Goal: Task Accomplishment & Management: Use online tool/utility

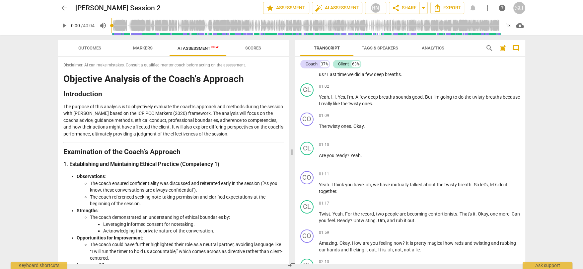
click at [141, 50] on span "Markers" at bounding box center [143, 47] width 20 height 5
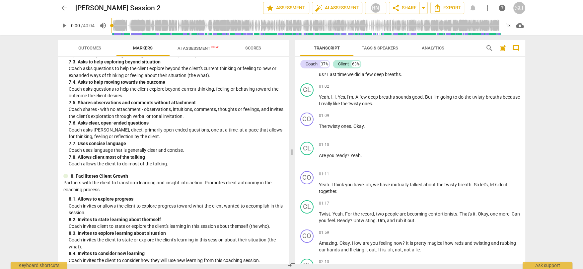
scroll to position [694, 0]
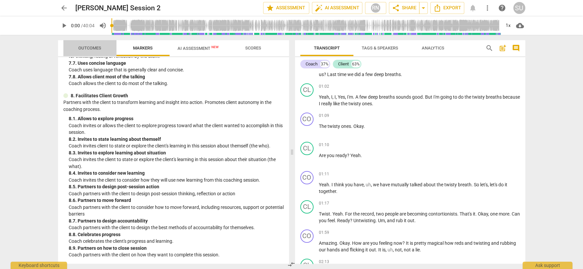
click at [88, 47] on span "Outcomes" at bounding box center [89, 47] width 23 height 5
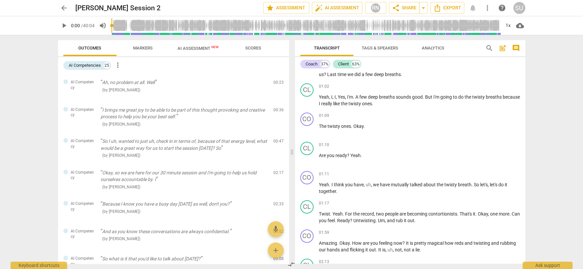
click at [191, 49] on span "AI Assessment New" at bounding box center [197, 48] width 41 height 5
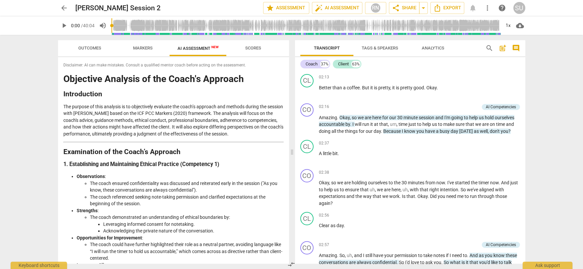
scroll to position [362, 0]
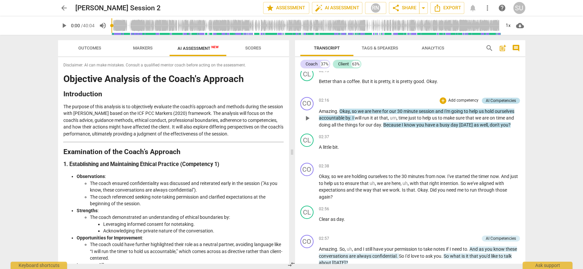
click at [504, 102] on div "AI Competencies" at bounding box center [501, 101] width 30 height 6
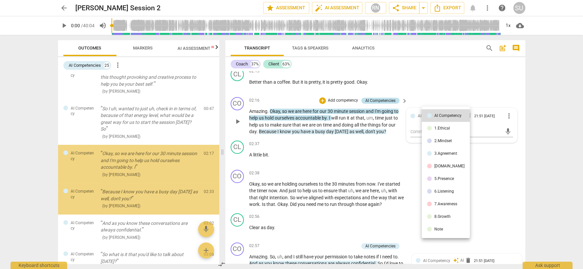
scroll to position [40, 0]
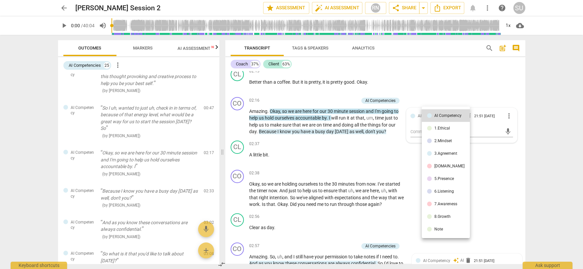
click at [443, 154] on div "3.Agreement" at bounding box center [445, 153] width 23 height 4
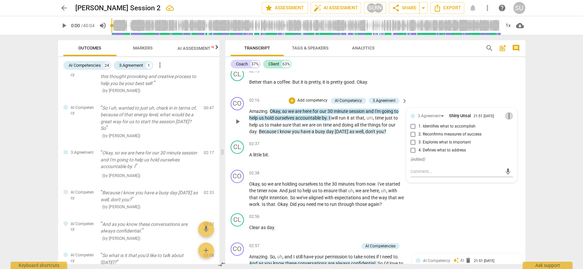
click at [508, 115] on span "more_vert" at bounding box center [509, 116] width 8 height 8
click at [511, 129] on li "Delete" at bounding box center [514, 128] width 23 height 13
click at [452, 198] on div "CO play_arrow pause 02:38 + Add competency keyboard_arrow_right Okay , so we ar…" at bounding box center [375, 188] width 300 height 43
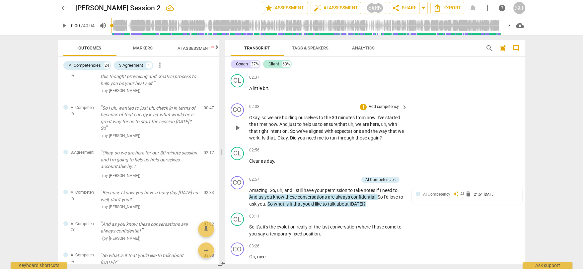
scroll to position [439, 0]
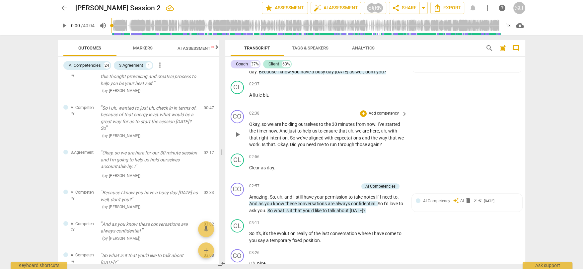
click at [376, 112] on p "Add competency" at bounding box center [384, 113] width 32 height 6
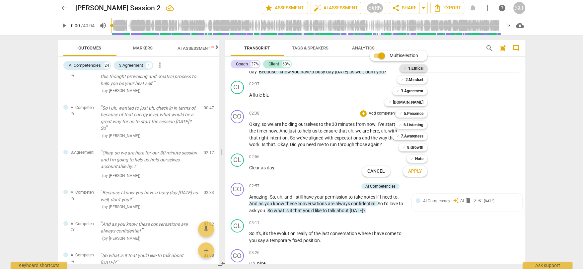
click at [413, 68] on b "1.Ethical" at bounding box center [415, 68] width 15 height 8
click at [416, 172] on span "Apply" at bounding box center [415, 171] width 14 height 7
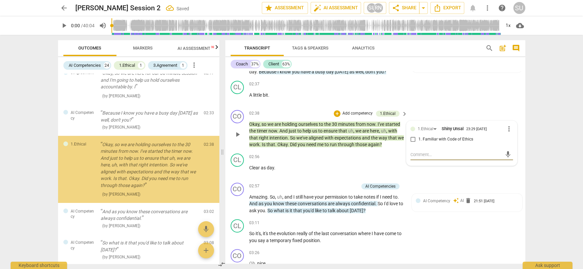
scroll to position [120, 0]
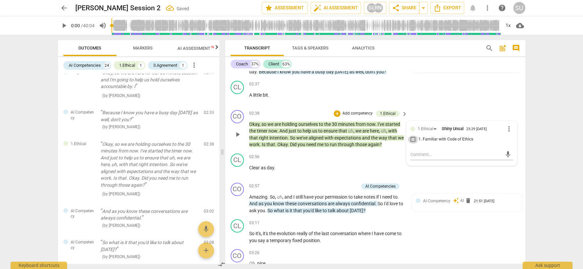
click at [411, 140] on input "1. Familiar with Code of Ethics" at bounding box center [413, 139] width 11 height 8
checkbox input "true"
click at [441, 103] on div "CL play_arrow pause 02:37 + Add competency keyboard_arrow_right A little bit ." at bounding box center [375, 92] width 300 height 29
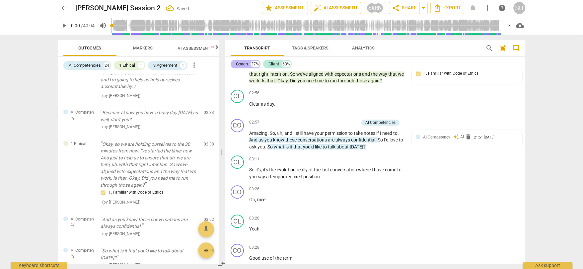
click at [241, 64] on div "Coach" at bounding box center [242, 64] width 12 height 7
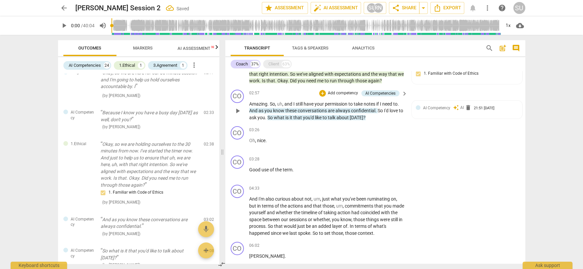
click at [346, 94] on p "Add competency" at bounding box center [343, 93] width 32 height 6
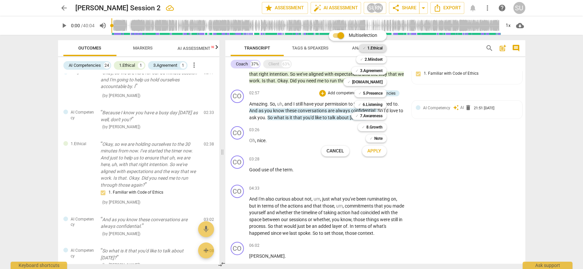
click at [374, 47] on b "1.Ethical" at bounding box center [374, 48] width 15 height 8
click at [378, 150] on span "Apply" at bounding box center [374, 151] width 14 height 7
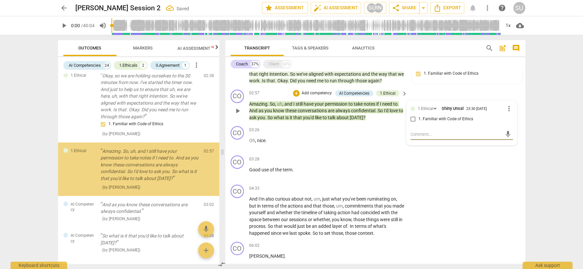
scroll to position [188, 0]
click at [411, 119] on input "1. Familiar with Code of Ethics" at bounding box center [413, 119] width 11 height 8
checkbox input "true"
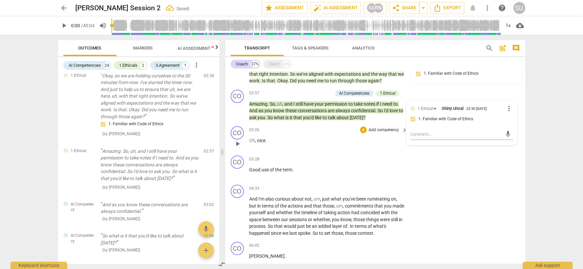
click at [325, 149] on div "03:26 + Add competency keyboard_arrow_right Oh , [GEOGRAPHIC_DATA] ." at bounding box center [328, 138] width 159 height 24
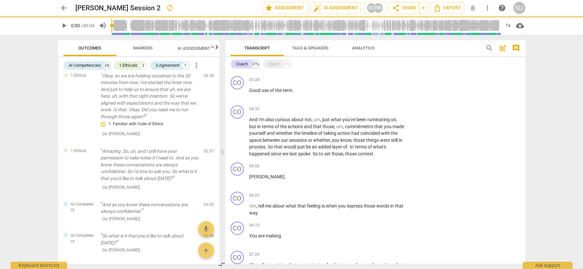
scroll to position [385, 0]
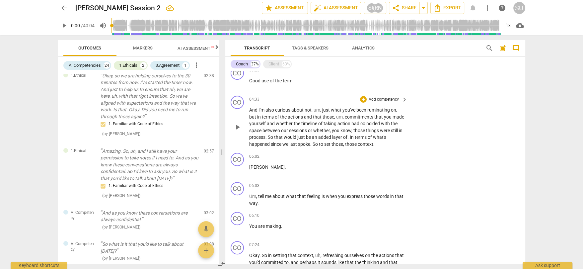
click at [374, 97] on p "Add competency" at bounding box center [384, 100] width 32 height 6
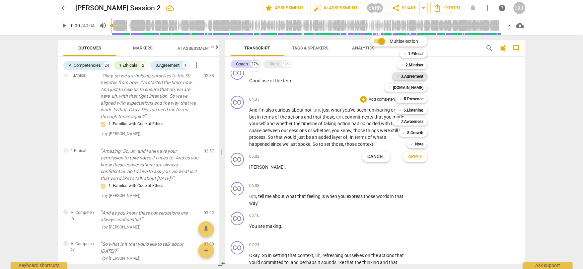
click at [408, 77] on b "3.Agreement" at bounding box center [412, 76] width 23 height 8
click at [418, 157] on span "Apply" at bounding box center [415, 156] width 14 height 7
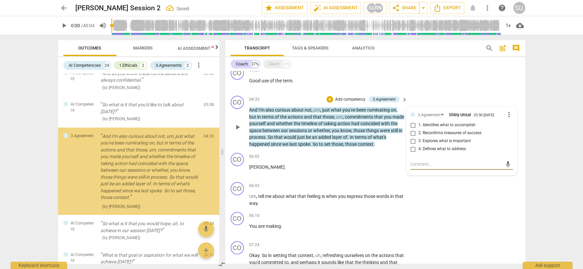
scroll to position [330, 0]
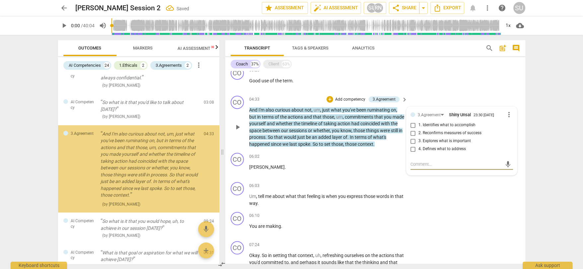
click at [411, 149] on input "4. Defines what to address" at bounding box center [413, 149] width 11 height 8
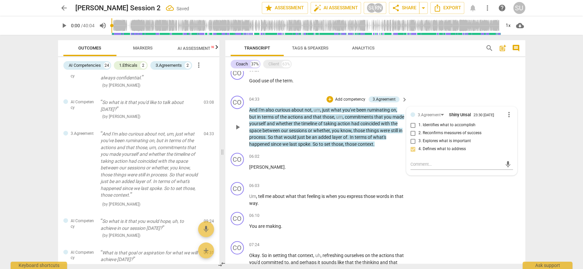
click at [411, 149] on input "4. Defines what to address" at bounding box center [413, 149] width 11 height 8
click at [411, 148] on input "4. Defines what to address" at bounding box center [413, 149] width 11 height 8
checkbox input "false"
click at [409, 123] on input "1. Identifies what to accomplish" at bounding box center [413, 125] width 11 height 8
checkbox input "true"
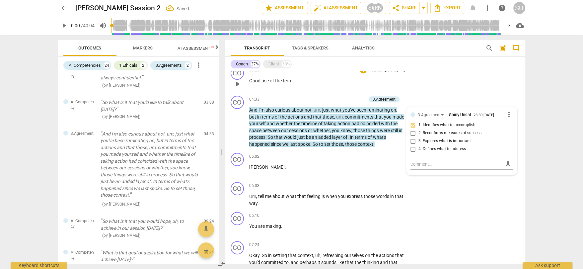
click at [437, 76] on div "CO play_arrow pause 03:28 + Add competency keyboard_arrow_right Good use of the…" at bounding box center [375, 78] width 300 height 29
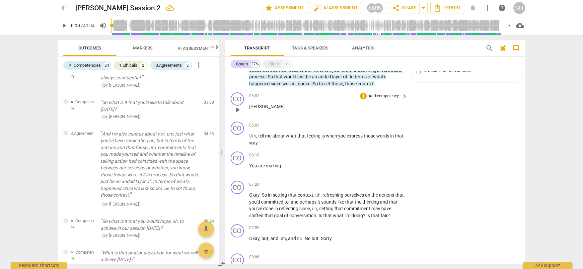
scroll to position [452, 0]
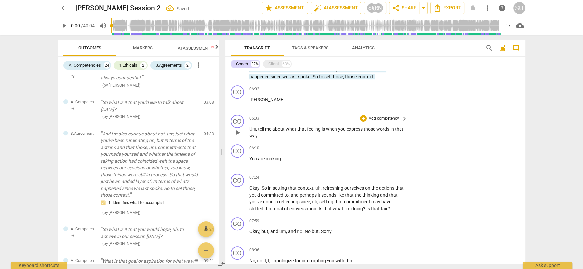
click at [382, 118] on p "Add competency" at bounding box center [384, 118] width 32 height 6
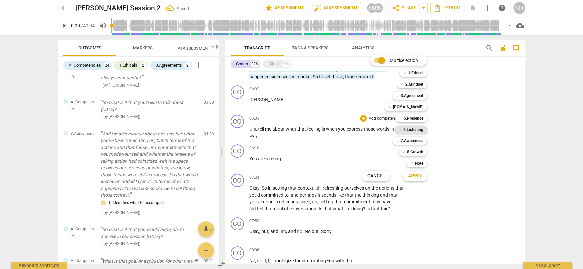
click at [408, 130] on b "6.Listening" at bounding box center [413, 129] width 20 height 8
click at [415, 176] on span "Apply" at bounding box center [415, 175] width 14 height 7
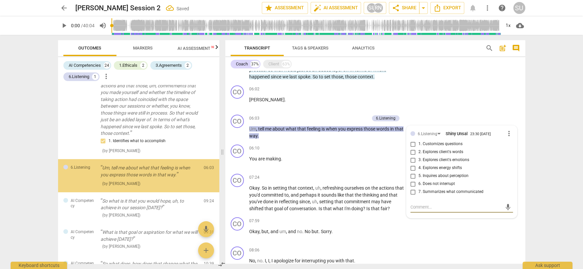
scroll to position [404, 0]
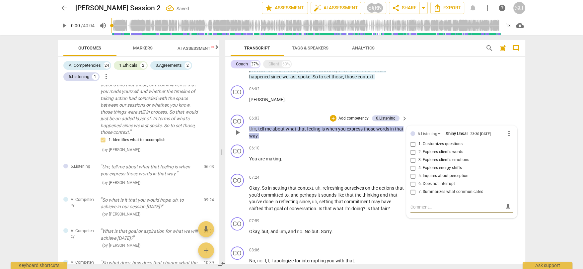
click at [412, 163] on input "3. Explores client's emotions" at bounding box center [413, 160] width 11 height 8
checkbox input "true"
click at [413, 205] on textarea at bounding box center [456, 207] width 92 height 6
type textarea """
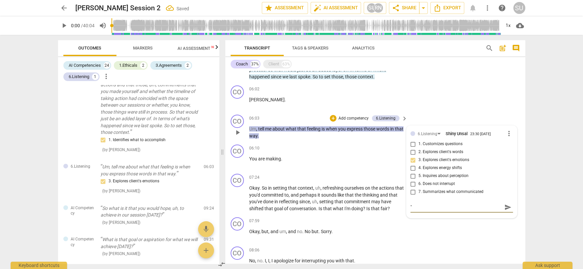
type textarea ""W"
type textarea ""Wo"
type textarea ""Wou"
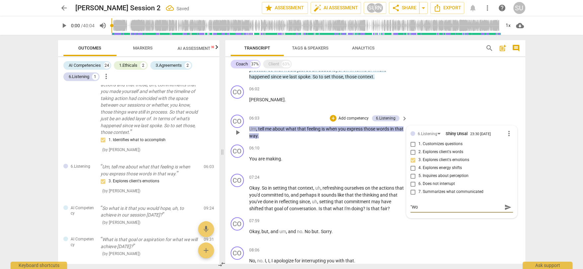
type textarea ""Wou"
type textarea ""Woul"
type textarea ""Would"
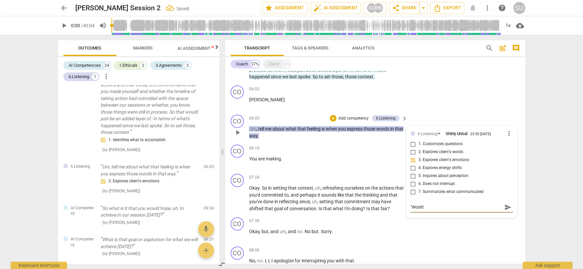
type textarea ""Would"
type textarea ""Would y"
type textarea ""Would yo"
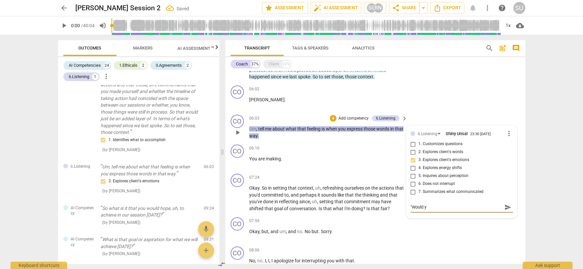
type textarea ""Would yo"
type textarea ""Would you"
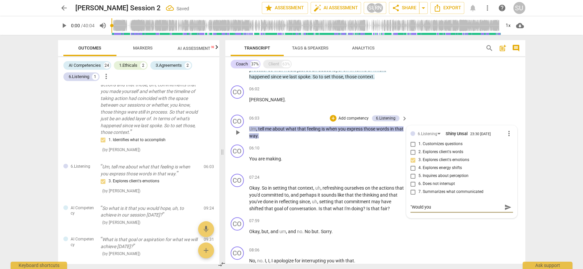
type textarea ""Would you l"
type textarea ""Would you li"
type textarea ""Would you lik"
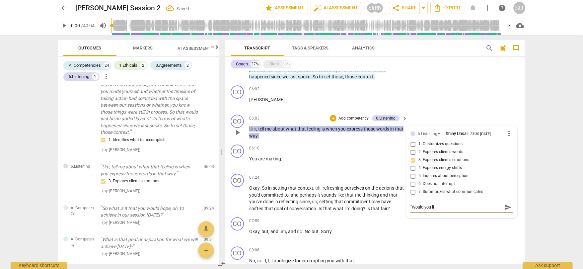
type textarea ""Would you lik"
type textarea ""Would you like"
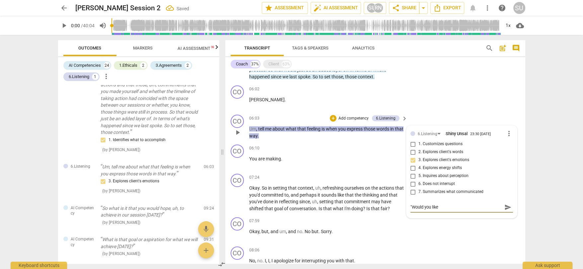
type textarea ""Would you like t"
type textarea ""Would you like to"
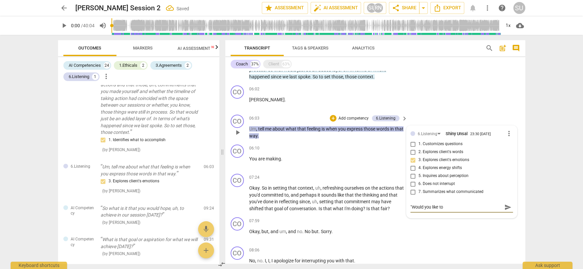
type textarea ""Would you like to"
type textarea ""Would you like to t"
type textarea ""Would you like to te"
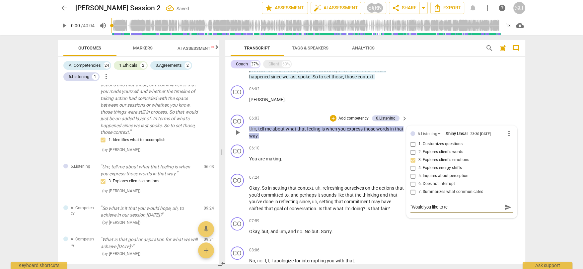
type textarea ""Would you like to tel"
type textarea ""Would you like to tell"
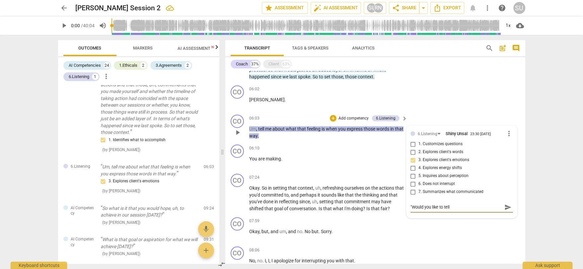
type textarea ""Would you like to tell"
type textarea ""Would you like to tell m"
type textarea ""Would you like to tell me"
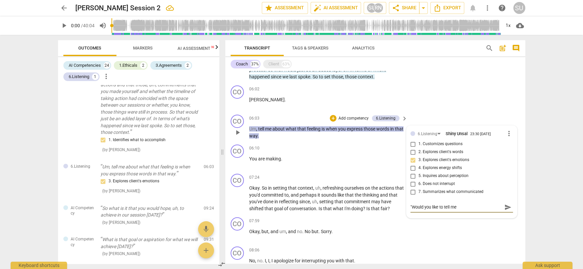
type textarea ""Would you like to tell me""
type textarea ""Would you like to tell me" w"
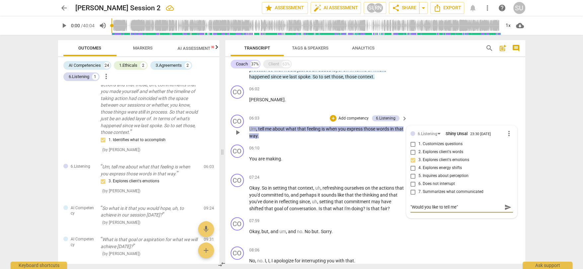
type textarea ""Would you like to tell me" w"
type textarea ""Would you like to tell me" wo"
type textarea ""Would you like to tell me" wou"
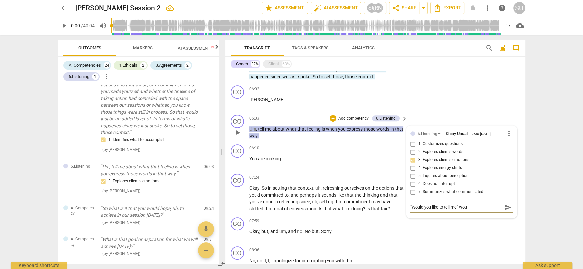
type textarea ""Would you like to tell me" woul"
type textarea ""Would you like to tell me" would"
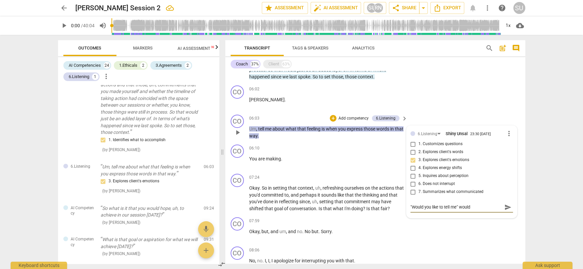
type textarea ""Would you like to tell me" would"
type textarea ""Would you like to tell me" would b"
type textarea ""Would you like to tell me" would be"
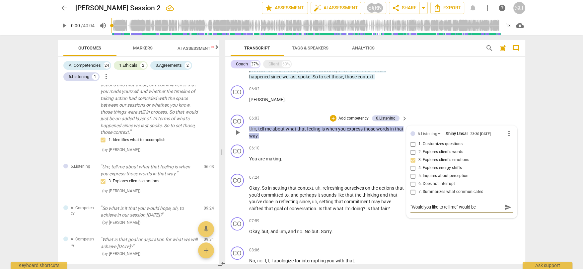
type textarea ""Would you like to tell me" would be"
type textarea ""Would you like to tell me" would be a"
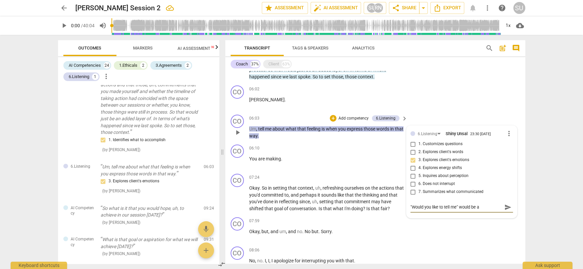
type textarea ""Would you like to tell me" would be a"
type textarea ""Would you like to tell me" would be a m"
type textarea ""Would you like to tell me" would be a mr"
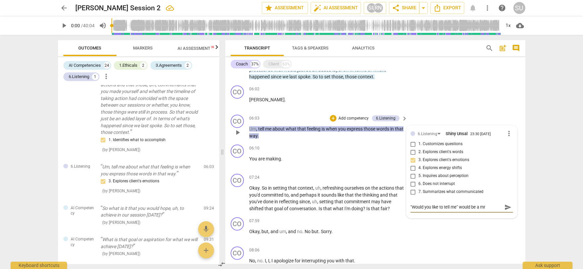
type textarea ""Would you like to tell me" would be a m"
type textarea ""Would you like to tell me" would be a mo"
type textarea ""Would you like to tell me" would be a mor"
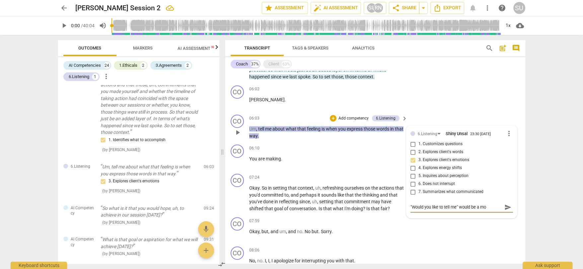
type textarea ""Would you like to tell me" would be a mor"
type textarea ""Would you like to tell me" would be a more"
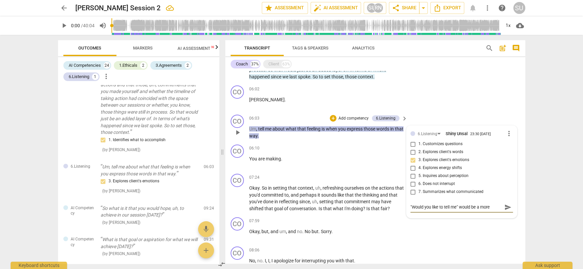
type textarea ""Would you like to tell me" would be a more a"
type textarea ""Would you like to tell me" would be a more ap"
type textarea ""Would you like to tell me" would be a more app"
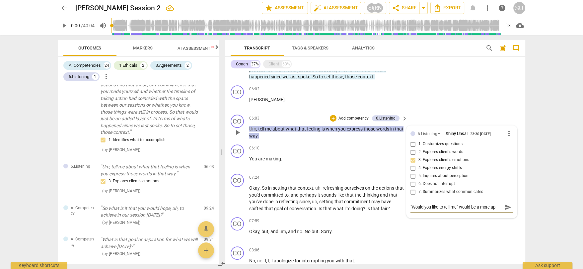
type textarea ""Would you like to tell me" would be a more app"
type textarea ""Would you like to tell me" would be a more appr"
type textarea ""Would you like to tell me" would be a more appro"
type textarea ""Would you like to tell me" would be a more approp"
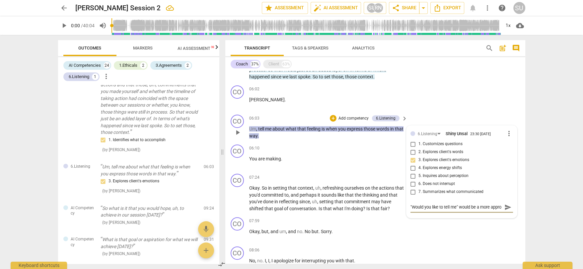
type textarea ""Would you like to tell me" would be a more approp"
type textarea ""Would you like to tell me" would be a more appropr"
type textarea ""Would you like to tell me" would be a more appropri"
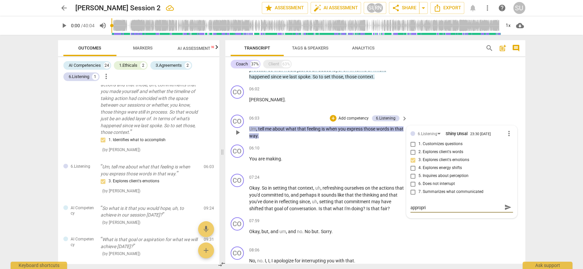
type textarea ""Would you like to tell me" would be a more appropria"
type textarea ""Would you like to tell me" would be a more appropriat"
type textarea ""Would you like to tell me" would be a more appropriate"
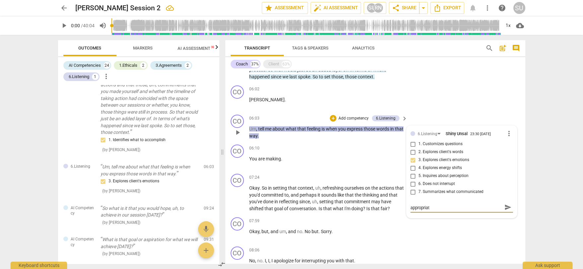
type textarea ""Would you like to tell me" would be a more appropriate"
type textarea ""Would you like to tell me" would be a more appropriate p"
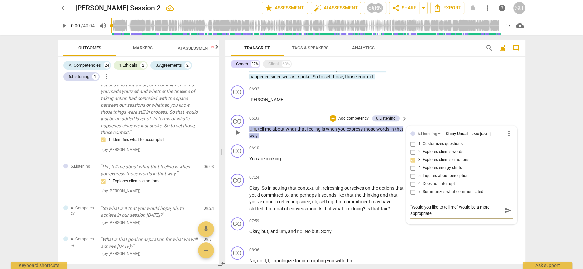
type textarea ""Would you like to tell me" would be a more appropriate p"
type textarea ""Would you like to tell me" would be a more appropriate pa"
type textarea ""Would you like to tell me" would be a more appropriate par"
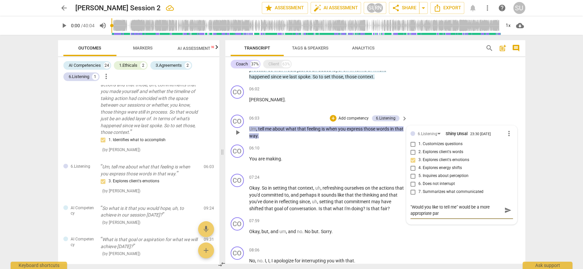
type textarea ""Would you like to tell me" would be a more appropriate part"
type textarea ""Would you like to tell me" would be a more appropriate partn"
type textarea ""Would you like to tell me" would be a more appropriate partne"
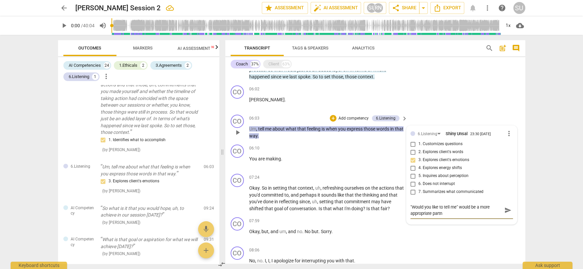
type textarea ""Would you like to tell me" would be a more appropriate partne"
type textarea ""Would you like to tell me" would be a more appropriate partner"
type textarea ""Would you like to tell me" would be a more appropriate partners"
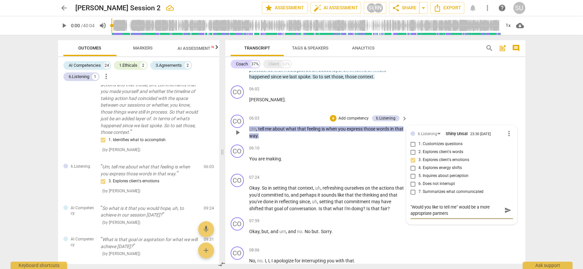
type textarea ""Would you like to tell me" would be a more appropriate partnersh"
type textarea ""Would you like to tell me" would be a more appropriate partnershi"
type textarea ""Would you like to tell me" would be a more appropriate partnership"
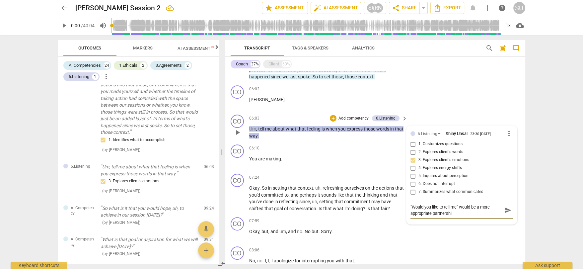
type textarea ""Would you like to tell me" would be a more appropriate partnership"
type textarea ""Would you like to tell me" would be a more appropriate partnership a"
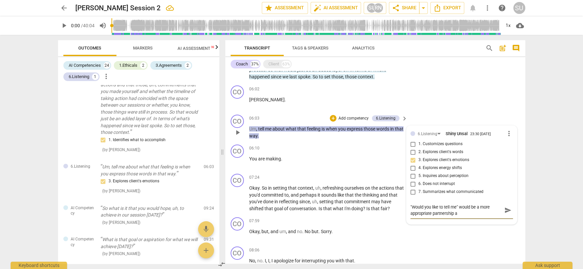
type textarea ""Would you like to tell me" would be a more appropriate partnership an"
type textarea ""Would you like to tell me" would be a more appropriate partnership a"
type textarea ""Would you like to tell me" would be a more appropriate partnership"
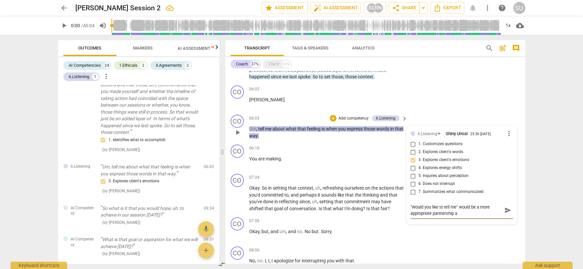
type textarea ""Would you like to tell me" would be a more appropriate partnership"
type textarea ""Would you like to tell me" would be a more appropriate partnership l"
type textarea ""Would you like to tell me" would be a more appropriate partnership la"
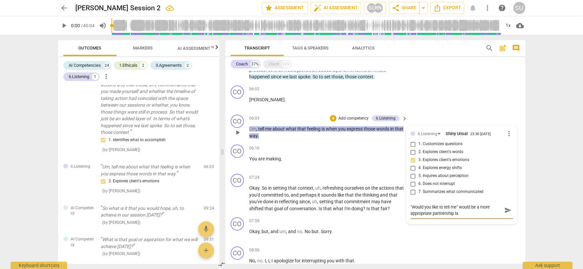
type textarea ""Would you like to tell me" would be a more appropriate partnership lan"
type textarea ""Would you like to tell me" would be a more appropriate partnership lang"
type textarea ""Would you like to tell me" would be a more appropriate partnership langu"
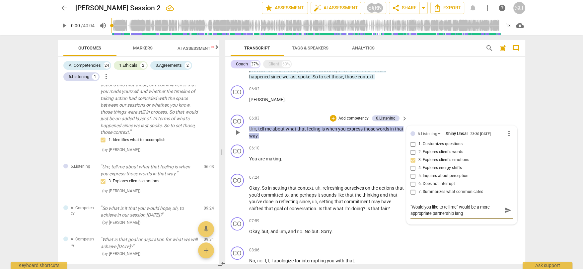
type textarea ""Would you like to tell me" would be a more appropriate partnership langu"
type textarea ""Would you like to tell me" would be a more appropriate partnership langua"
type textarea ""Would you like to tell me" would be a more appropriate partnership languag"
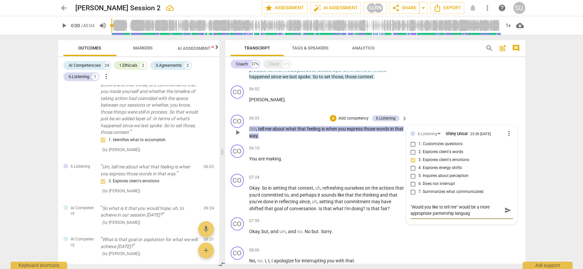
type textarea ""Would you like to tell me" would be a more appropriate partnership language"
type textarea ""Would you like to tell me" would be a more appropriate partnership language."
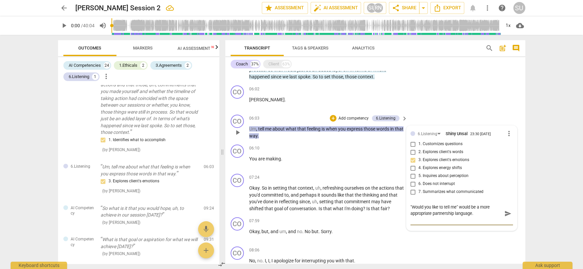
type textarea ""Would you like to tell me" would be a more appropriate partnership language."
click at [508, 212] on span "send" at bounding box center [507, 213] width 7 height 7
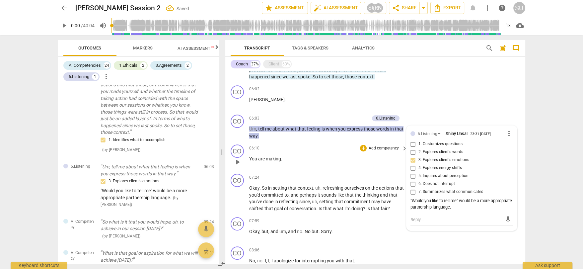
click at [325, 167] on div "06:10 + Add competency keyboard_arrow_right You are making ." at bounding box center [328, 156] width 159 height 24
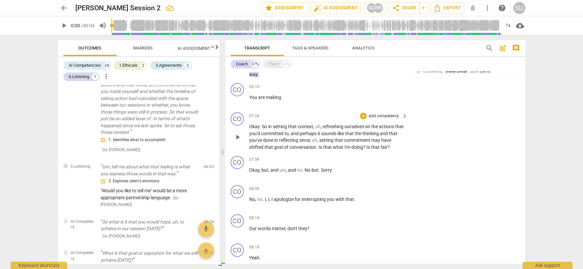
scroll to position [519, 0]
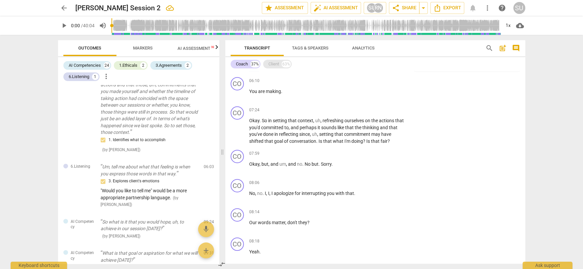
click at [271, 66] on div "Client" at bounding box center [273, 64] width 11 height 7
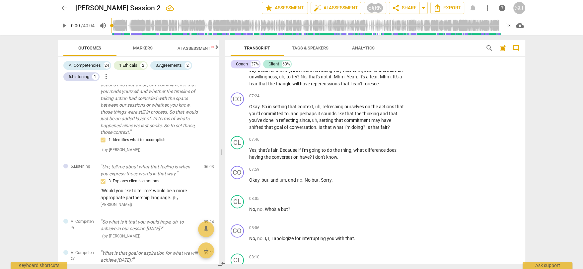
scroll to position [1113, 0]
click at [388, 99] on p "Add competency" at bounding box center [384, 96] width 32 height 6
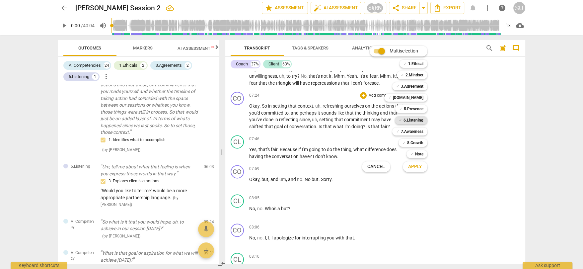
click at [408, 119] on b "6.Listening" at bounding box center [413, 120] width 20 height 8
click at [412, 169] on span "Apply" at bounding box center [415, 166] width 14 height 7
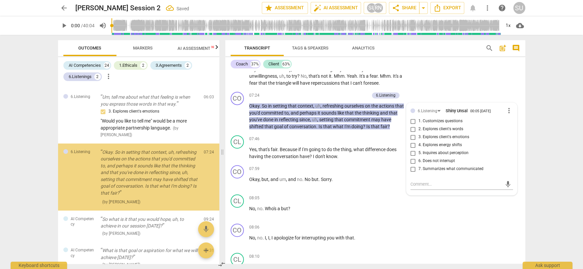
scroll to position [476, 0]
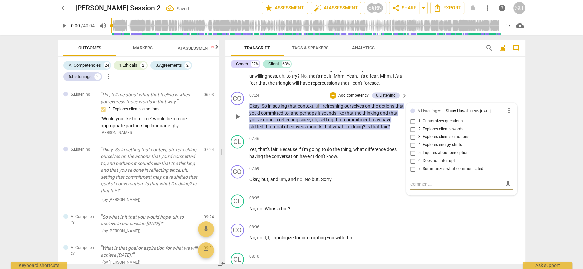
click at [412, 173] on input "7. Summarizes what communicated" at bounding box center [413, 169] width 11 height 8
checkbox input "true"
click at [441, 81] on div "CL play_arrow pause 06:13 + Add competency keyboard_arrow_right Like , it's lik…" at bounding box center [375, 57] width 300 height 64
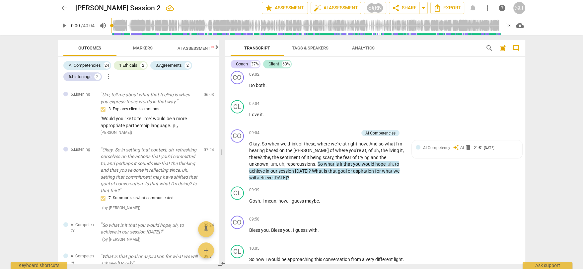
scroll to position [1629, 0]
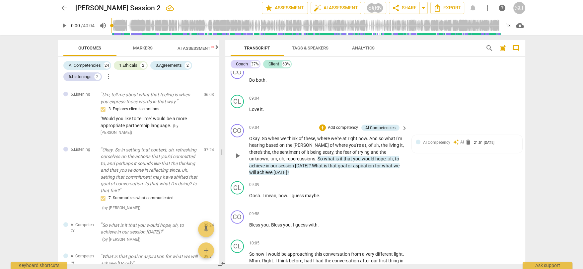
click at [339, 138] on div "CO play_arrow pause 09:04 + Add competency AI Competencies keyboard_arrow_right…" at bounding box center [375, 149] width 300 height 57
click at [340, 131] on p "Add competency" at bounding box center [343, 128] width 32 height 6
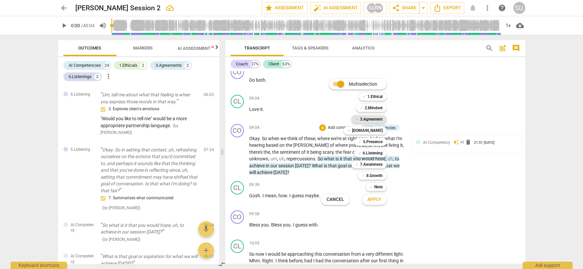
click at [372, 121] on b "3.Agreement" at bounding box center [371, 119] width 23 height 8
click at [376, 201] on span "Apply" at bounding box center [374, 199] width 14 height 7
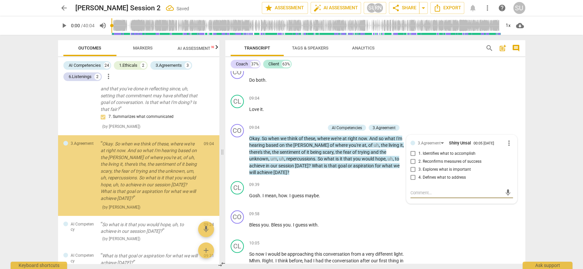
scroll to position [558, 0]
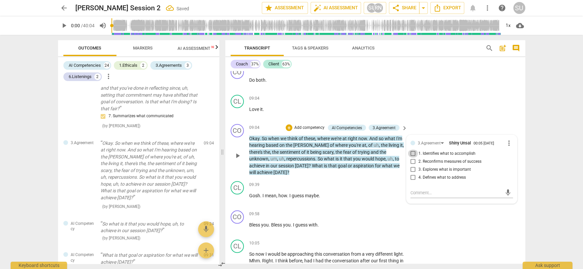
click at [413, 158] on input "1. Identifies what to accomplish" at bounding box center [413, 154] width 11 height 8
checkbox input "true"
click at [410, 119] on div "CL play_arrow pause 09:04 + Add competency keyboard_arrow_right Love it ." at bounding box center [375, 106] width 300 height 29
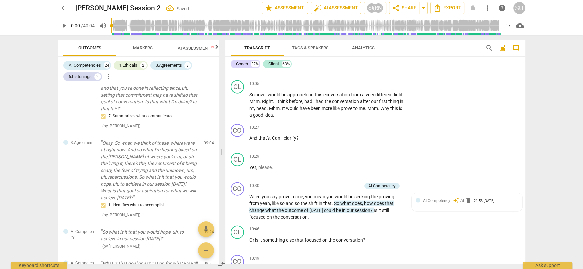
scroll to position [1788, 0]
click at [191, 47] on span "AI Assessment New" at bounding box center [197, 48] width 41 height 5
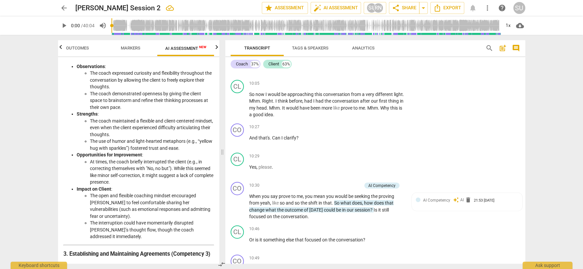
scroll to position [312, 0]
click at [381, 130] on p "Add competency" at bounding box center [384, 127] width 32 height 6
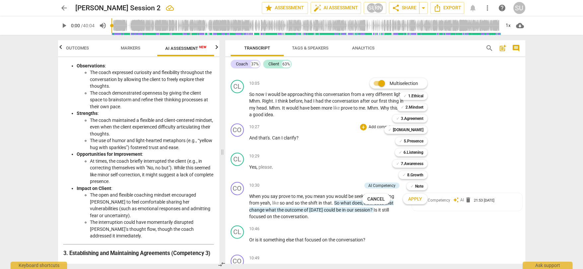
click at [415, 125] on div "✓ [DOMAIN_NAME] 4" at bounding box center [409, 129] width 56 height 11
click at [413, 131] on b "[DOMAIN_NAME]" at bounding box center [408, 130] width 31 height 8
click at [419, 197] on span "Apply" at bounding box center [415, 199] width 14 height 7
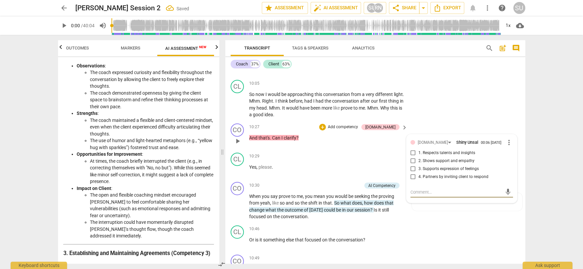
click at [412, 181] on input "4. Partners by inviting client to respond" at bounding box center [413, 177] width 11 height 8
checkbox input "true"
click at [432, 119] on div "CL play_arrow pause 10:05 + Add competency keyboard_arrow_right So now I would …" at bounding box center [375, 98] width 300 height 43
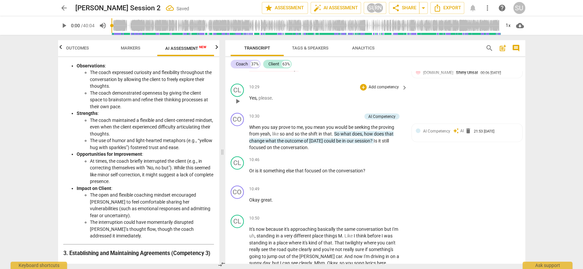
scroll to position [1865, 0]
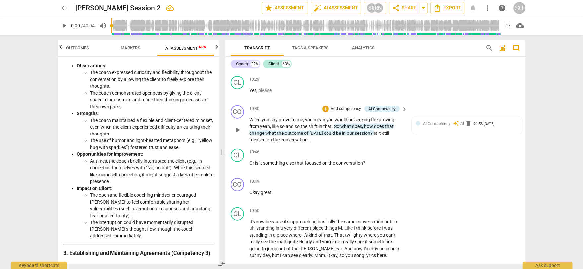
click at [344, 112] on p "Add competency" at bounding box center [346, 109] width 32 height 6
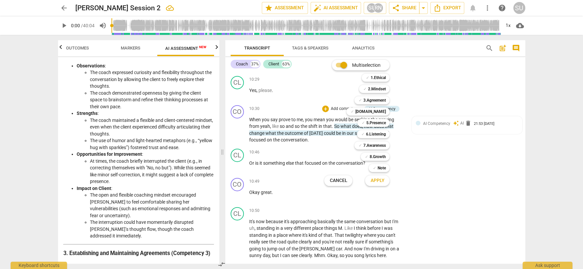
click at [328, 163] on div "Multiselection m ✓ 1.Ethical 1 ✓ 2.Mindset 2 ✓ 3.Agreement 3 ✓ [DOMAIN_NAME] 4 …" at bounding box center [361, 122] width 81 height 129
click at [380, 101] on b "3.Agreement" at bounding box center [374, 100] width 23 height 8
click at [374, 183] on span "Apply" at bounding box center [377, 180] width 14 height 7
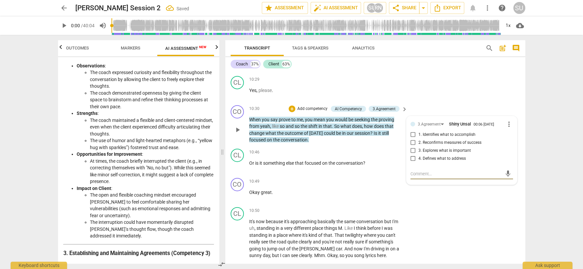
click at [413, 139] on input "1. Identifies what to accomplish" at bounding box center [413, 135] width 11 height 8
checkbox input "true"
click at [410, 103] on div "CL play_arrow pause 10:29 + Add competency keyboard_arrow_right Yes , please ." at bounding box center [375, 87] width 300 height 29
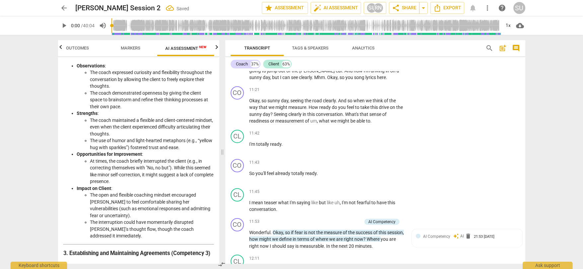
scroll to position [2043, 0]
click at [389, 92] on p "Add competency" at bounding box center [384, 89] width 32 height 6
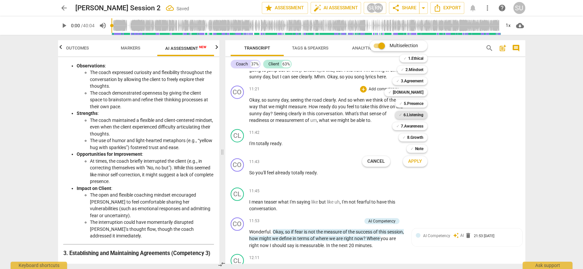
click at [412, 113] on b "6.Listening" at bounding box center [413, 115] width 20 height 8
click at [413, 160] on span "Apply" at bounding box center [415, 161] width 14 height 7
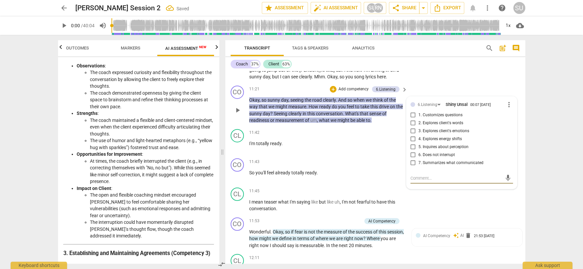
click at [413, 119] on input "1. Customizes questions" at bounding box center [413, 115] width 11 height 8
checkbox input "true"
click at [437, 83] on div "CL play_arrow pause 10:50 + Add competency keyboard_arrow_right It's now becaus…" at bounding box center [375, 54] width 300 height 57
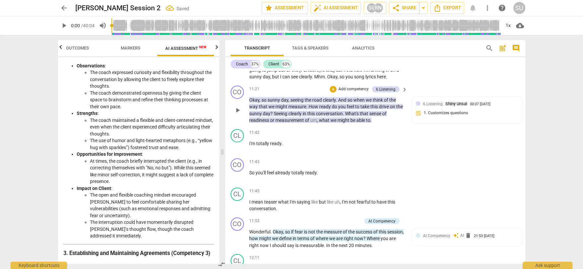
click at [346, 92] on p "Add competency" at bounding box center [354, 89] width 32 height 6
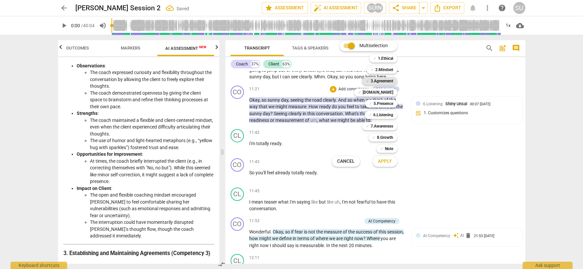
click at [383, 81] on b "3.Agreement" at bounding box center [382, 81] width 23 height 8
click at [392, 165] on button "Apply" at bounding box center [385, 161] width 25 height 12
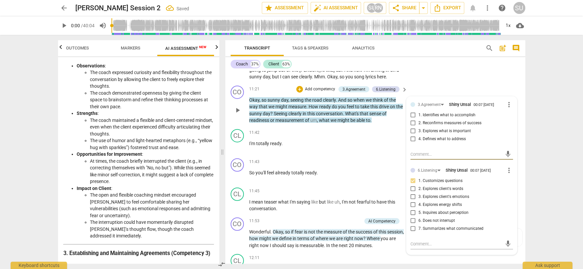
click at [410, 135] on input "3. Explores what is important" at bounding box center [413, 131] width 11 height 8
click at [412, 135] on input "3. Explores what is important" at bounding box center [413, 131] width 11 height 8
checkbox input "false"
click at [412, 127] on input "2. Reconfirms measures of success" at bounding box center [413, 123] width 11 height 8
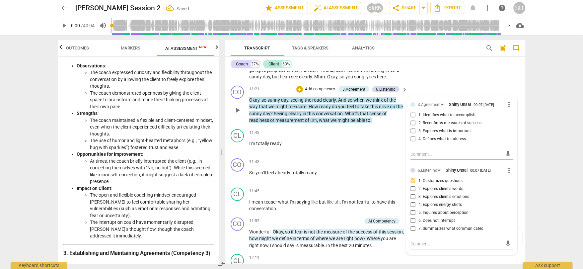
checkbox input "true"
click at [437, 83] on div "CL play_arrow pause 10:50 + Add competency keyboard_arrow_right It's now becaus…" at bounding box center [375, 54] width 300 height 57
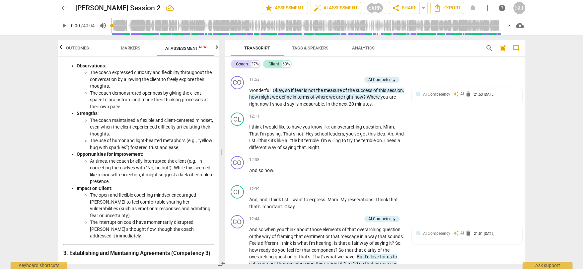
scroll to position [2187, 0]
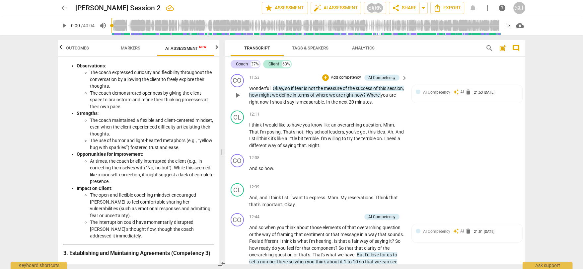
click at [350, 81] on p "Add competency" at bounding box center [346, 78] width 32 height 6
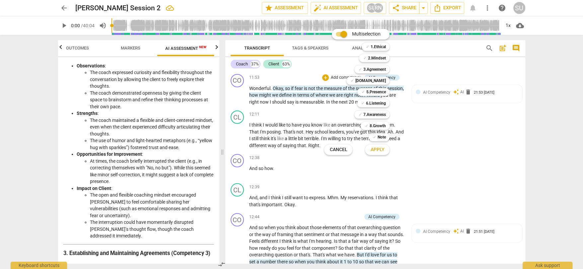
click at [372, 74] on div "✓ 3.Agreement 3" at bounding box center [376, 69] width 48 height 11
click at [372, 67] on b "3.Agreement" at bounding box center [374, 69] width 23 height 8
click at [375, 148] on span "Apply" at bounding box center [377, 149] width 14 height 7
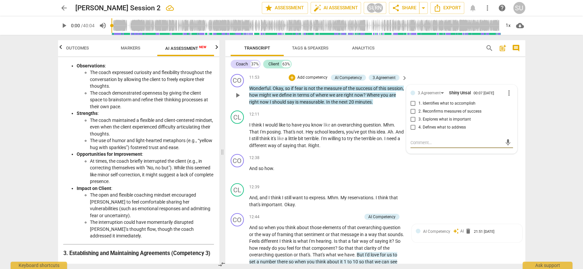
click at [413, 115] on input "2. Reconfirms measures of success" at bounding box center [413, 111] width 11 height 8
checkbox input "true"
click at [331, 178] on div "12:38 + Add competency keyboard_arrow_right And so how ." at bounding box center [328, 166] width 159 height 24
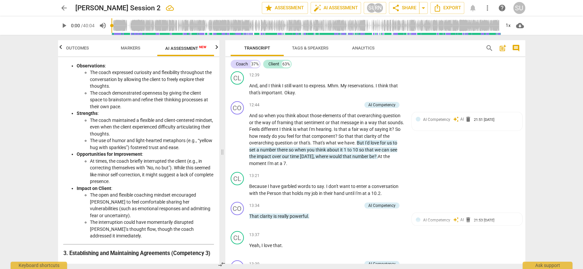
scroll to position [2300, 0]
click at [352, 107] on p "Add competency" at bounding box center [346, 104] width 32 height 6
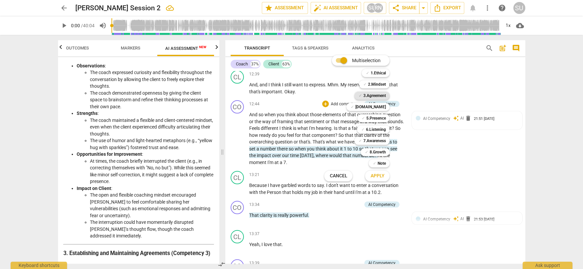
click at [379, 97] on b "3.Agreement" at bounding box center [374, 96] width 23 height 8
click at [372, 178] on span "Apply" at bounding box center [377, 175] width 14 height 7
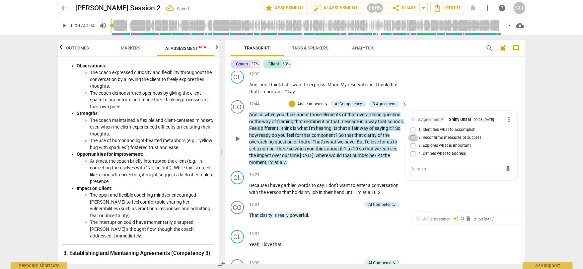
click at [415, 142] on input "2. Reconfirms measures of success" at bounding box center [413, 138] width 11 height 8
checkbox input "true"
click at [431, 88] on div "CL play_arrow pause 12:39 + Add competency keyboard_arrow_right And , and I thi…" at bounding box center [375, 83] width 300 height 30
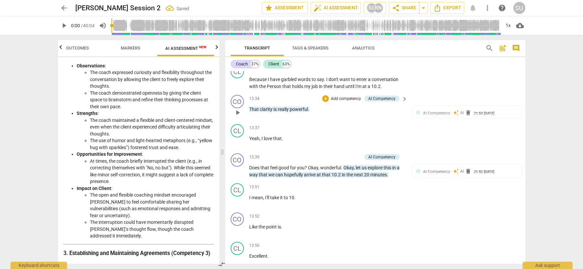
scroll to position [2417, 0]
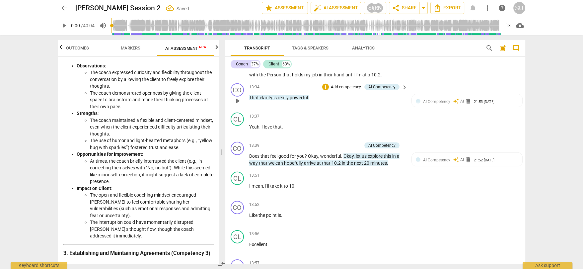
click at [348, 90] on p "Add competency" at bounding box center [346, 87] width 32 height 6
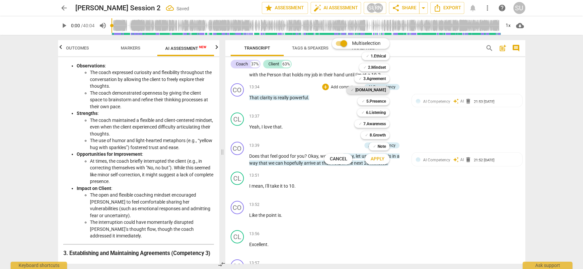
click at [377, 89] on b "[DOMAIN_NAME]" at bounding box center [370, 90] width 31 height 8
click at [381, 158] on span "Apply" at bounding box center [377, 159] width 14 height 7
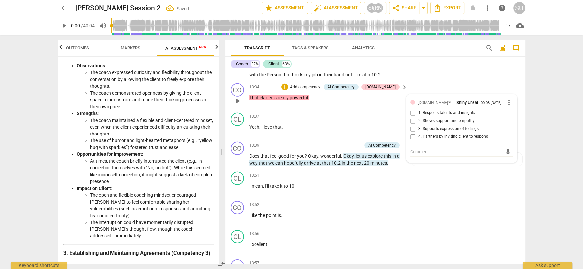
click at [413, 133] on input "3. Supports expression of feelings" at bounding box center [413, 129] width 11 height 8
checkbox input "true"
click at [343, 130] on p "Yeah , I love that ." at bounding box center [326, 126] width 155 height 7
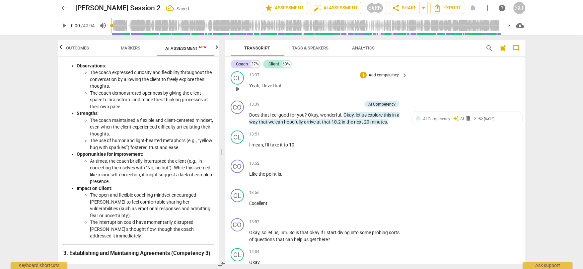
scroll to position [2482, 0]
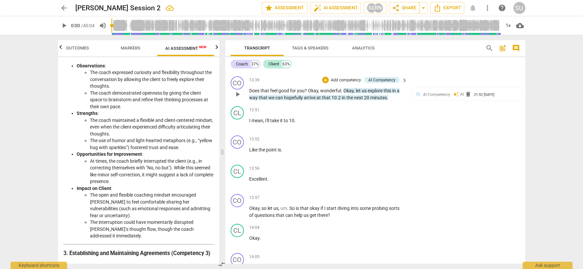
click at [356, 83] on p "Add competency" at bounding box center [346, 80] width 32 height 6
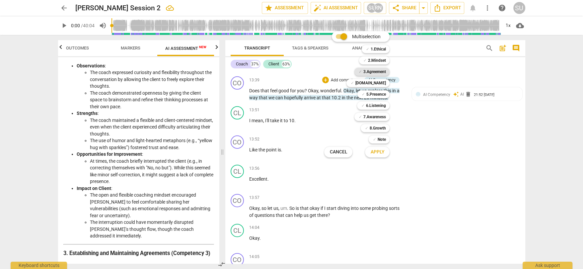
click at [374, 70] on b "3.Agreement" at bounding box center [374, 72] width 23 height 8
click at [377, 154] on span "Apply" at bounding box center [377, 152] width 14 height 7
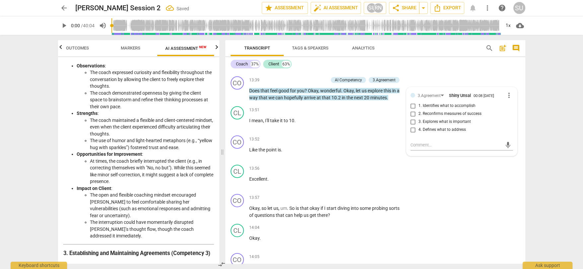
click at [383, 70] on div "Coach 37% Client 63% CO play_arrow pause 00:03 + Add competency keyboard_arrow_…" at bounding box center [375, 160] width 300 height 206
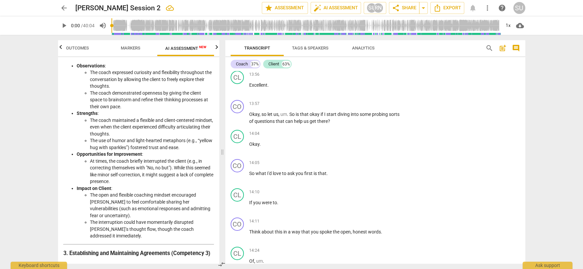
scroll to position [2578, 0]
click at [379, 105] on p "Add competency" at bounding box center [384, 102] width 32 height 6
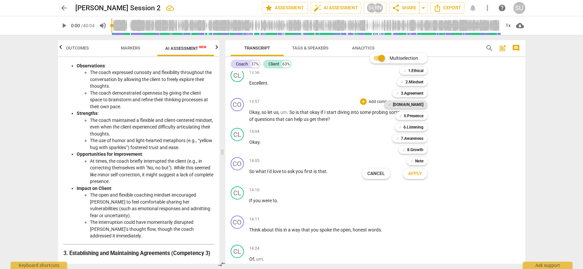
click at [409, 106] on div "✓ [DOMAIN_NAME]" at bounding box center [405, 105] width 43 height 8
click at [416, 171] on span "Apply" at bounding box center [415, 173] width 14 height 7
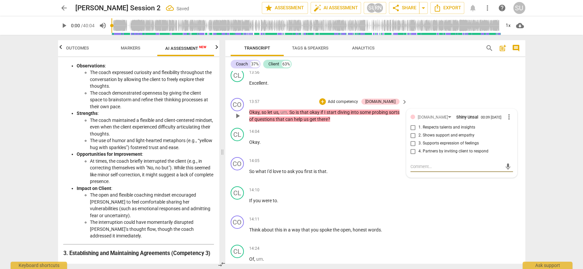
click at [412, 155] on input "4. Partners by inviting client to respond" at bounding box center [413, 151] width 11 height 8
checkbox input "true"
click at [424, 95] on div "CL play_arrow pause 13:56 + Add competency keyboard_arrow_right Excellent ." at bounding box center [375, 80] width 300 height 29
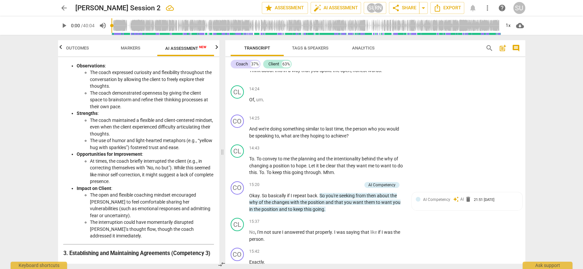
scroll to position [2738, 0]
click at [381, 121] on p "Add competency" at bounding box center [384, 118] width 32 height 6
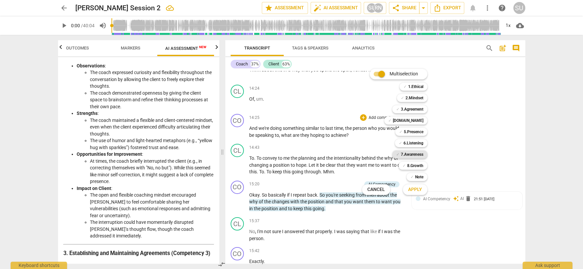
click at [410, 154] on b "7.Awareness" at bounding box center [412, 154] width 23 height 8
click at [413, 192] on span "Apply" at bounding box center [415, 189] width 14 height 7
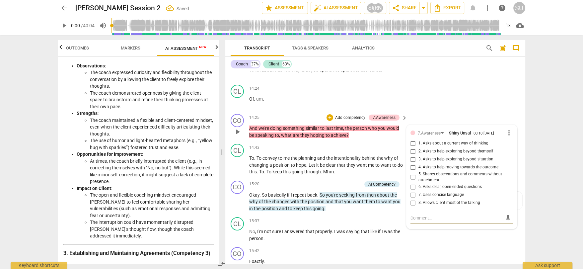
click at [413, 171] on input "4. Asks to help moving towards the outcome" at bounding box center [413, 167] width 11 height 8
checkbox input "true"
click at [437, 108] on div "CL play_arrow pause 14:24 + Add competency keyboard_arrow_right Of , um ." at bounding box center [375, 96] width 300 height 29
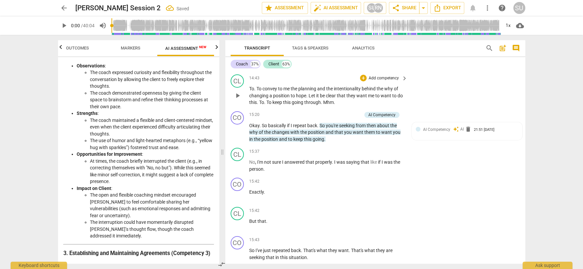
scroll to position [2808, 0]
click at [335, 117] on p "Add competency" at bounding box center [346, 114] width 32 height 6
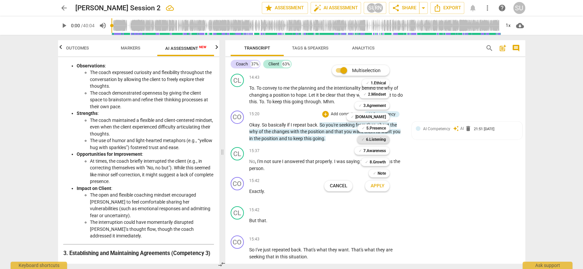
click at [372, 136] on b "6.Listening" at bounding box center [376, 139] width 20 height 8
click at [376, 187] on span "Apply" at bounding box center [377, 185] width 14 height 7
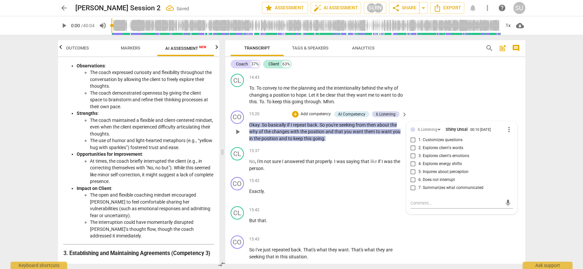
click at [417, 192] on label "7. Summarizes what communicated" at bounding box center [459, 188] width 103 height 8
click at [417, 192] on input "7. Summarizes what communicated" at bounding box center [413, 188] width 11 height 8
checkbox input "true"
click at [448, 108] on div "CL play_arrow pause 14:43 + Add competency keyboard_arrow_right To . To convey …" at bounding box center [375, 89] width 300 height 37
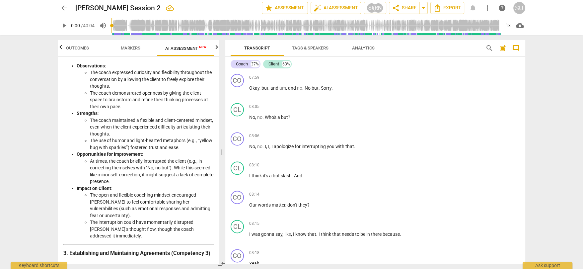
scroll to position [1200, 0]
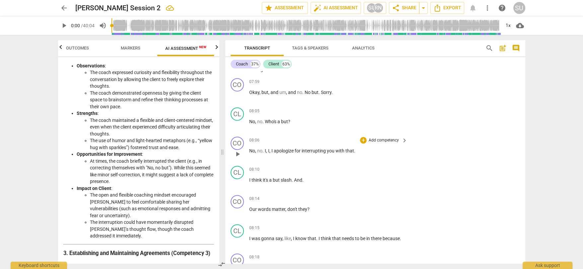
click at [383, 143] on p "Add competency" at bounding box center [384, 140] width 32 height 6
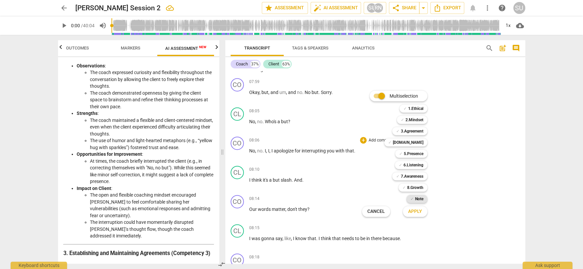
click at [414, 197] on div "✓ Note" at bounding box center [416, 199] width 21 height 8
click at [415, 213] on span "Apply" at bounding box center [415, 211] width 14 height 7
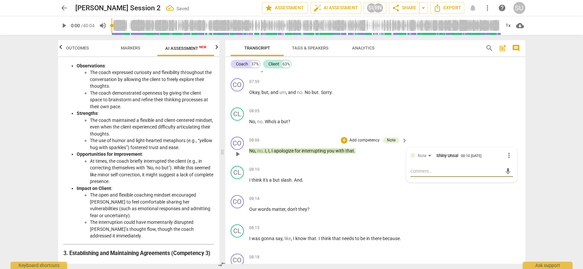
type textarea "Y"
type textarea "Ye"
type textarea "Yea"
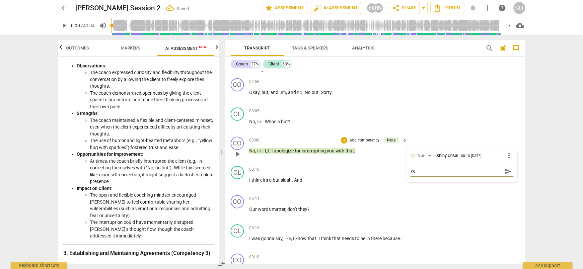
type textarea "Yea"
type textarea "Yeah"
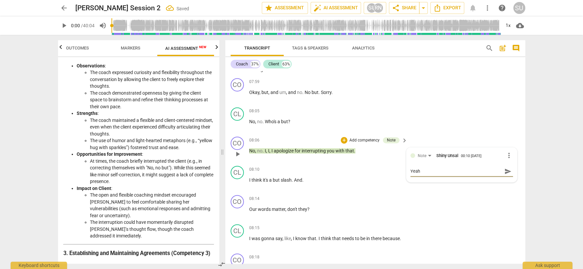
type textarea "Yeah y"
type textarea "Yeah yo"
click at [469, 174] on textarea "Yeah you wanna refrain from intterupting them." at bounding box center [456, 171] width 92 height 6
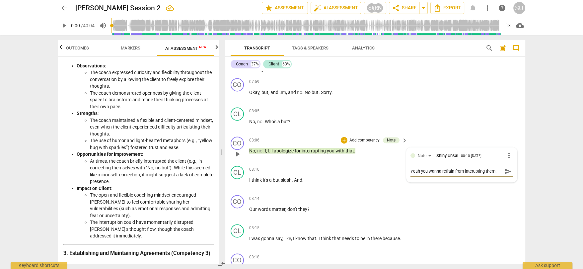
click at [472, 174] on textarea "Yeah you wanna refrain from interupting them." at bounding box center [456, 171] width 92 height 6
click at [506, 175] on span "send" at bounding box center [507, 171] width 7 height 7
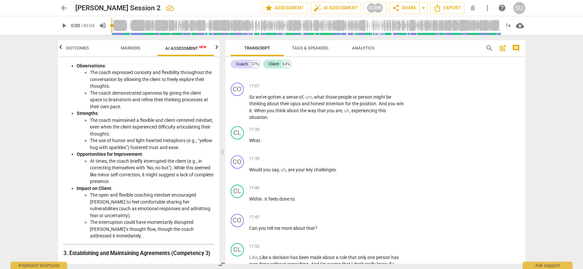
scroll to position [3118, 0]
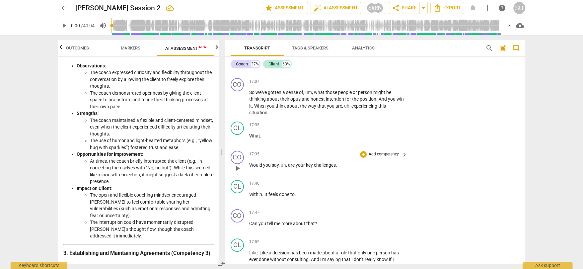
click at [379, 157] on p "Add competency" at bounding box center [384, 154] width 32 height 6
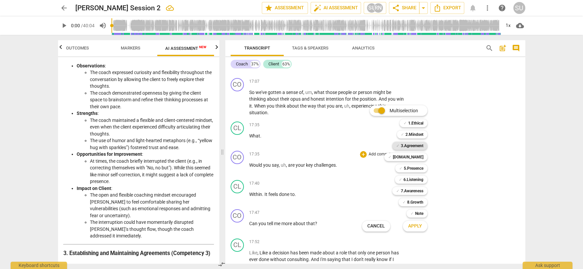
click at [401, 148] on b "3.Agreement" at bounding box center [412, 146] width 23 height 8
click at [414, 226] on span "Apply" at bounding box center [415, 226] width 14 height 7
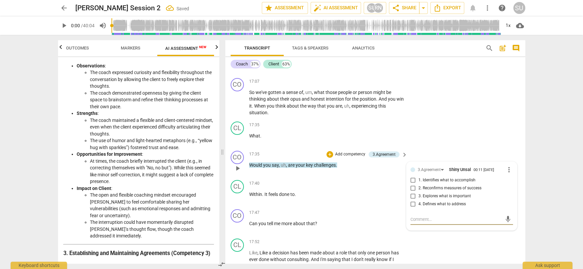
click at [411, 208] on input "4. Defines what to address" at bounding box center [413, 204] width 11 height 8
click at [445, 119] on div "CO play_arrow pause 17:07 + Add competency keyboard_arrow_right So we've gotten…" at bounding box center [375, 96] width 300 height 43
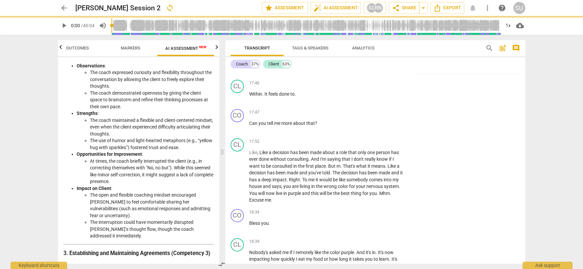
scroll to position [3219, 0]
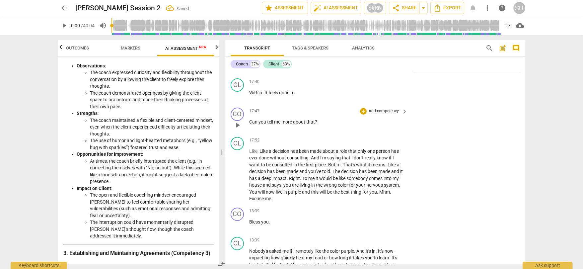
click at [374, 114] on p "Add competency" at bounding box center [384, 111] width 32 height 6
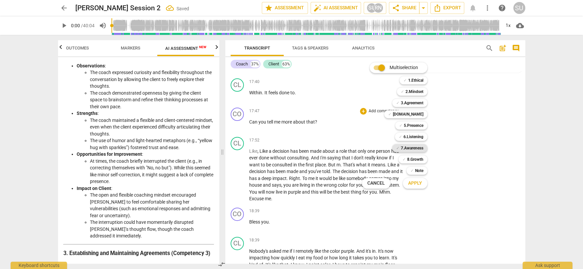
click at [403, 146] on b "7.Awareness" at bounding box center [412, 148] width 23 height 8
click at [416, 187] on button "Apply" at bounding box center [415, 183] width 25 height 12
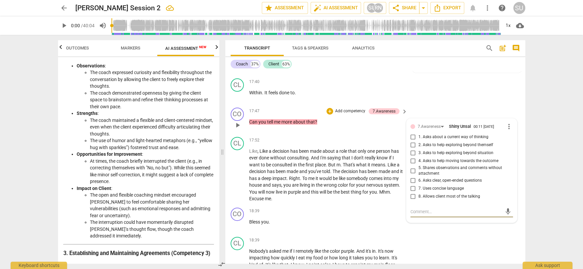
click at [412, 141] on input "1. Asks about a current way of thinking" at bounding box center [413, 137] width 11 height 8
click at [432, 105] on div "CL play_arrow pause 17:40 + Add competency keyboard_arrow_right Within . It fee…" at bounding box center [375, 90] width 300 height 29
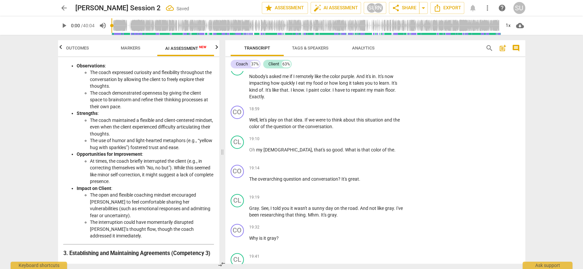
scroll to position [3394, 0]
click at [379, 112] on p "Add competency" at bounding box center [384, 109] width 32 height 6
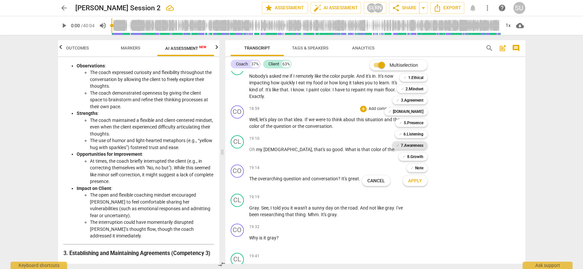
click at [403, 146] on b "7.Awareness" at bounding box center [412, 145] width 23 height 8
click at [412, 178] on span "Apply" at bounding box center [415, 180] width 14 height 7
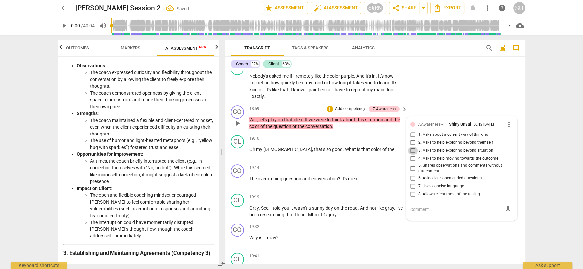
click at [412, 155] on input "3. Asks to help exploring beyond situation" at bounding box center [413, 151] width 11 height 8
click at [415, 212] on textarea at bounding box center [456, 209] width 92 height 6
click at [460, 212] on textarea ""Shall we play" is a more a-ppropriate" at bounding box center [456, 209] width 92 height 6
click at [487, 212] on textarea ""Shall we play" is a more appropriate" at bounding box center [456, 209] width 92 height 6
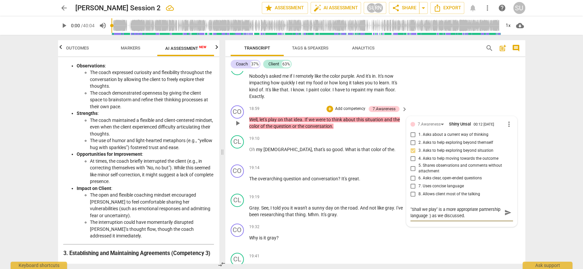
click at [508, 216] on span "send" at bounding box center [507, 212] width 7 height 7
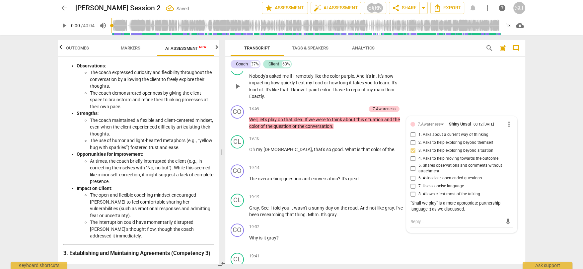
click at [475, 103] on div "CL play_arrow pause 18:39 + Add competency keyboard_arrow_right Nobody's asked …" at bounding box center [375, 80] width 300 height 43
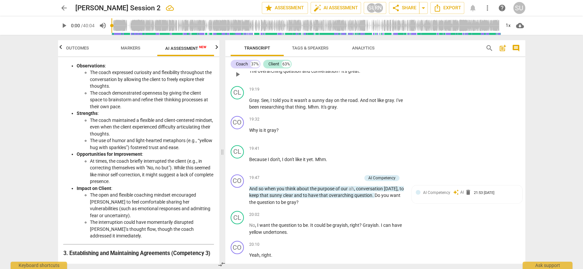
scroll to position [3505, 0]
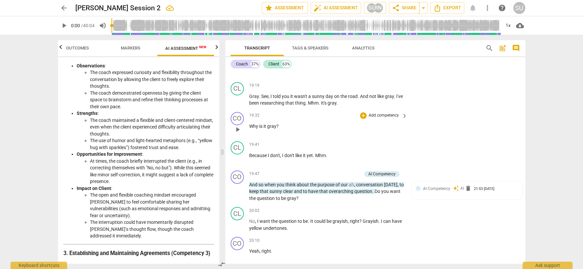
click at [378, 118] on p "Add competency" at bounding box center [384, 115] width 32 height 6
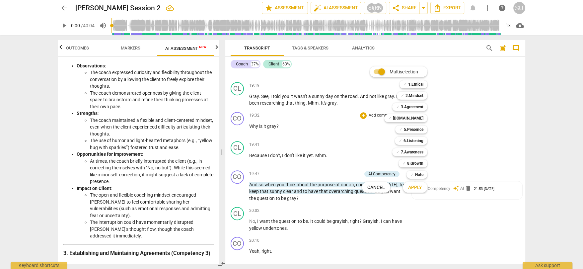
click at [414, 156] on div "✓ 7.Awareness 7" at bounding box center [413, 151] width 48 height 11
click at [414, 152] on b "7.Awareness" at bounding box center [412, 152] width 23 height 8
click at [412, 186] on span "Apply" at bounding box center [415, 187] width 14 height 7
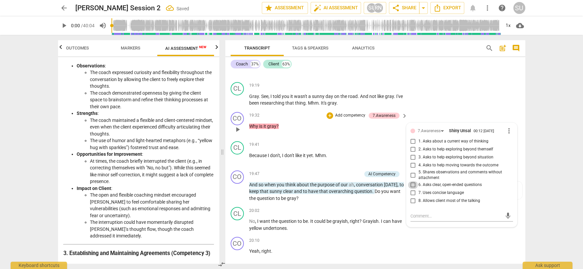
click at [413, 189] on input "6. Asks clear, open-ended questions" at bounding box center [413, 185] width 11 height 8
click at [413, 161] on input "3. Asks to help exploring beyond situation" at bounding box center [413, 157] width 11 height 8
click at [438, 79] on div "CO play_arrow pause 19:14 + Add competency keyboard_arrow_right The overarching…" at bounding box center [375, 64] width 300 height 29
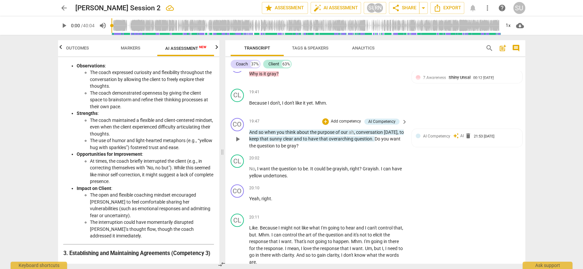
scroll to position [3560, 0]
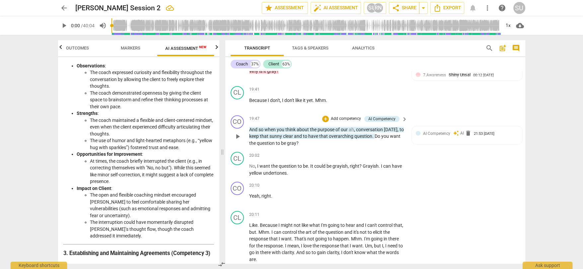
click at [342, 122] on p "Add competency" at bounding box center [346, 119] width 32 height 6
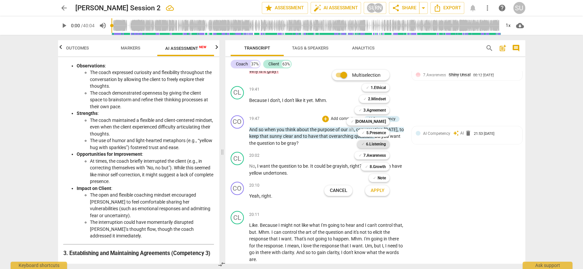
click at [373, 143] on b "6.Listening" at bounding box center [376, 144] width 20 height 8
click at [379, 191] on span "Apply" at bounding box center [377, 190] width 14 height 7
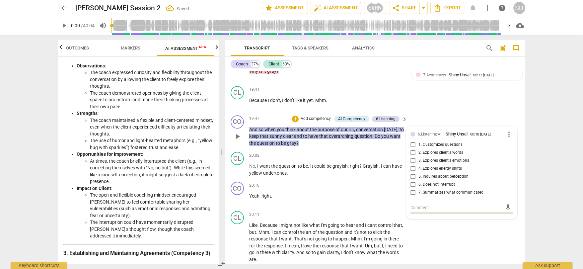
click at [413, 149] on input "1. Customizes questions" at bounding box center [413, 145] width 11 height 8
click at [431, 112] on div "CL play_arrow pause 19:41 + Add competency keyboard_arrow_right Because I don't…" at bounding box center [375, 97] width 300 height 29
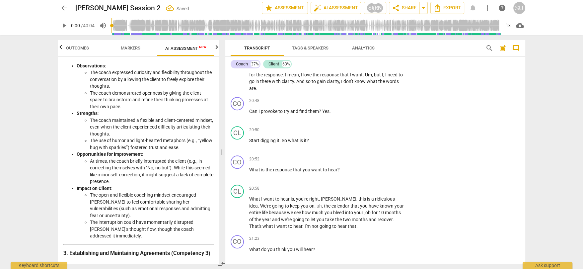
scroll to position [3732, 0]
click at [374, 103] on p "Add competency" at bounding box center [384, 100] width 32 height 6
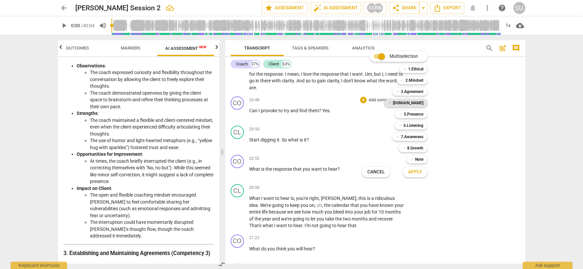
click at [411, 101] on b "[DOMAIN_NAME]" at bounding box center [408, 103] width 31 height 8
click at [408, 171] on span "Apply" at bounding box center [415, 172] width 14 height 7
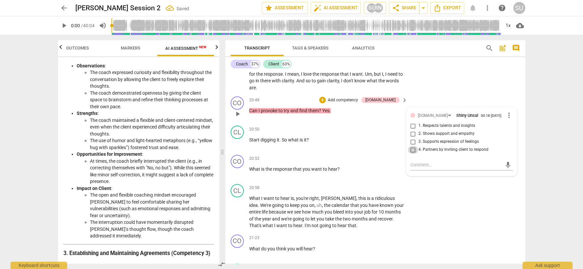
click at [411, 154] on input "4. Partners by inviting client to respond" at bounding box center [413, 150] width 11 height 8
click at [456, 94] on div "CL play_arrow pause 20:11 + Add competency keyboard_arrow_right Like . Because …" at bounding box center [375, 64] width 300 height 57
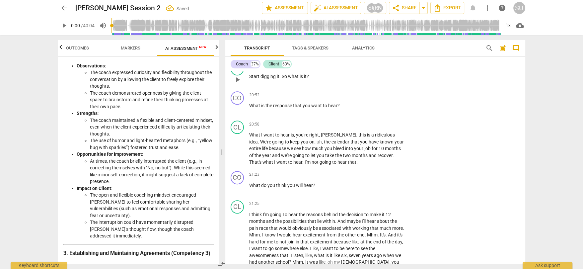
scroll to position [3813, 0]
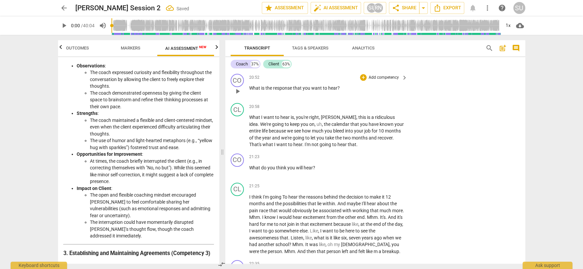
click at [375, 81] on p "Add competency" at bounding box center [384, 78] width 32 height 6
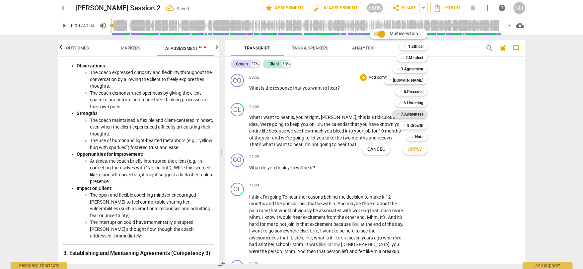
click at [414, 113] on b "7.Awareness" at bounding box center [412, 114] width 23 height 8
click at [417, 150] on span "Apply" at bounding box center [415, 149] width 14 height 7
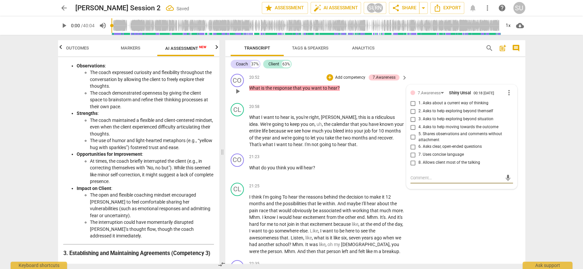
click at [412, 151] on input "6. Asks clear, open-ended questions" at bounding box center [413, 147] width 11 height 8
click at [420, 87] on div "CO play_arrow pause 20:52 + Add competency 7.Awareness keyboard_arrow_right Wha…" at bounding box center [375, 85] width 300 height 29
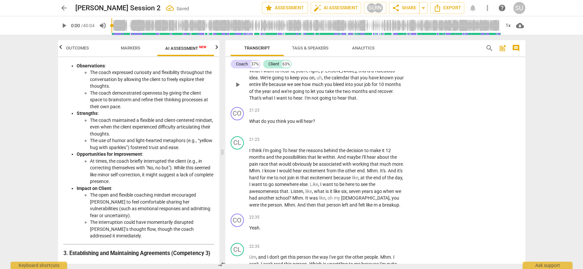
scroll to position [3864, 0]
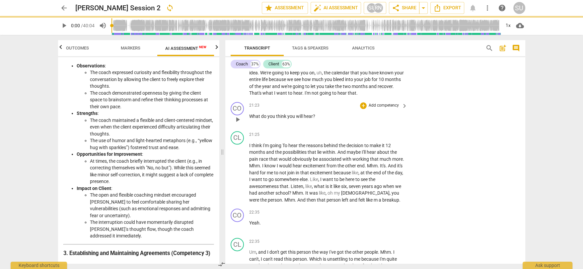
click at [375, 108] on p "Add competency" at bounding box center [384, 106] width 32 height 6
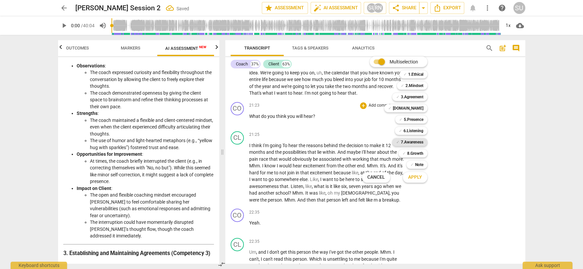
click at [411, 139] on b "7.Awareness" at bounding box center [412, 142] width 23 height 8
click at [412, 180] on button "Apply" at bounding box center [415, 177] width 25 height 12
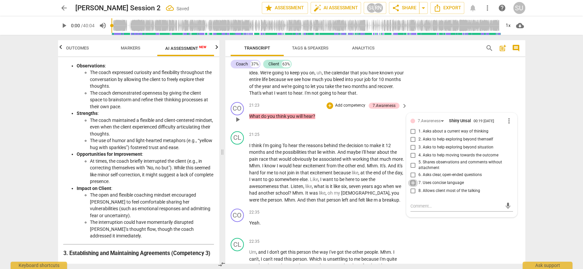
click at [412, 187] on input "7. Uses concise language" at bounding box center [413, 183] width 11 height 8
click at [439, 99] on div "CL play_arrow pause 20:58 + Add competency keyboard_arrow_right What I want to …" at bounding box center [375, 74] width 300 height 50
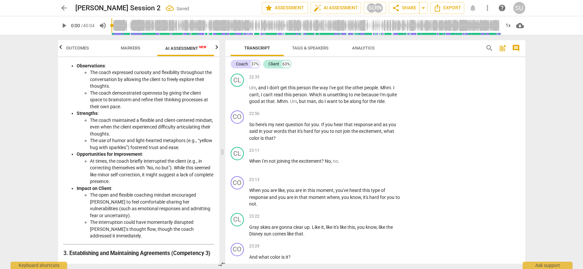
scroll to position [4029, 0]
click at [386, 116] on p "Add competency" at bounding box center [384, 113] width 32 height 6
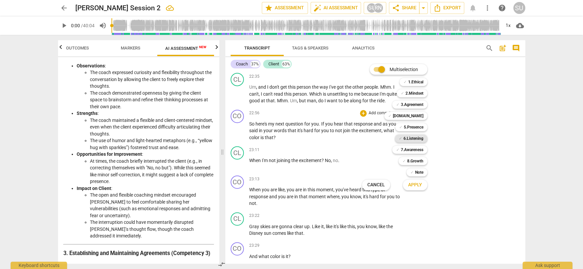
click at [409, 139] on b "6.Listening" at bounding box center [413, 138] width 20 height 8
click at [409, 182] on span "Apply" at bounding box center [415, 184] width 14 height 7
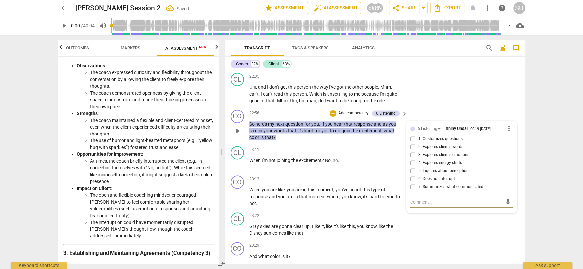
click at [412, 143] on input "1. Customizes questions" at bounding box center [413, 139] width 11 height 8
click at [413, 175] on input "5. Inquires about perception" at bounding box center [413, 171] width 11 height 8
click at [435, 93] on div "CL play_arrow pause 22:35 + Add competency keyboard_arrow_right Um , and I don'…" at bounding box center [375, 88] width 300 height 37
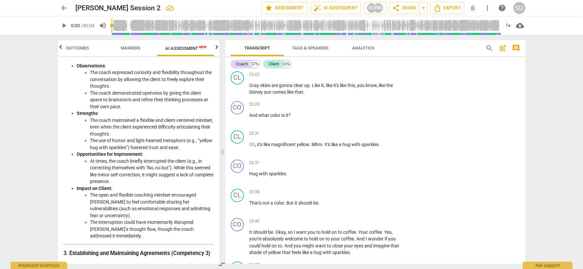
scroll to position [4176, 0]
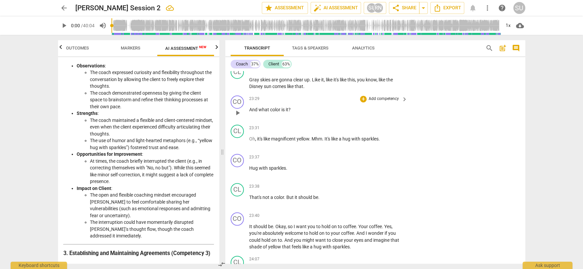
click at [377, 102] on p "Add competency" at bounding box center [384, 99] width 32 height 6
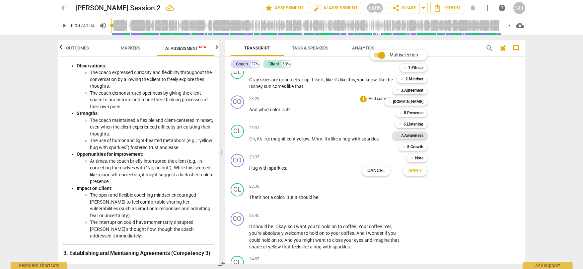
click at [412, 136] on b "7.Awareness" at bounding box center [412, 135] width 23 height 8
click at [413, 168] on span "Apply" at bounding box center [415, 170] width 14 height 7
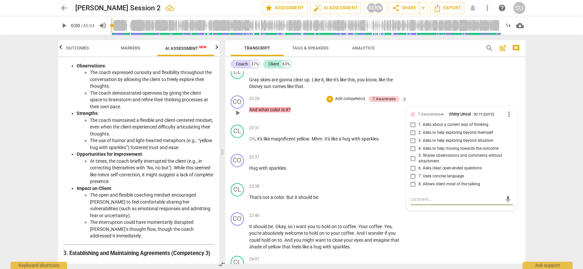
click at [412, 129] on input "1. Asks about a current way of thinking" at bounding box center [413, 125] width 11 height 8
click at [412, 145] on input "3. Asks to help exploring beyond situation" at bounding box center [413, 141] width 11 height 8
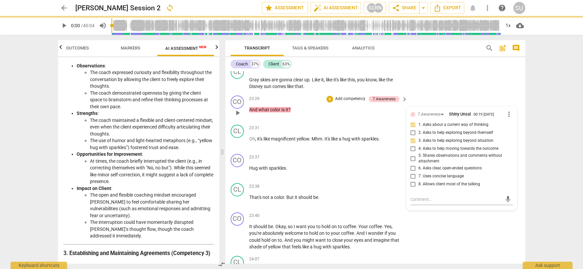
click at [412, 180] on input "7. Uses concise language" at bounding box center [413, 176] width 11 height 8
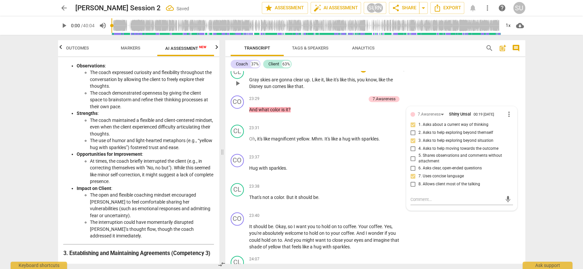
click at [444, 89] on div "CL play_arrow pause 23:22 + Add competency keyboard_arrow_right Gray skies are …" at bounding box center [375, 78] width 300 height 30
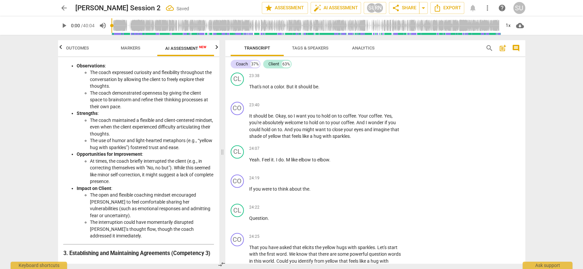
scroll to position [4293, 0]
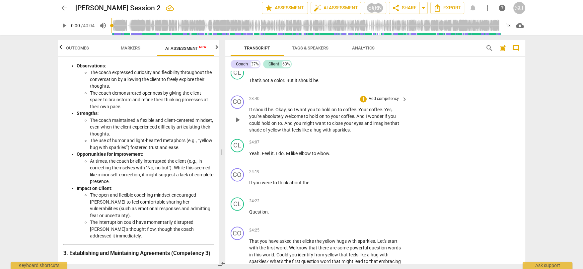
click at [384, 102] on p "Add competency" at bounding box center [384, 99] width 32 height 6
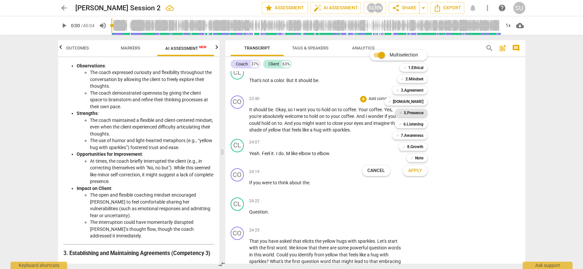
click at [410, 112] on b "5.Presence" at bounding box center [414, 113] width 20 height 8
click at [418, 171] on span "Apply" at bounding box center [415, 170] width 14 height 7
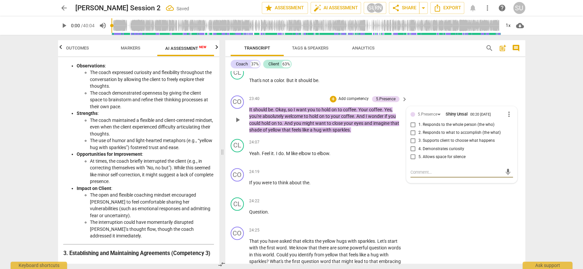
click at [411, 129] on input "1. Responds to the whole person (the who)" at bounding box center [413, 125] width 11 height 8
click at [428, 93] on div "CL play_arrow pause 23:38 + Add competency keyboard_arrow_right That's not a co…" at bounding box center [375, 77] width 300 height 29
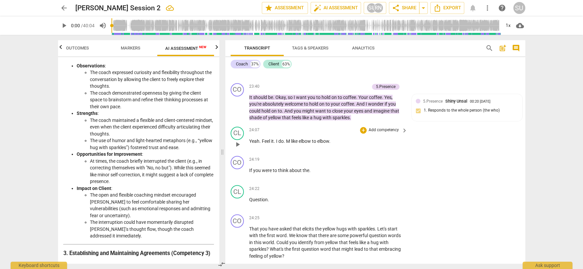
scroll to position [4306, 0]
click at [359, 89] on p "Add competency" at bounding box center [354, 86] width 32 height 6
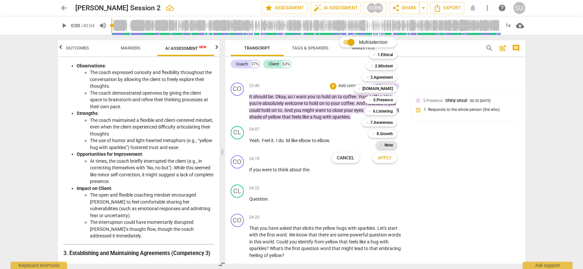
click at [388, 145] on b "Note" at bounding box center [388, 145] width 8 height 8
click at [386, 158] on span "Apply" at bounding box center [385, 158] width 14 height 7
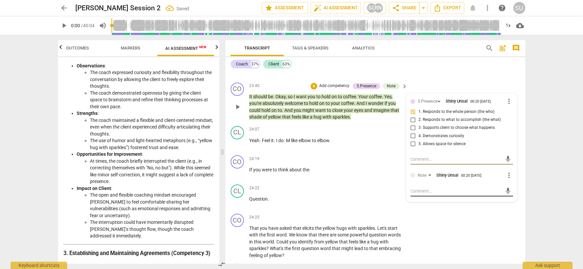
click at [419, 194] on textarea at bounding box center [456, 190] width 92 height 6
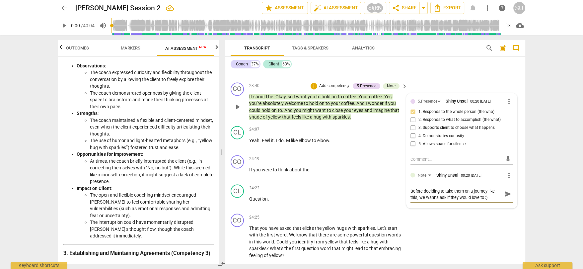
click at [505, 197] on span "send" at bounding box center [507, 193] width 7 height 7
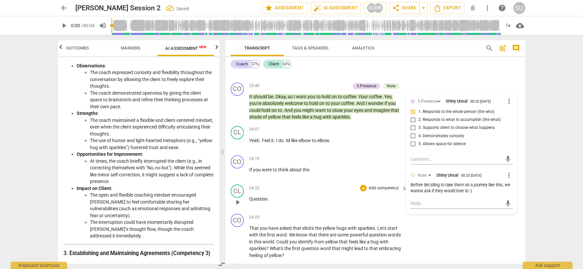
click at [378, 208] on div "24:22 + Add competency keyboard_arrow_right Question ." at bounding box center [328, 196] width 159 height 24
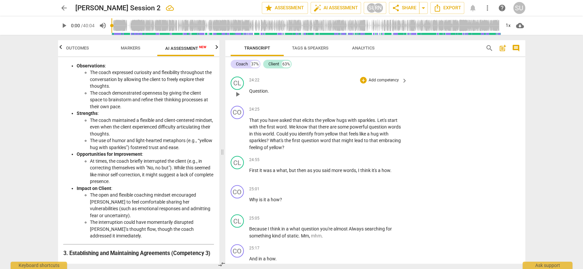
scroll to position [4416, 0]
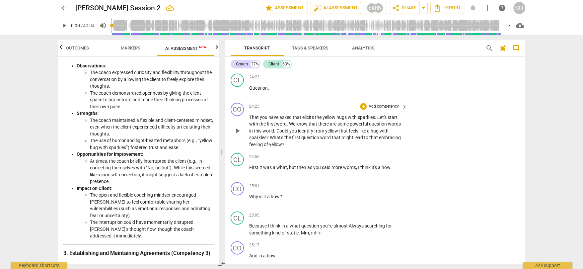
click at [384, 109] on p "Add competency" at bounding box center [384, 106] width 32 height 6
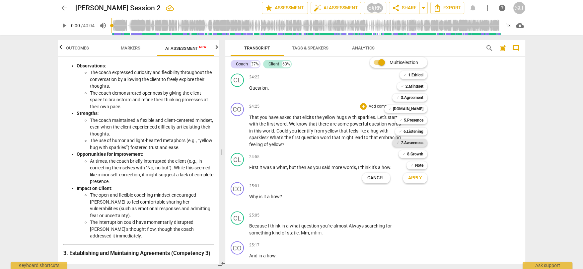
click at [412, 140] on b "7.Awareness" at bounding box center [412, 143] width 23 height 8
click at [415, 179] on span "Apply" at bounding box center [415, 177] width 14 height 7
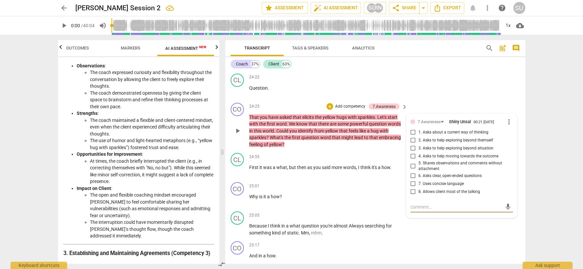
click at [412, 144] on input "2. Asks to help exploring beyond themself" at bounding box center [413, 140] width 11 height 8
click at [426, 210] on textarea at bounding box center [456, 206] width 92 height 6
click at [504, 213] on span "send" at bounding box center [507, 209] width 7 height 7
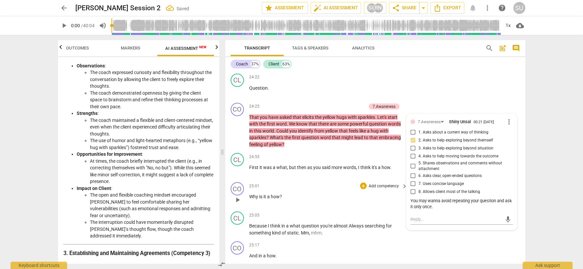
click at [346, 206] on div "25:01 + Add competency keyboard_arrow_right Why is it a how ?" at bounding box center [328, 194] width 159 height 24
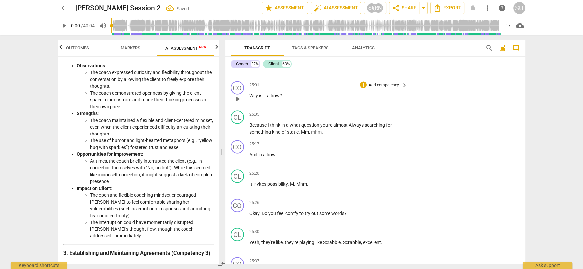
scroll to position [4517, 0]
click at [383, 88] on p "Add competency" at bounding box center [384, 85] width 32 height 6
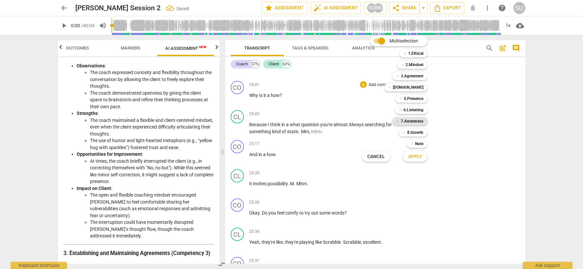
click at [412, 120] on b "7.Awareness" at bounding box center [412, 121] width 23 height 8
click at [410, 156] on span "Apply" at bounding box center [415, 156] width 14 height 7
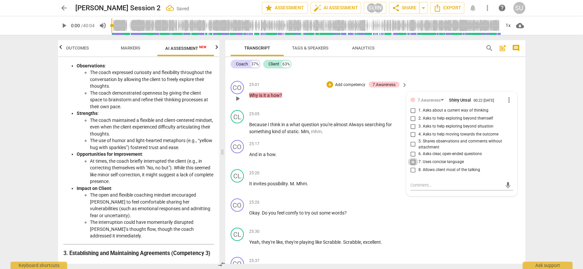
click at [412, 166] on input "7. Uses concise language" at bounding box center [413, 162] width 11 height 8
click at [411, 174] on input "8. Allows client most of the talking" at bounding box center [413, 170] width 11 height 8
click at [443, 78] on div "CL play_arrow pause 24:55 + Add competency keyboard_arrow_right First it was a …" at bounding box center [375, 63] width 300 height 29
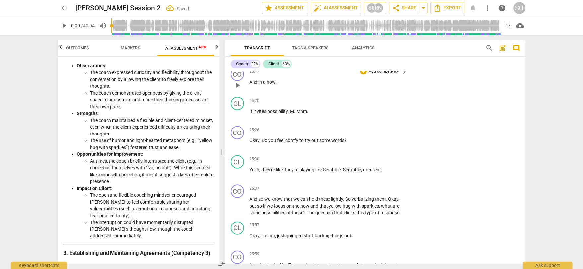
scroll to position [4587, 0]
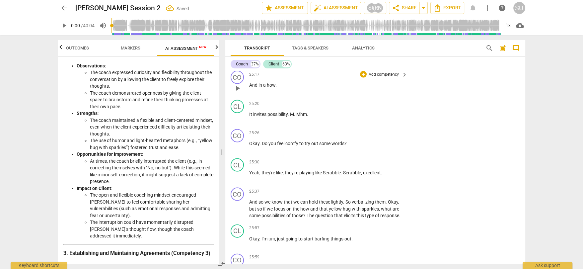
click at [379, 78] on p "Add competency" at bounding box center [384, 75] width 32 height 6
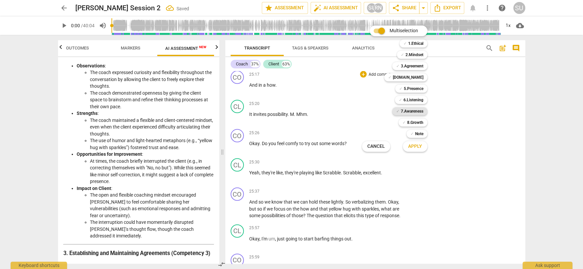
click at [417, 110] on b "7.Awareness" at bounding box center [412, 111] width 23 height 8
click at [418, 150] on button "Apply" at bounding box center [415, 146] width 25 height 12
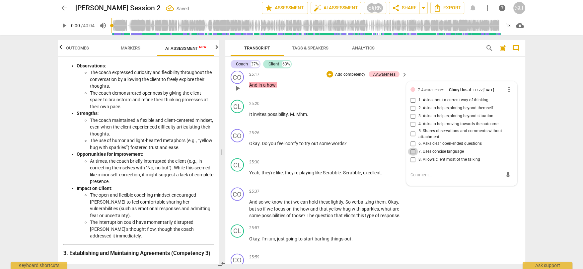
click at [411, 156] on input "7. Uses concise language" at bounding box center [413, 152] width 11 height 8
click at [411, 148] on input "6. Asks clear, open-ended questions" at bounding box center [413, 144] width 11 height 8
click at [429, 68] on div "CL play_arrow pause 25:05 + Add competency keyboard_arrow_right Because I think…" at bounding box center [375, 53] width 300 height 30
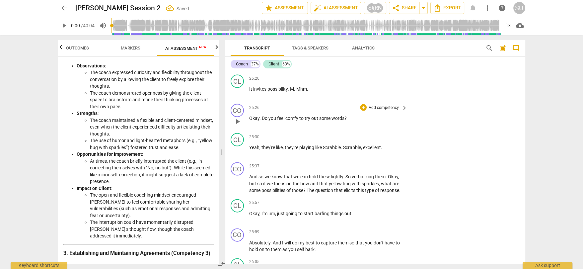
scroll to position [4619, 0]
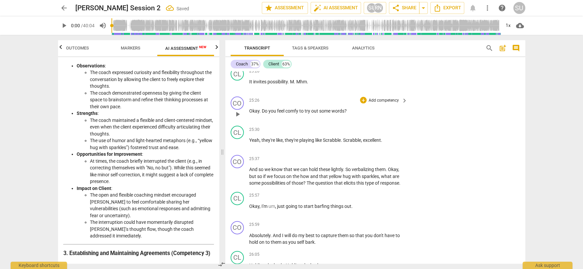
click at [383, 103] on p "Add competency" at bounding box center [384, 101] width 32 height 6
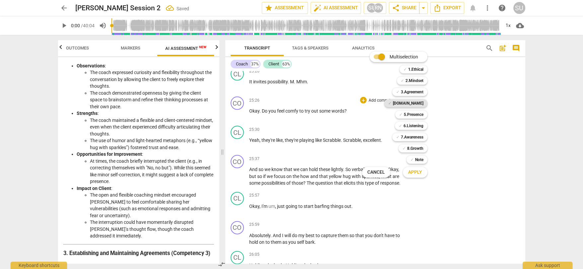
click at [416, 103] on b "[DOMAIN_NAME]" at bounding box center [408, 103] width 31 height 8
click at [409, 172] on span "Apply" at bounding box center [415, 172] width 14 height 7
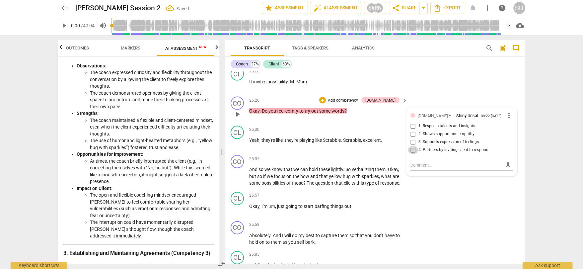
click at [411, 154] on input "4. Partners by inviting client to respond" at bounding box center [413, 150] width 11 height 8
click at [445, 94] on div "CL play_arrow pause 25:20 + Add competency keyboard_arrow_right It invites poss…" at bounding box center [375, 79] width 300 height 29
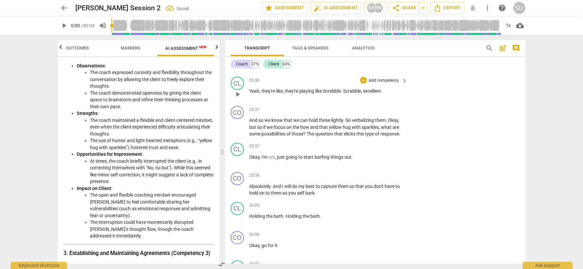
scroll to position [4673, 0]
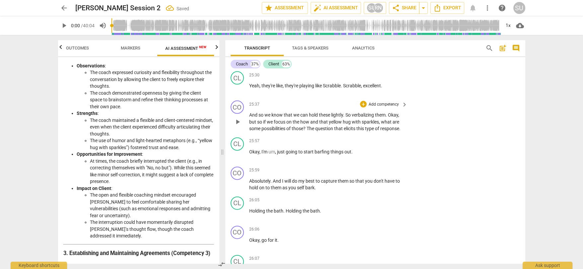
click at [380, 107] on p "Add competency" at bounding box center [384, 105] width 32 height 6
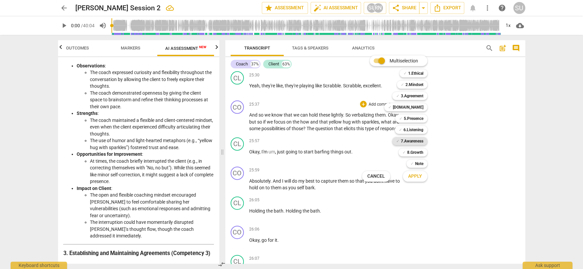
click at [409, 142] on b "7.Awareness" at bounding box center [412, 141] width 23 height 8
click at [415, 174] on span "Apply" at bounding box center [415, 176] width 14 height 7
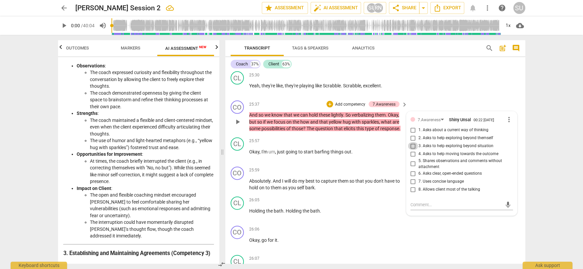
click at [413, 150] on input "3. Asks to help exploring beyond situation" at bounding box center [413, 146] width 11 height 8
click at [448, 69] on div "CO play_arrow pause 25:26 + Add competency [DOMAIN_NAME] keyboard_arrow_right O…" at bounding box center [375, 53] width 300 height 29
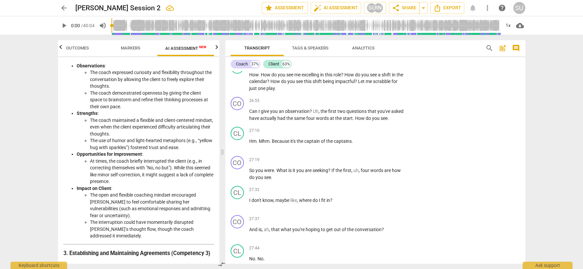
scroll to position [4875, 0]
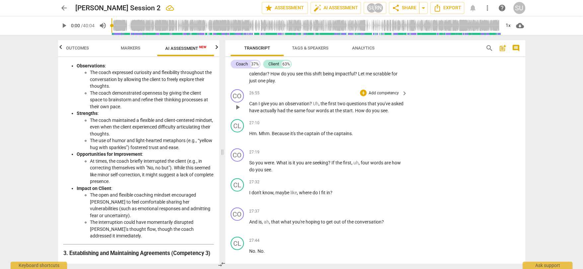
click at [388, 96] on p "Add competency" at bounding box center [384, 93] width 32 height 6
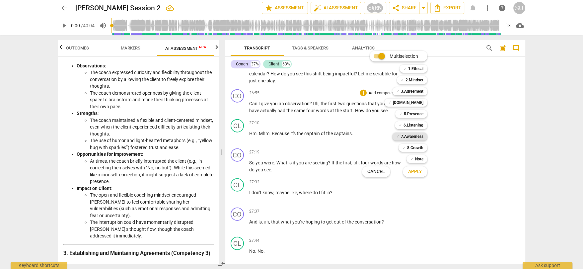
click at [412, 135] on b "7.Awareness" at bounding box center [412, 136] width 23 height 8
click at [414, 171] on span "Apply" at bounding box center [415, 171] width 14 height 7
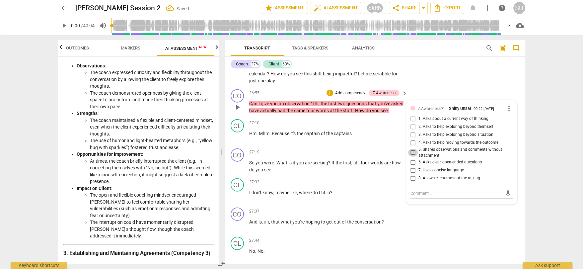
click at [413, 157] on input "5. Shares observations and comments without attachment" at bounding box center [413, 153] width 11 height 8
click at [448, 85] on div "CL play_arrow pause 26:07 + Add competency keyboard_arrow_right How . How do yo…" at bounding box center [375, 68] width 300 height 37
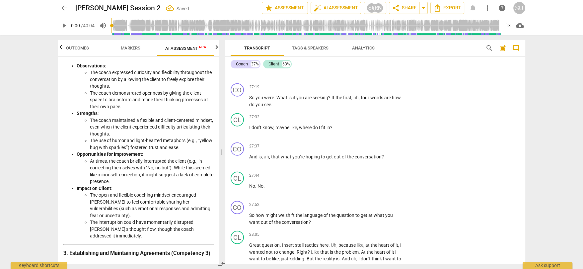
scroll to position [4948, 0]
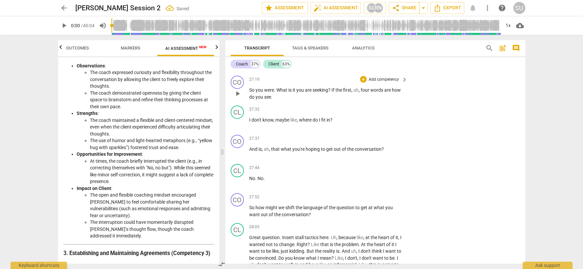
click at [390, 83] on p "Add competency" at bounding box center [384, 80] width 32 height 6
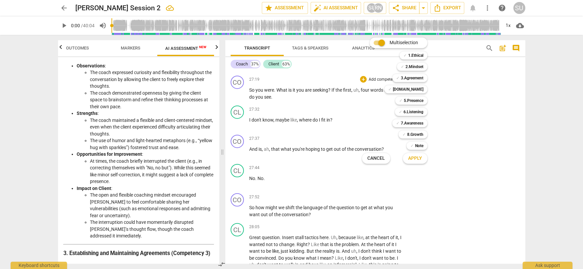
click at [327, 123] on div at bounding box center [291, 134] width 583 height 269
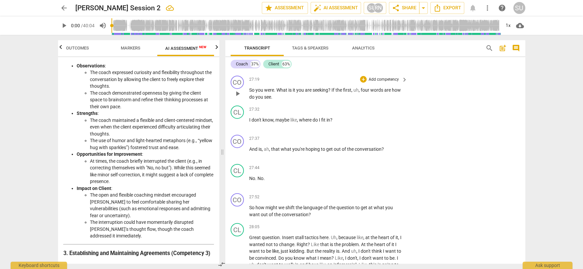
click at [384, 83] on p "Add competency" at bounding box center [384, 80] width 32 height 6
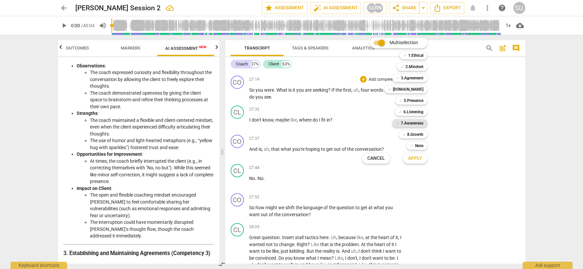
click at [406, 122] on b "7.Awareness" at bounding box center [412, 123] width 23 height 8
click at [412, 158] on span "Apply" at bounding box center [415, 158] width 14 height 7
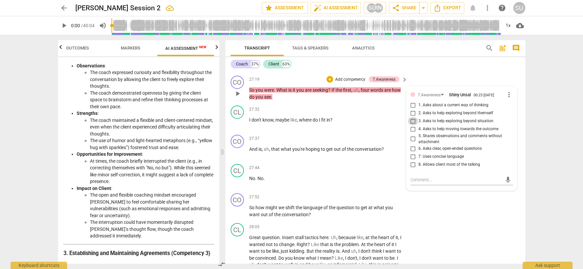
click at [413, 125] on input "3. Asks to help exploring beyond situation" at bounding box center [413, 121] width 11 height 8
click at [435, 73] on div "CL play_arrow pause 27:10 + Add competency keyboard_arrow_right Hm . Mhm . Beca…" at bounding box center [375, 58] width 300 height 29
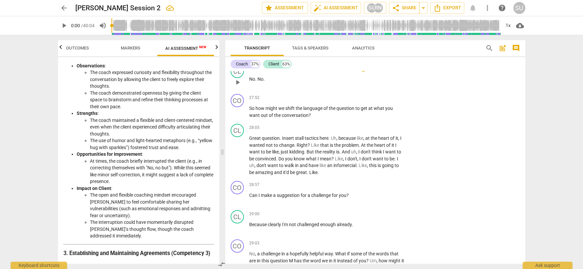
scroll to position [5044, 0]
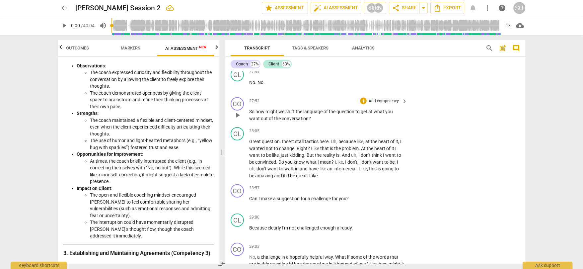
click at [384, 104] on p "Add competency" at bounding box center [384, 101] width 32 height 6
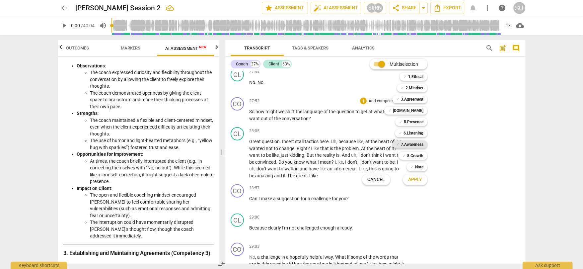
click at [402, 142] on b "7.Awareness" at bounding box center [412, 144] width 23 height 8
click at [412, 180] on span "Apply" at bounding box center [415, 179] width 14 height 7
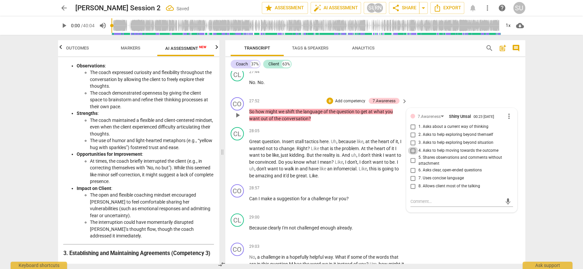
click at [414, 155] on input "4. Asks to help moving towards the outcome" at bounding box center [413, 151] width 11 height 8
click at [454, 94] on div "CL play_arrow pause 27:44 + Add competency keyboard_arrow_right No . No ." at bounding box center [375, 79] width 300 height 29
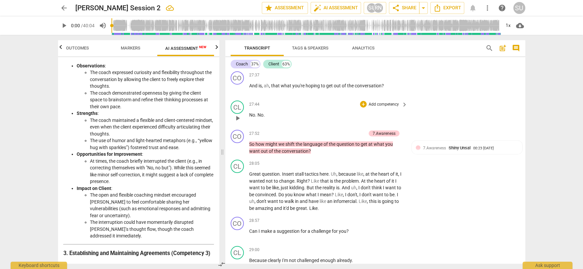
scroll to position [4999, 0]
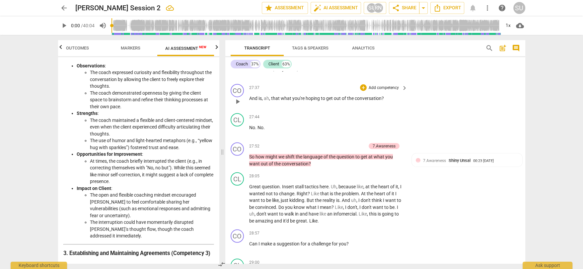
click at [380, 91] on p "Add competency" at bounding box center [384, 88] width 32 height 6
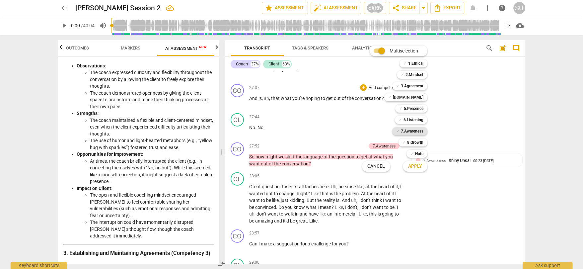
click at [405, 132] on b "7.Awareness" at bounding box center [412, 131] width 23 height 8
click at [409, 170] on button "Apply" at bounding box center [415, 166] width 25 height 12
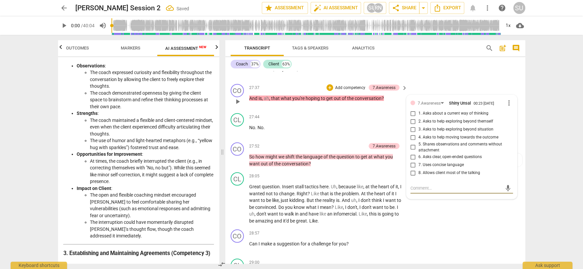
click at [410, 141] on input "4. Asks to help moving towards the outcome" at bounding box center [413, 137] width 11 height 8
click at [444, 81] on div "CL play_arrow pause 27:32 + Add competency keyboard_arrow_right I don't know , …" at bounding box center [375, 66] width 300 height 29
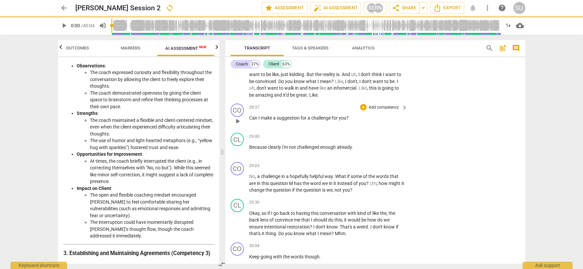
scroll to position [5127, 0]
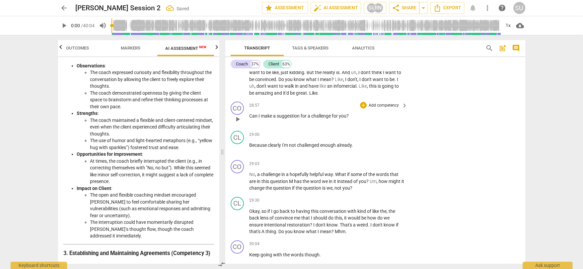
click at [379, 108] on p "Add competency" at bounding box center [384, 106] width 32 height 6
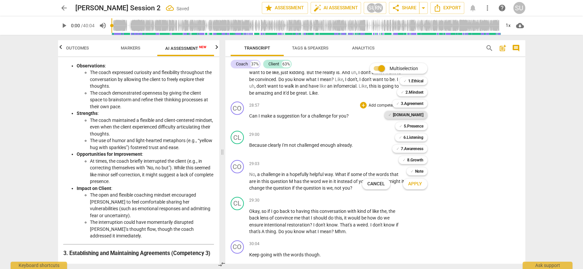
click at [413, 111] on b "[DOMAIN_NAME]" at bounding box center [408, 115] width 31 height 8
click at [417, 188] on button "Apply" at bounding box center [415, 184] width 25 height 12
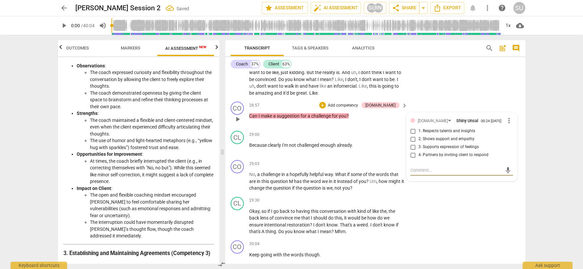
click at [411, 159] on input "4. Partners by inviting client to respond" at bounding box center [413, 155] width 11 height 8
click at [440, 99] on div "CL play_arrow pause 28:05 + Add competency keyboard_arrow_right Great question …" at bounding box center [375, 70] width 300 height 57
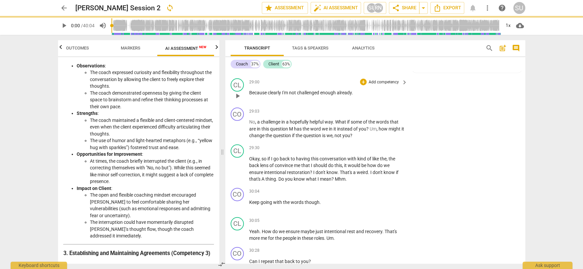
scroll to position [5180, 0]
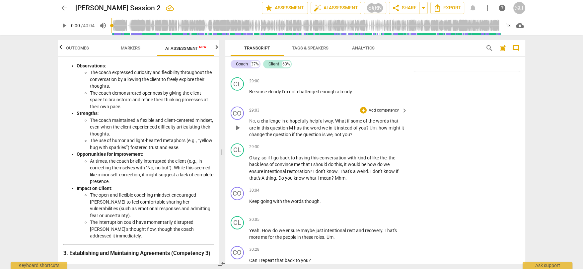
click at [386, 113] on p "Add competency" at bounding box center [384, 110] width 32 height 6
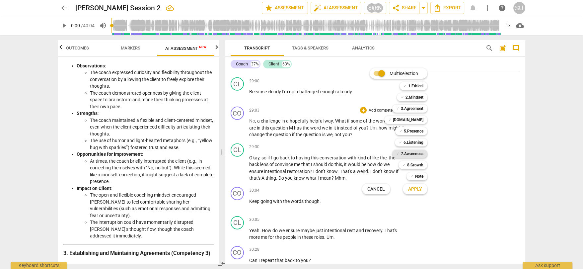
click at [415, 154] on b "7.Awareness" at bounding box center [412, 154] width 23 height 8
click at [415, 192] on button "Apply" at bounding box center [415, 189] width 25 height 12
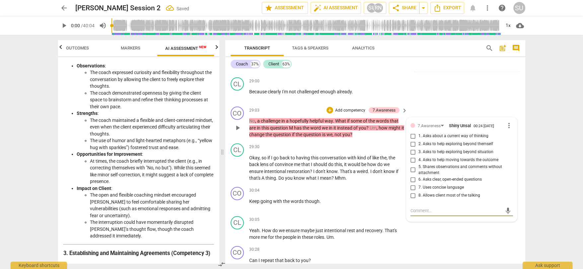
click at [410, 164] on input "4. Asks to help moving towards the outcome" at bounding box center [413, 160] width 11 height 8
click at [441, 104] on div "CL play_arrow pause 29:00 + Add competency keyboard_arrow_right Because clearly…" at bounding box center [375, 89] width 300 height 29
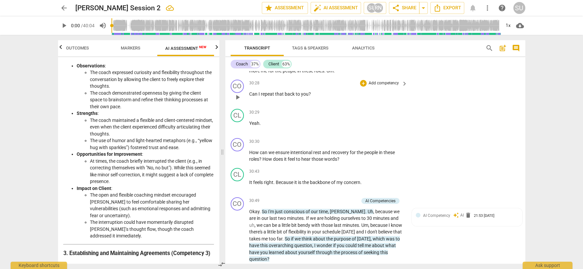
scroll to position [5346, 0]
click at [378, 86] on p "Add competency" at bounding box center [384, 83] width 32 height 6
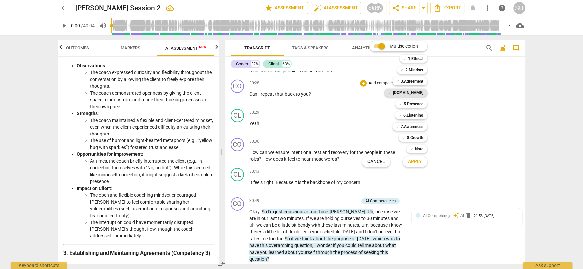
click at [417, 96] on b "[DOMAIN_NAME]" at bounding box center [408, 93] width 31 height 8
click at [413, 163] on span "Apply" at bounding box center [415, 161] width 14 height 7
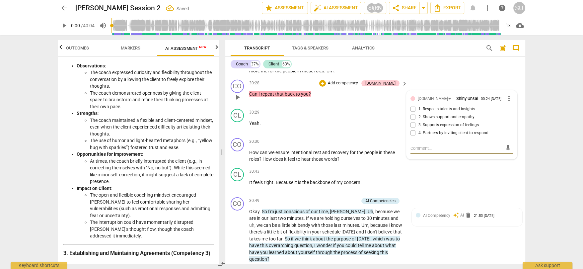
click at [410, 137] on input "4. Partners by inviting client to respond" at bounding box center [413, 133] width 11 height 8
click at [446, 77] on div "CL play_arrow pause 30:05 + Add competency keyboard_arrow_right Yeah . How do w…" at bounding box center [375, 62] width 300 height 30
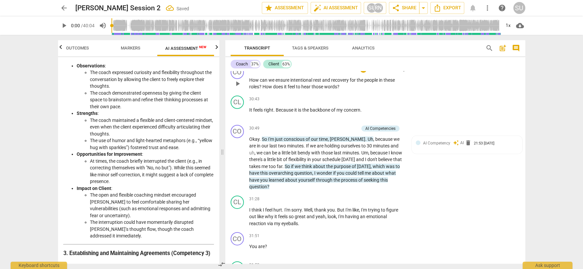
scroll to position [5423, 0]
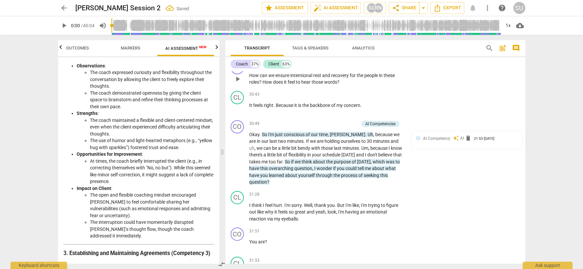
click at [373, 68] on p "Add competency" at bounding box center [384, 65] width 32 height 6
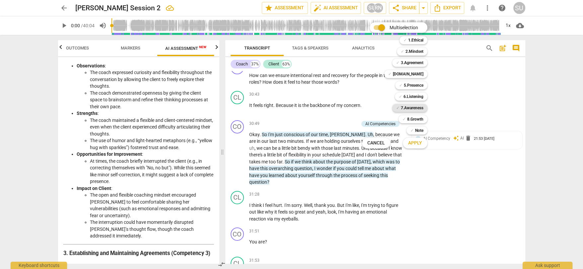
click at [413, 110] on b "7.Awareness" at bounding box center [412, 108] width 23 height 8
click at [416, 145] on span "Apply" at bounding box center [415, 143] width 14 height 7
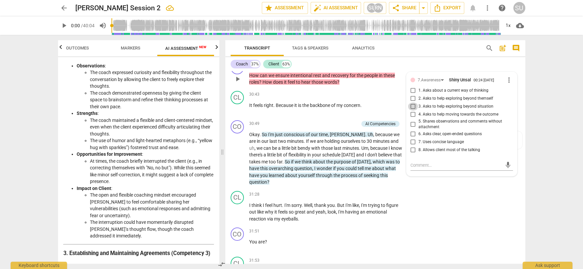
click at [411, 110] on input "3. Asks to help exploring beyond situation" at bounding box center [413, 107] width 11 height 8
click at [433, 70] on div "Coach 37% Client 63% CO play_arrow pause 00:03 + Add competency keyboard_arrow_…" at bounding box center [375, 160] width 300 height 206
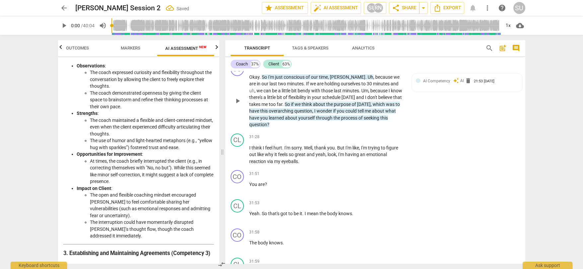
scroll to position [5483, 0]
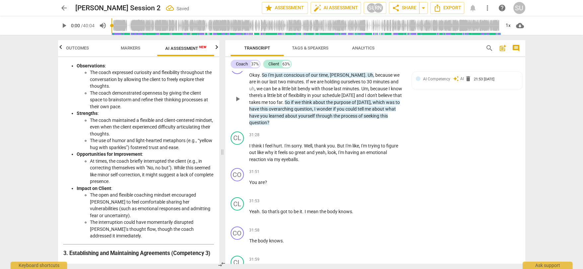
click at [345, 67] on p "Add competency" at bounding box center [343, 64] width 32 height 6
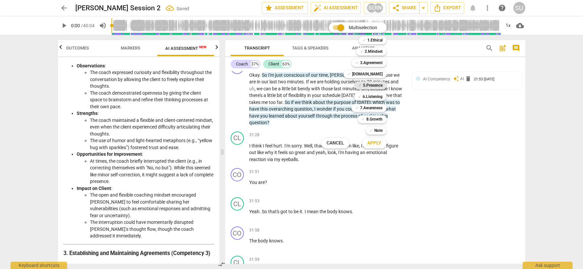
click at [369, 88] on b "5.Presence" at bounding box center [373, 85] width 20 height 8
click at [376, 144] on span "Apply" at bounding box center [374, 143] width 14 height 7
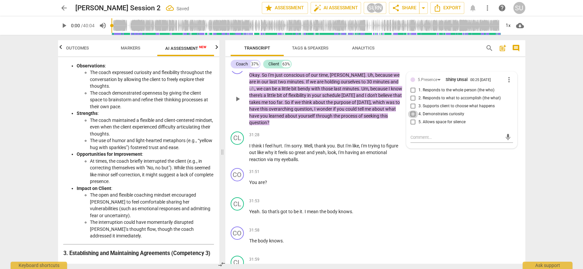
click at [411, 118] on input "4. Demonstrates curiosity" at bounding box center [413, 114] width 11 height 8
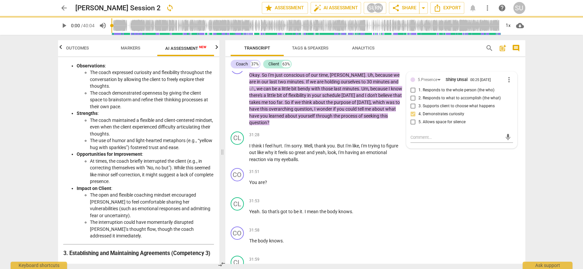
click at [419, 58] on div "CL play_arrow pause 30:43 + Add competency keyboard_arrow_right It feels right …" at bounding box center [375, 43] width 300 height 29
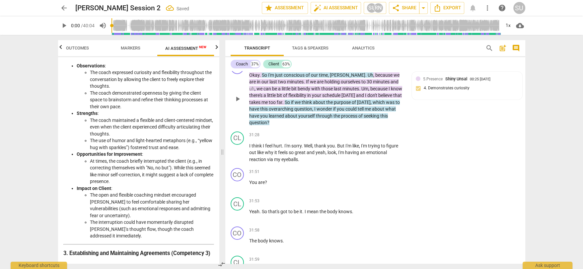
click at [343, 67] on div "AI Competencies" at bounding box center [350, 64] width 30 height 6
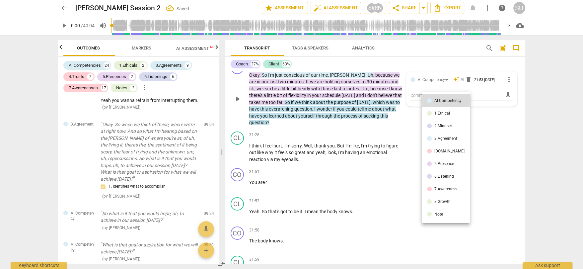
scroll to position [0, 0]
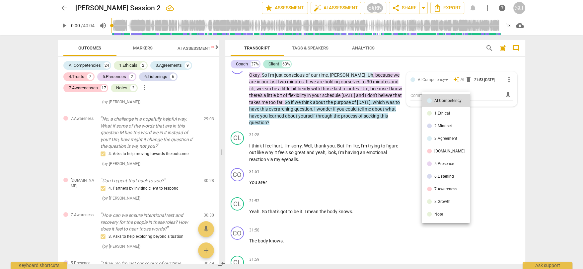
click at [343, 85] on div at bounding box center [291, 134] width 583 height 269
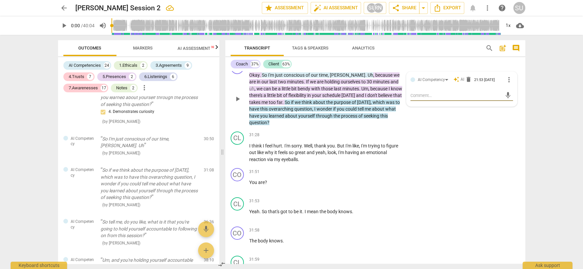
scroll to position [3067, 0]
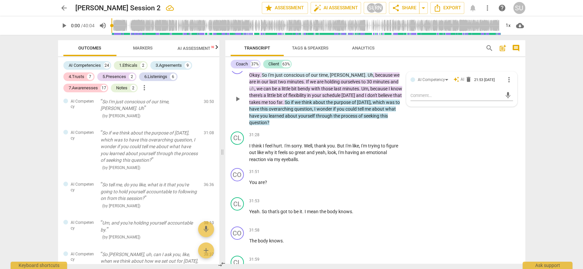
click at [319, 67] on p "Add competency" at bounding box center [313, 64] width 32 height 6
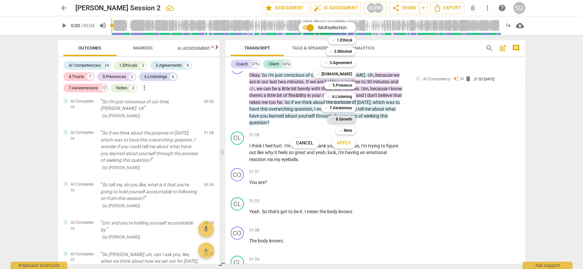
click at [342, 117] on b "8.Growth" at bounding box center [344, 119] width 16 height 8
click at [342, 142] on span "Apply" at bounding box center [344, 143] width 14 height 7
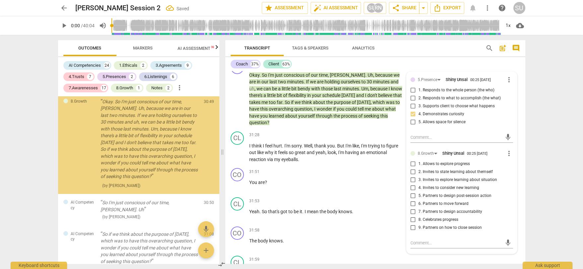
scroll to position [3064, 0]
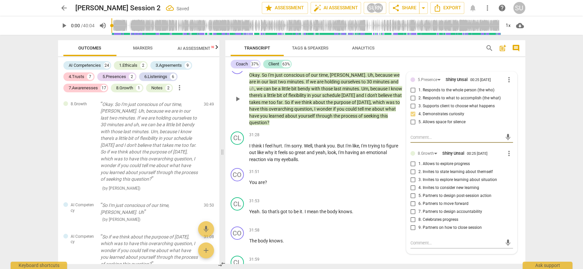
click at [413, 192] on input "4. Invites to consider new learning" at bounding box center [413, 188] width 11 height 8
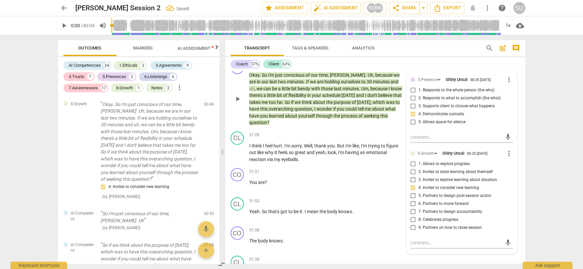
drag, startPoint x: 371, startPoint y: 209, endPoint x: 421, endPoint y: 185, distance: 55.1
click at [421, 185] on div "CO play_arrow pause 00:03 + Add competency keyboard_arrow_right Hi , [PERSON_NA…" at bounding box center [375, 167] width 300 height 192
click at [411, 192] on input "4. Invites to consider new learning" at bounding box center [413, 188] width 11 height 8
click at [409, 176] on input "2. Invites to state learning about themself" at bounding box center [413, 172] width 11 height 8
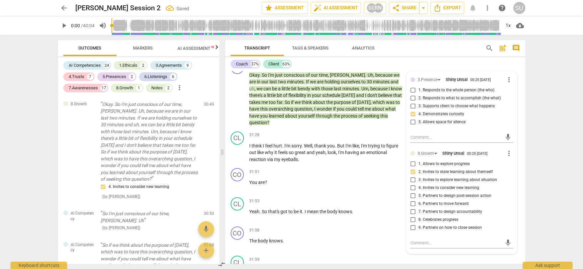
click at [562, 115] on div "arrow_back [PERSON_NAME] Session 2 Saved edit star Assessment auto_fix_high AI …" at bounding box center [291, 134] width 583 height 269
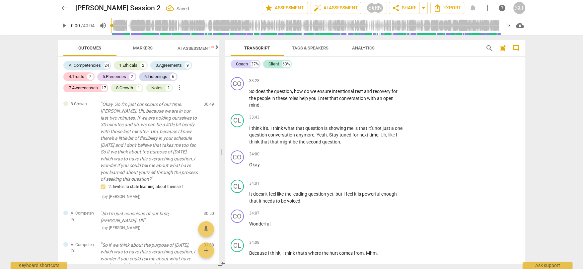
scroll to position [5790, 0]
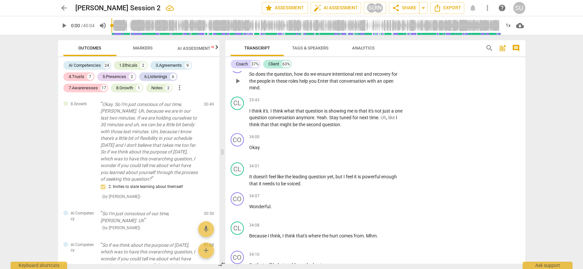
click at [379, 67] on p "Add competency" at bounding box center [384, 64] width 32 height 6
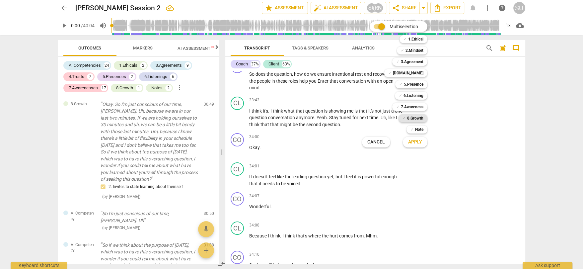
click at [404, 118] on span "✓" at bounding box center [403, 118] width 3 height 8
click at [415, 140] on span "Apply" at bounding box center [415, 142] width 14 height 7
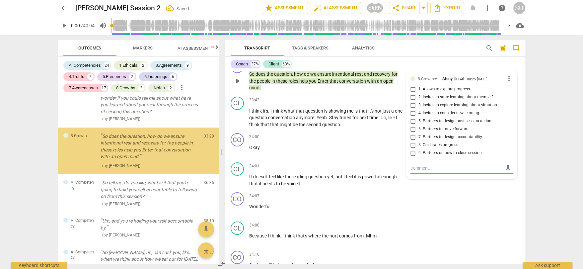
scroll to position [3225, 0]
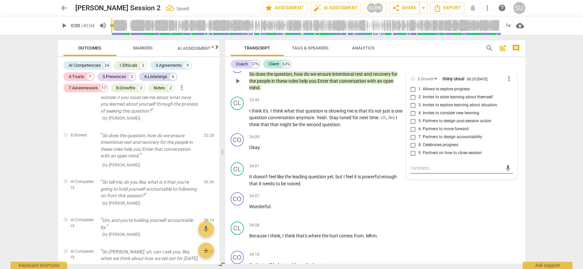
click at [411, 133] on input "6. Partners to move forward" at bounding box center [413, 129] width 11 height 8
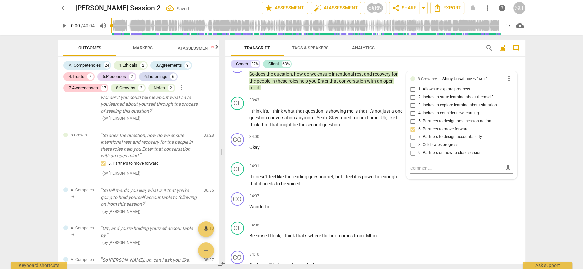
click at [534, 111] on div "arrow_back [PERSON_NAME] Session 2 Saved edit star Assessment auto_fix_high AI …" at bounding box center [291, 134] width 583 height 269
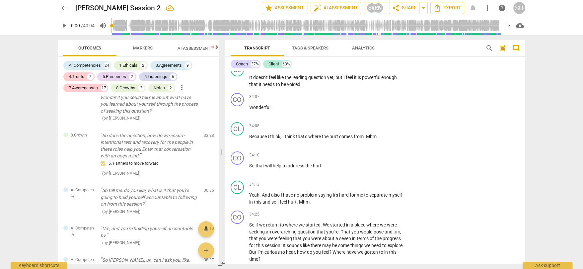
scroll to position [5889, 0]
click at [378, 100] on p "Add competency" at bounding box center [384, 97] width 32 height 6
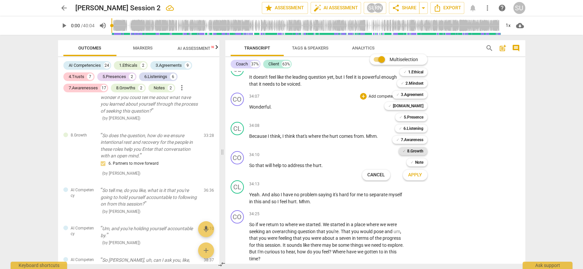
click at [407, 150] on b "8.Growth" at bounding box center [415, 151] width 16 height 8
click at [414, 183] on div at bounding box center [291, 134] width 583 height 269
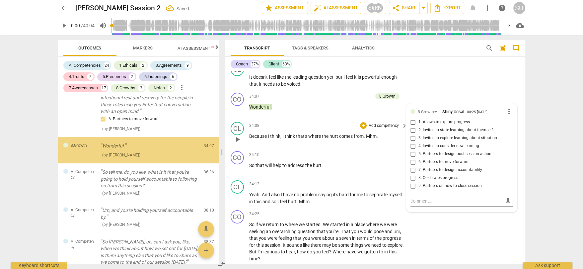
scroll to position [3270, 0]
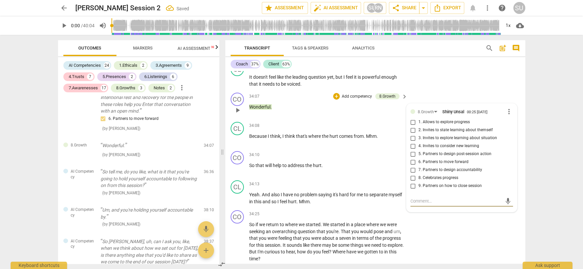
click at [410, 182] on input "8. Celebrates progress" at bounding box center [413, 178] width 11 height 8
click at [435, 90] on div "CL play_arrow pause 34:01 + Add competency keyboard_arrow_right It doesn't feel…" at bounding box center [375, 75] width 300 height 30
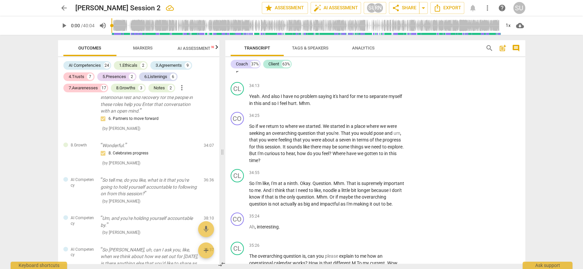
scroll to position [5992, 0]
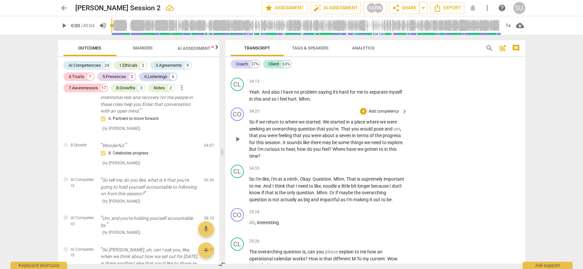
click at [377, 114] on p "Add competency" at bounding box center [384, 111] width 32 height 6
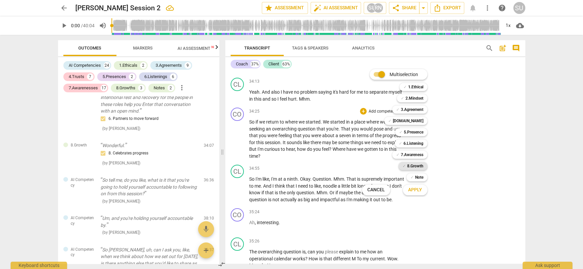
click at [408, 164] on b "8.Growth" at bounding box center [415, 166] width 16 height 8
click at [412, 190] on span "Apply" at bounding box center [415, 189] width 14 height 7
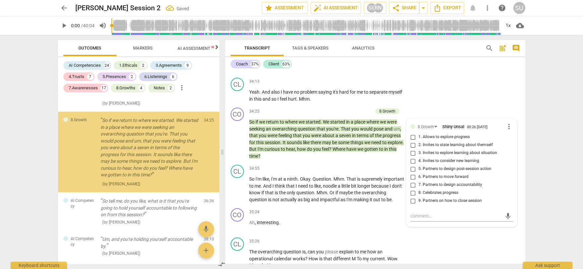
scroll to position [3332, 0]
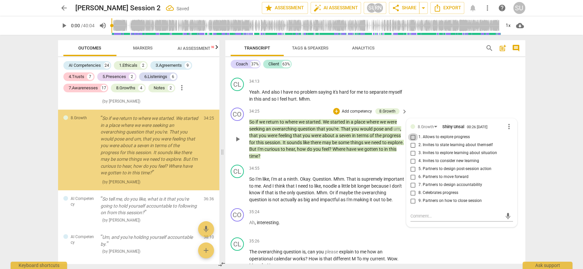
click at [414, 141] on input "1. Allows to explore progress" at bounding box center [413, 137] width 11 height 8
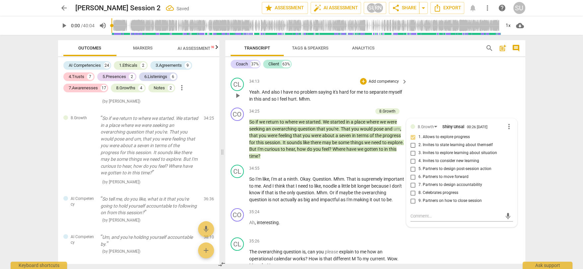
click at [438, 105] on div "CL play_arrow pause 34:13 + Add competency keyboard_arrow_right Yeah . And also…" at bounding box center [375, 90] width 300 height 30
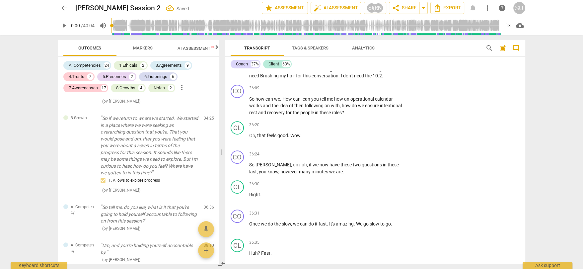
scroll to position [6254, 0]
click at [378, 91] on p "Add competency" at bounding box center [384, 88] width 32 height 6
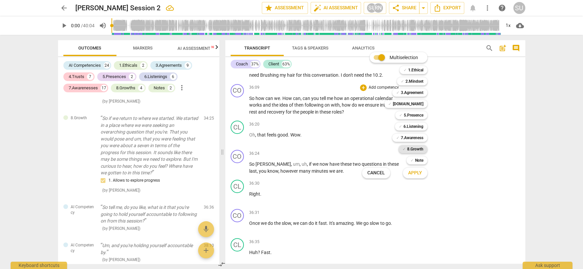
click at [408, 146] on b "8.Growth" at bounding box center [415, 149] width 16 height 8
click at [414, 174] on span "Apply" at bounding box center [415, 173] width 14 height 7
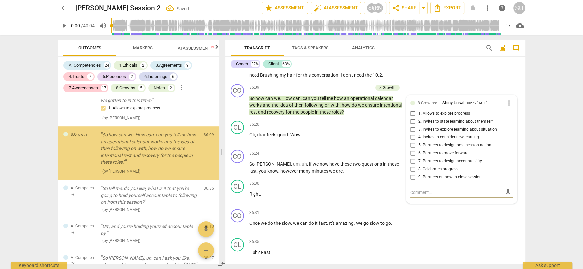
scroll to position [3407, 0]
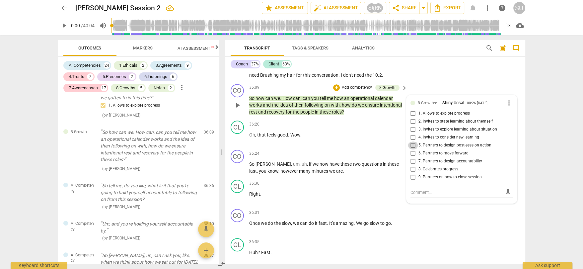
click at [411, 149] on input "5. Partners to design post-session action" at bounding box center [413, 145] width 11 height 8
click at [431, 81] on div "CL play_arrow pause 35:39 + Add competency keyboard_arrow_right Right . Like if…" at bounding box center [375, 59] width 300 height 43
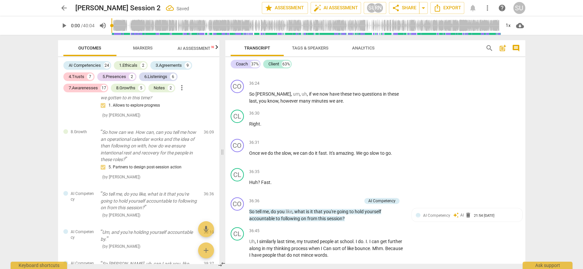
scroll to position [6327, 0]
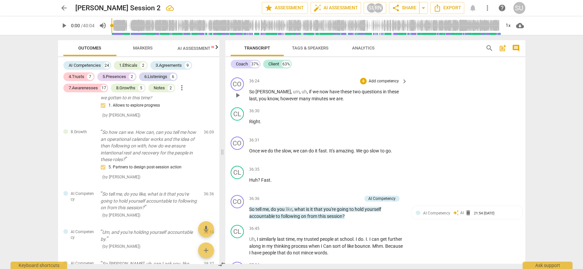
click at [383, 84] on p "Add competency" at bounding box center [384, 81] width 32 height 6
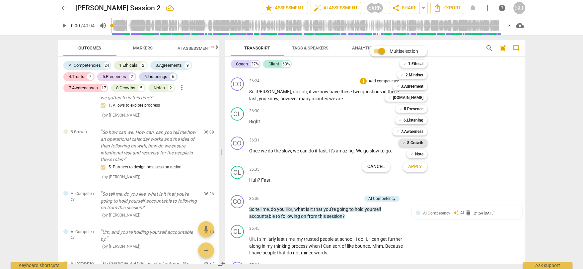
click at [411, 142] on b "8.Growth" at bounding box center [415, 143] width 16 height 8
click at [410, 167] on span "Apply" at bounding box center [415, 166] width 14 height 7
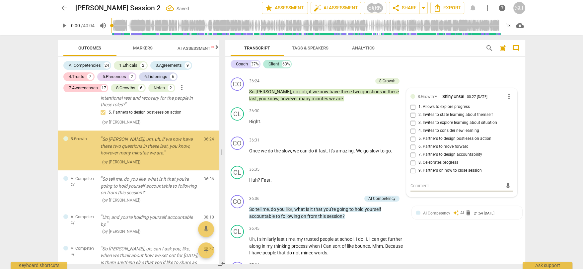
scroll to position [3462, 0]
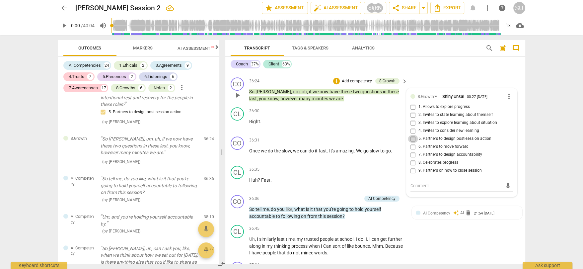
click at [413, 143] on input "5. Partners to design post-session action" at bounding box center [413, 139] width 11 height 8
click at [445, 75] on div "CL play_arrow pause 36:20 + Add competency keyboard_arrow_right Oh , that feels…" at bounding box center [375, 59] width 300 height 29
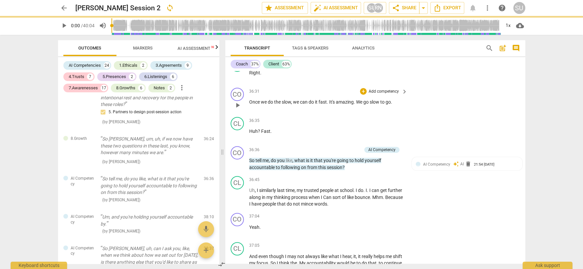
scroll to position [6322, 0]
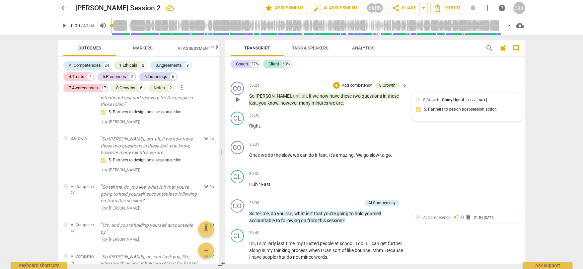
click at [425, 103] on div "8.Growth Shiny Unsal" at bounding box center [444, 100] width 43 height 6
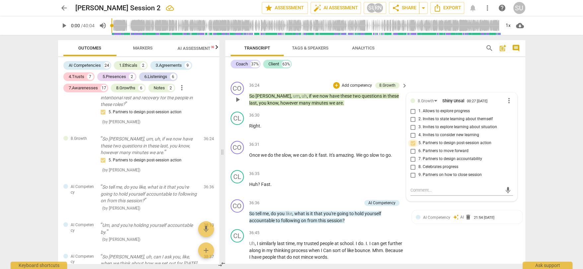
click at [412, 147] on input "5. Partners to design post-session action" at bounding box center [413, 143] width 11 height 8
click at [430, 79] on div "CL play_arrow pause 36:20 + Add competency keyboard_arrow_right Oh , that feels…" at bounding box center [375, 64] width 300 height 29
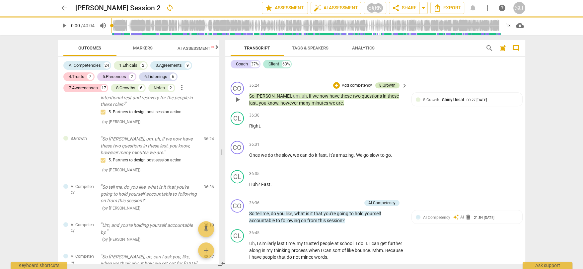
click at [387, 88] on div "8.Growth" at bounding box center [387, 85] width 16 height 6
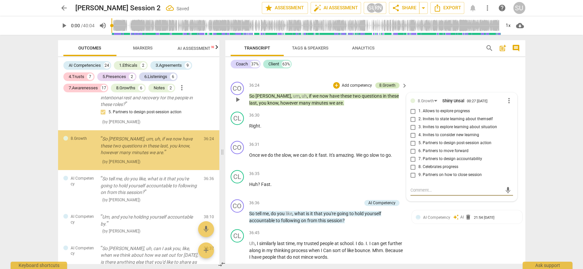
scroll to position [3466, 0]
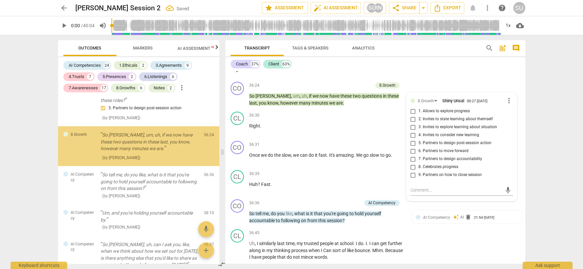
click at [443, 79] on div "CL play_arrow pause 36:20 + Add competency keyboard_arrow_right Oh , that feels…" at bounding box center [375, 64] width 300 height 29
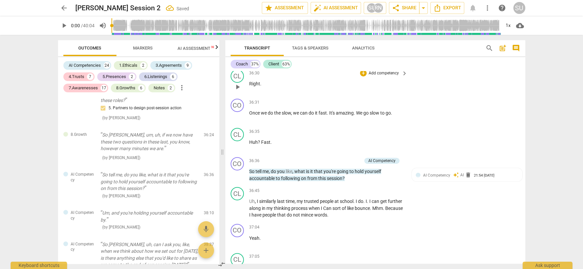
scroll to position [6328, 0]
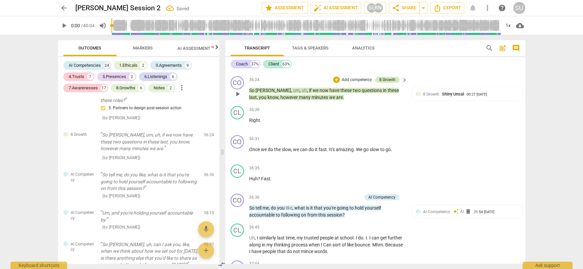
click at [387, 83] on div "8.Growth" at bounding box center [387, 80] width 16 height 6
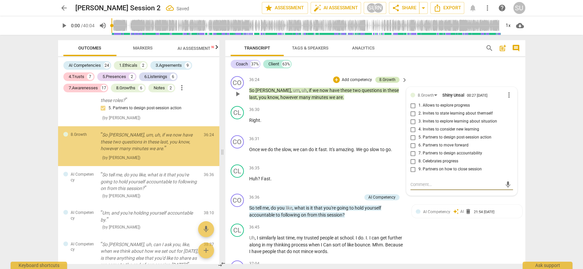
scroll to position [3462, 0]
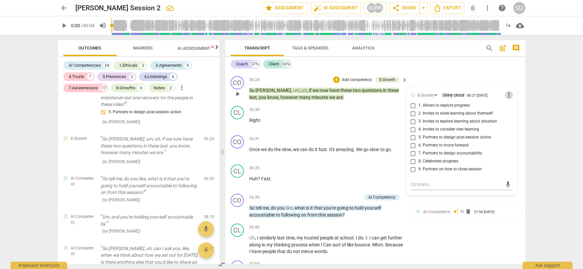
click at [505, 99] on span "more_vert" at bounding box center [509, 95] width 8 height 8
click at [510, 135] on li "Delete" at bounding box center [514, 135] width 23 height 13
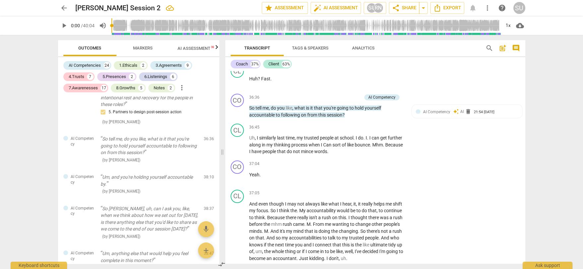
scroll to position [6430, 0]
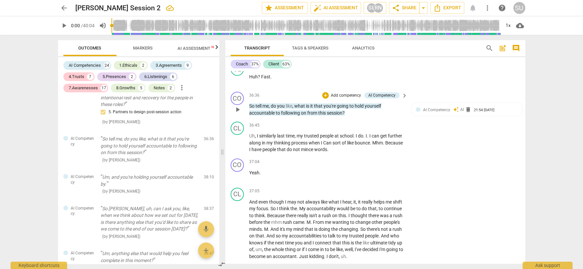
click at [350, 99] on p "Add competency" at bounding box center [346, 96] width 32 height 6
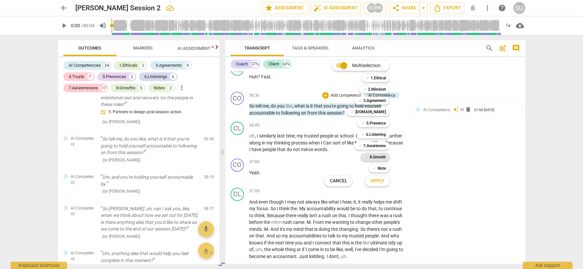
click at [373, 157] on b "8.Growth" at bounding box center [377, 157] width 16 height 8
click at [376, 181] on span "Apply" at bounding box center [377, 180] width 14 height 7
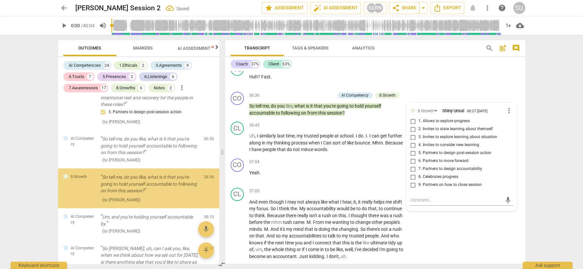
scroll to position [3500, 0]
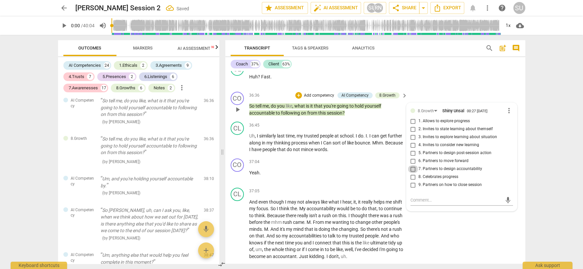
click at [411, 173] on input "7. Partners to design accountability" at bounding box center [413, 169] width 11 height 8
click at [436, 89] on div "CL play_arrow pause 36:35 + Add competency keyboard_arrow_right Huh ? Fast ." at bounding box center [375, 74] width 300 height 29
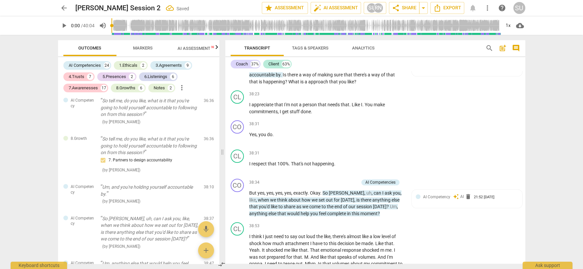
scroll to position [6648, 0]
click at [370, 53] on div "AI Competency" at bounding box center [381, 50] width 27 height 6
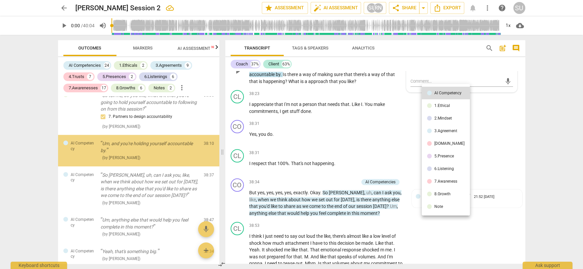
scroll to position [3544, 0]
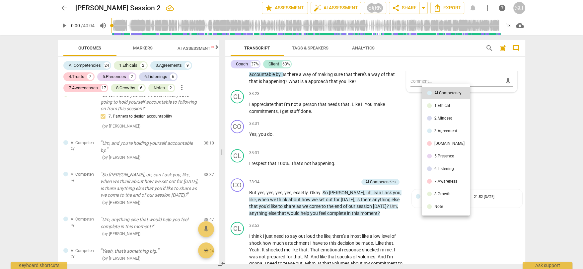
click at [404, 143] on div at bounding box center [291, 134] width 583 height 269
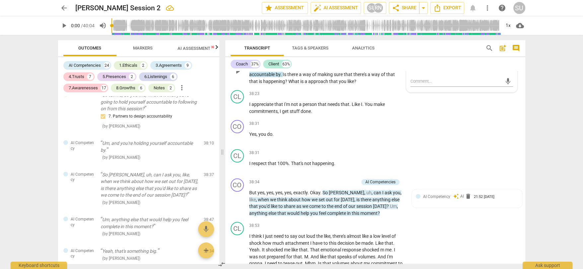
click at [350, 53] on p "Add competency" at bounding box center [346, 50] width 32 height 6
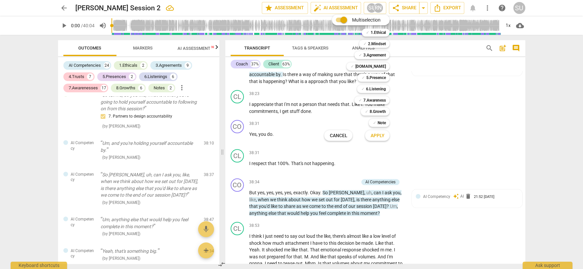
click at [345, 166] on div at bounding box center [291, 134] width 583 height 269
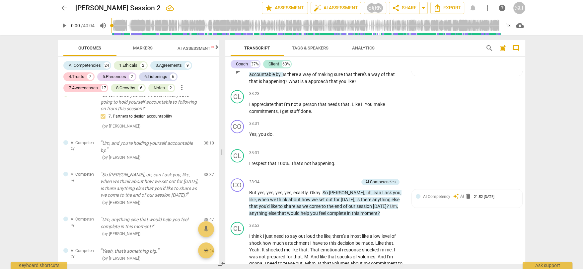
click at [347, 53] on p "Add competency" at bounding box center [346, 50] width 32 height 6
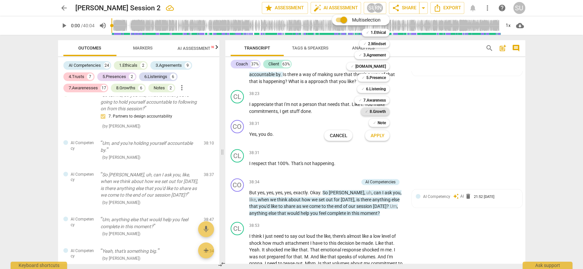
click at [369, 109] on div "✓ 8.Growth" at bounding box center [375, 111] width 29 height 8
click at [376, 136] on span "Apply" at bounding box center [377, 135] width 14 height 7
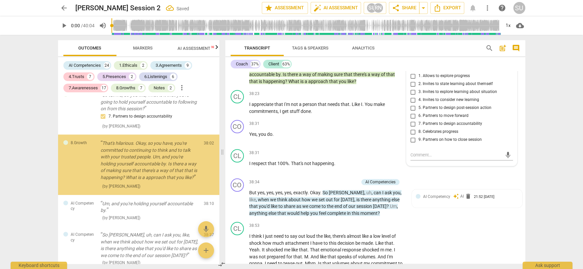
scroll to position [3562, 0]
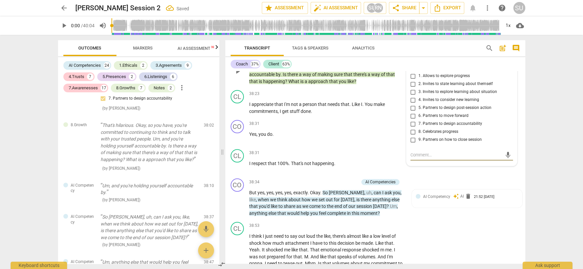
click at [412, 128] on input "7. Partners to design accountability" at bounding box center [413, 124] width 11 height 8
click at [376, 85] on p "That's hilarious . Okay , so you have , you're committed to continuing to think…" at bounding box center [326, 70] width 155 height 27
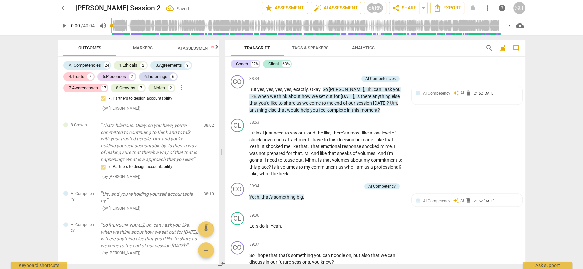
scroll to position [6752, 0]
click at [342, 81] on p "Add competency" at bounding box center [343, 78] width 32 height 6
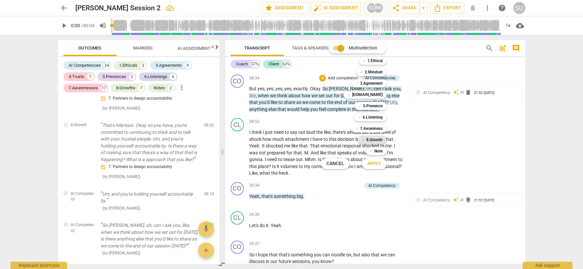
click at [372, 138] on b "8.Growth" at bounding box center [374, 140] width 16 height 8
click at [378, 166] on span "Apply" at bounding box center [374, 163] width 14 height 7
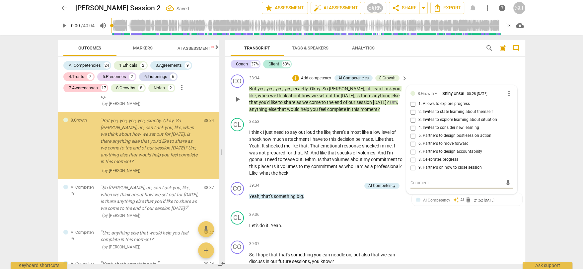
scroll to position [3668, 0]
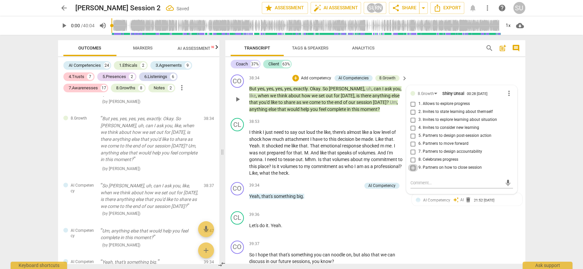
click at [413, 172] on input "9. Partners on how to close session" at bounding box center [413, 168] width 11 height 8
click at [431, 72] on div "CL play_arrow pause 38:31 + Add competency keyboard_arrow_right I respect that …" at bounding box center [375, 56] width 300 height 29
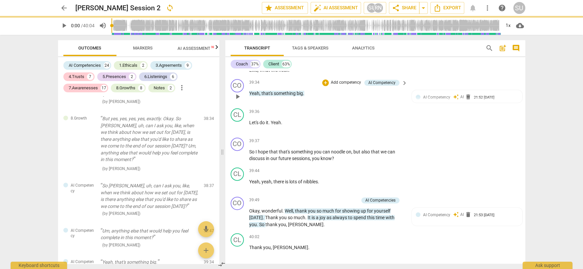
scroll to position [6857, 0]
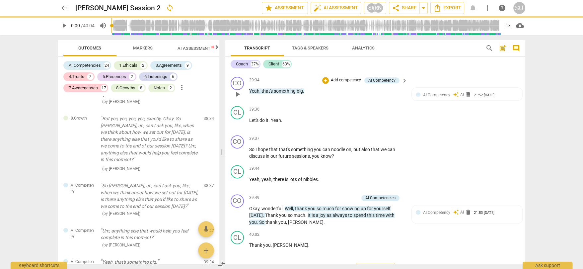
click at [354, 83] on p "Add competency" at bounding box center [346, 80] width 32 height 6
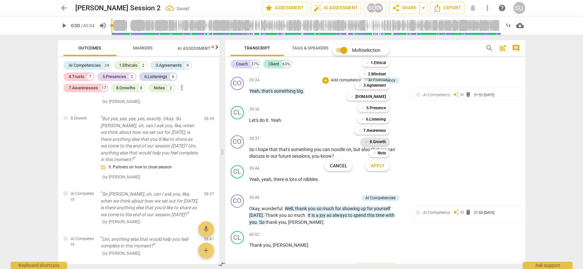
click at [377, 142] on b "8.Growth" at bounding box center [377, 142] width 16 height 8
click at [376, 166] on span "Apply" at bounding box center [377, 166] width 14 height 7
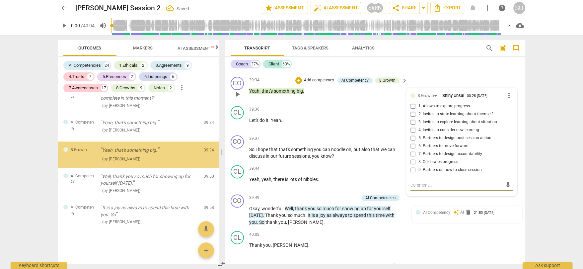
scroll to position [3827, 0]
click at [413, 166] on input "8. Celebrates progress" at bounding box center [413, 162] width 11 height 8
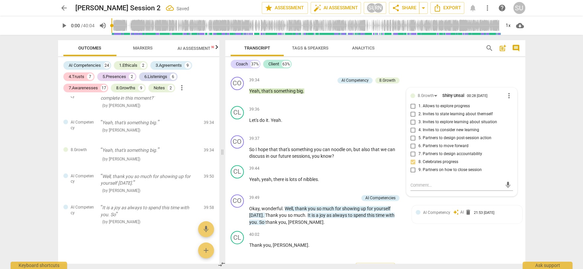
click at [426, 74] on div "CL play_arrow pause 38:53 + Add competency keyboard_arrow_right I think I just …" at bounding box center [375, 42] width 300 height 64
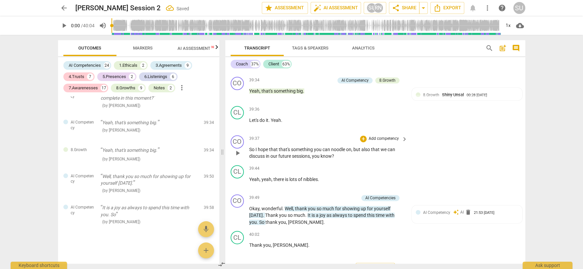
scroll to position [6903, 0]
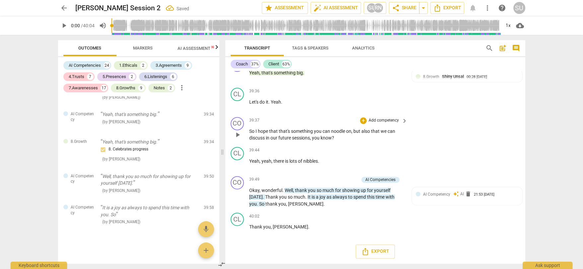
click at [386, 120] on p "Add competency" at bounding box center [384, 120] width 32 height 6
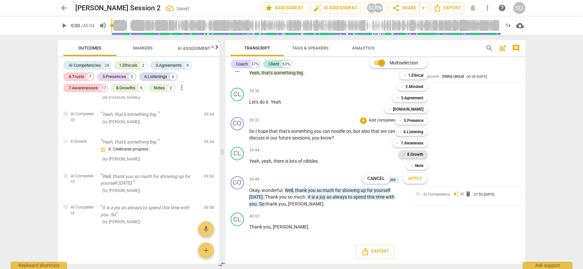
click at [411, 155] on b "8.Growth" at bounding box center [415, 154] width 16 height 8
click at [413, 180] on span "Apply" at bounding box center [415, 178] width 14 height 7
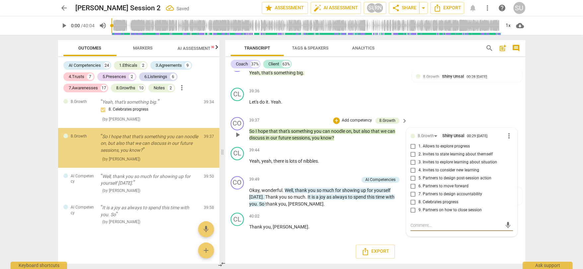
scroll to position [3868, 0]
click at [411, 211] on input "9. Partners on how to close session" at bounding box center [413, 210] width 11 height 8
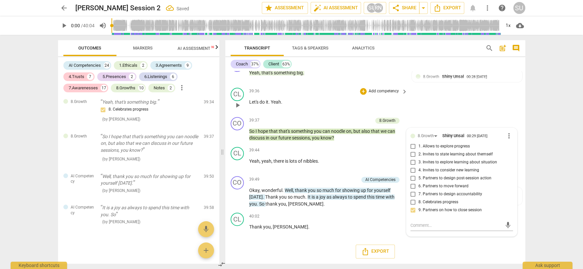
click at [442, 90] on div "CL play_arrow pause 39:36 + Add competency keyboard_arrow_right Let's do it . Y…" at bounding box center [375, 99] width 300 height 29
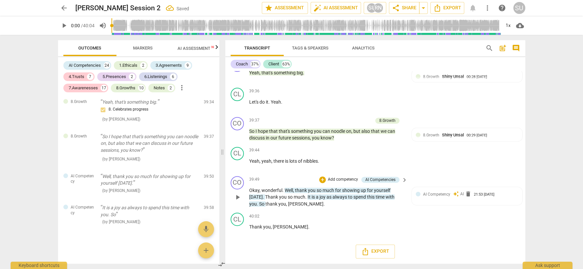
click at [342, 179] on p "Add competency" at bounding box center [343, 179] width 32 height 6
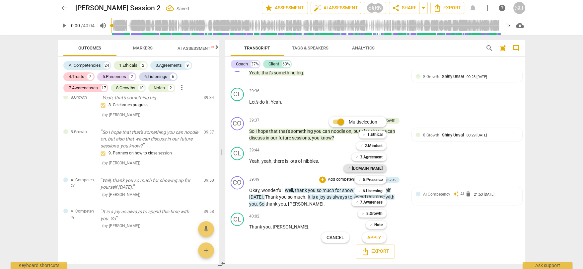
click at [368, 168] on div "✓ [DOMAIN_NAME]" at bounding box center [364, 168] width 43 height 8
click at [373, 239] on span "Apply" at bounding box center [374, 237] width 14 height 7
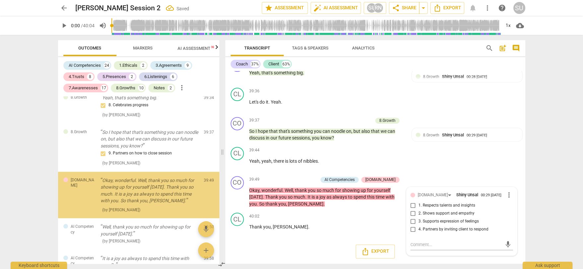
scroll to position [3920, 0]
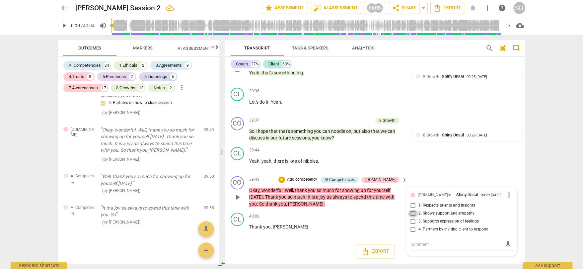
click at [413, 211] on input "2. Shows support and empathy" at bounding box center [413, 213] width 11 height 8
click at [423, 153] on div "CL play_arrow pause 39:44 + Add competency keyboard_arrow_right Yeah , yeah , t…" at bounding box center [375, 158] width 300 height 29
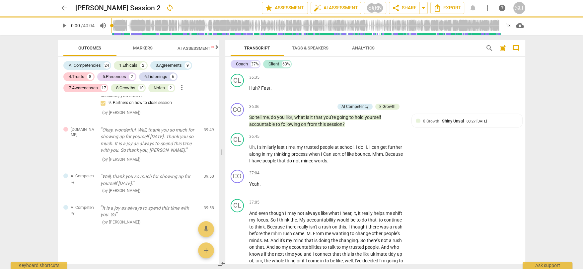
scroll to position [6232, 0]
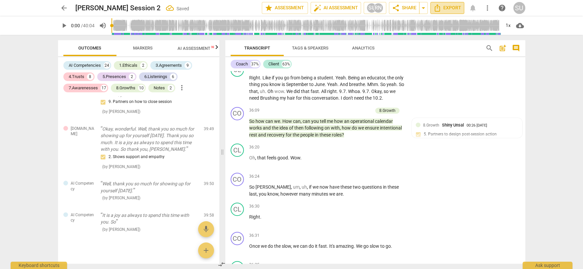
click at [455, 9] on span "Export" at bounding box center [447, 8] width 28 height 8
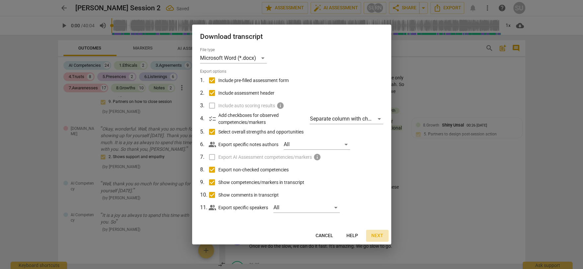
click at [372, 235] on span "Next" at bounding box center [377, 235] width 12 height 7
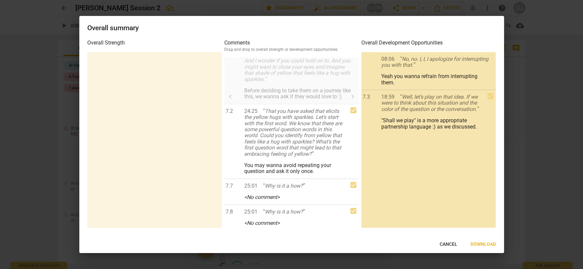
scroll to position [1481, 0]
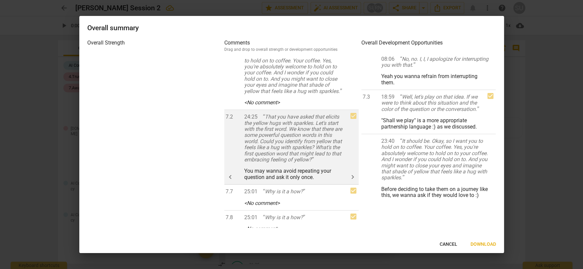
click at [306, 154] on span "That you have asked that elicits the yellow hugs with sparkles. Let's start wit…" at bounding box center [293, 137] width 98 height 49
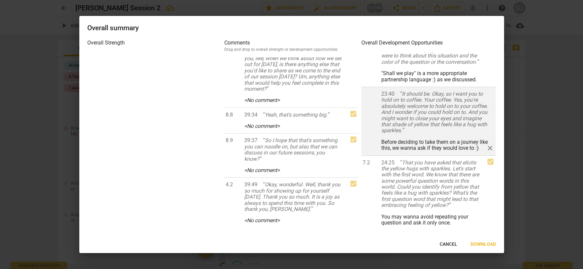
scroll to position [67, 0]
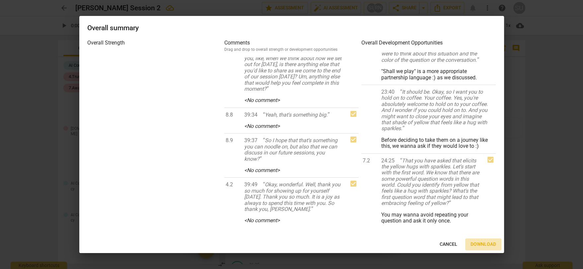
click at [482, 243] on span "Download" at bounding box center [483, 244] width 26 height 7
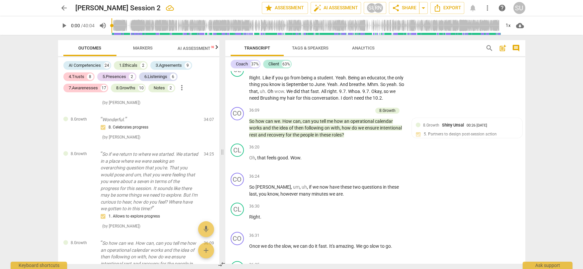
scroll to position [3154, 0]
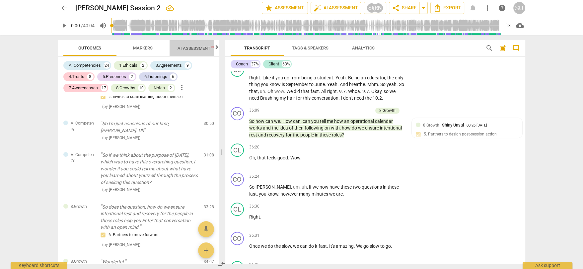
click at [191, 47] on span "AI Assessment New" at bounding box center [197, 48] width 41 height 5
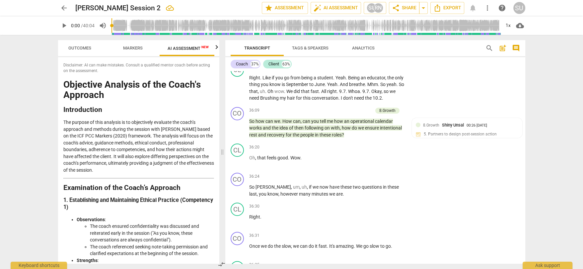
scroll to position [0, 12]
click at [137, 49] on span "Markers" at bounding box center [131, 47] width 20 height 5
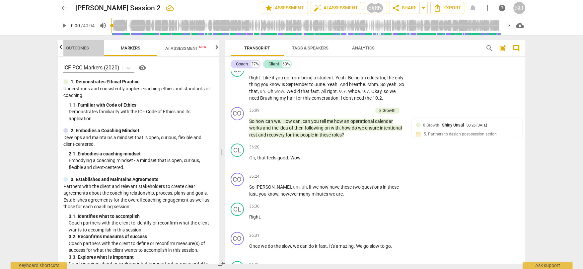
click at [78, 43] on button "Outcomes" at bounding box center [77, 48] width 53 height 16
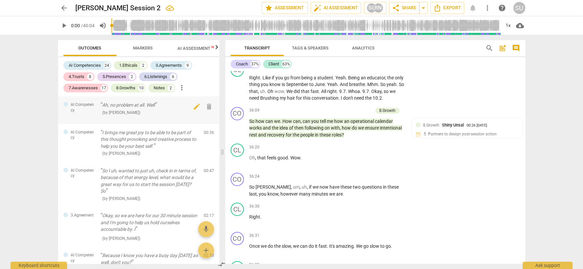
scroll to position [2, 0]
click at [371, 9] on div "SU" at bounding box center [372, 8] width 10 height 10
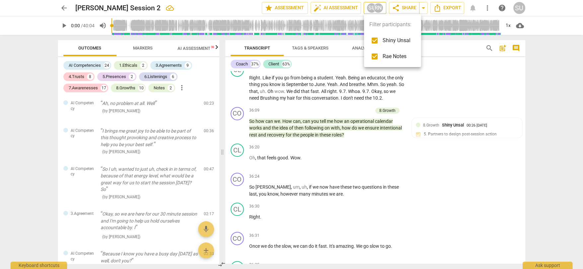
click at [371, 9] on div at bounding box center [291, 134] width 583 height 269
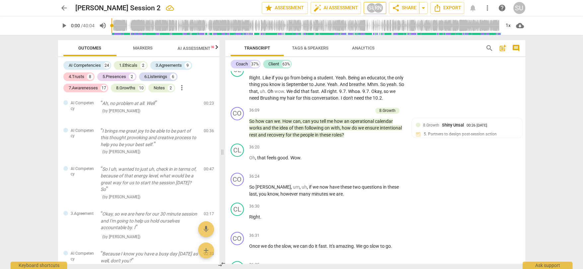
click at [379, 7] on div "RN" at bounding box center [378, 8] width 10 height 10
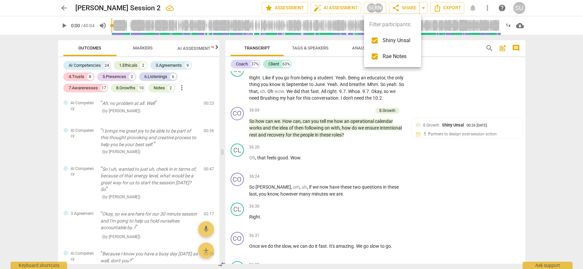
click at [371, 9] on div at bounding box center [291, 134] width 583 height 269
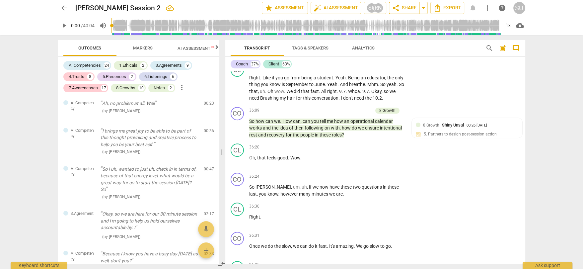
click at [412, 8] on span "share Share" at bounding box center [404, 8] width 25 height 8
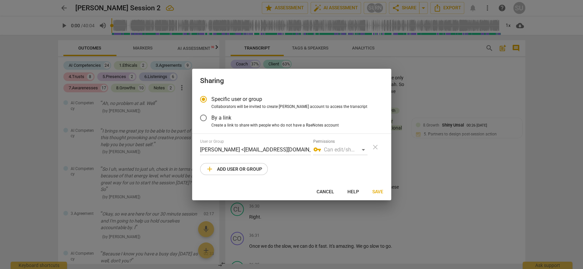
click at [203, 118] on input "By a link" at bounding box center [203, 118] width 16 height 16
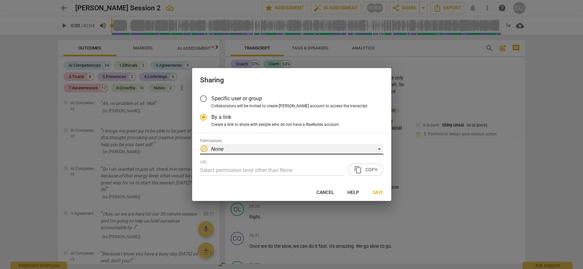
click at [213, 146] on em "None" at bounding box center [217, 149] width 12 height 6
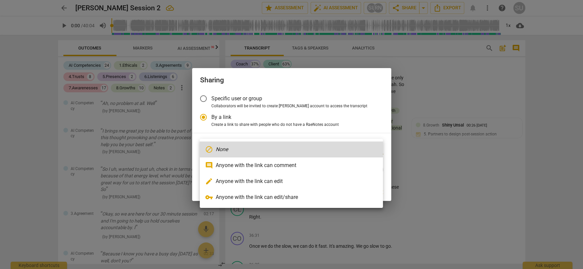
click at [268, 163] on li "comment Anyone with the link can comment" at bounding box center [291, 165] width 183 height 16
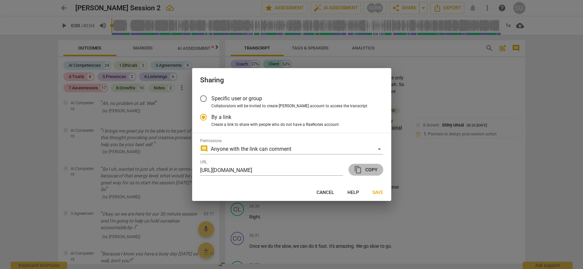
click at [364, 169] on span "content_copy Copy" at bounding box center [366, 170] width 24 height 8
click at [375, 194] on span "Save" at bounding box center [377, 192] width 11 height 7
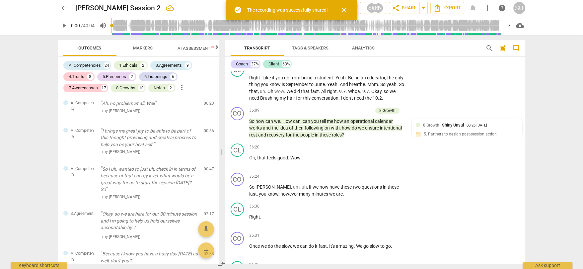
click at [195, 45] on span "AI Assessment New" at bounding box center [198, 48] width 57 height 10
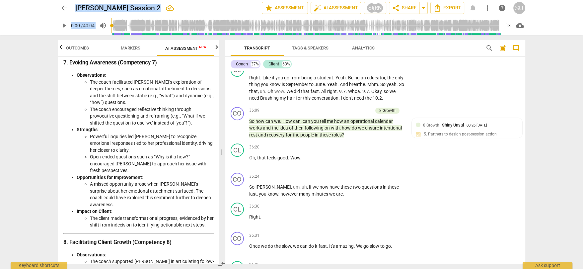
scroll to position [1468, 0]
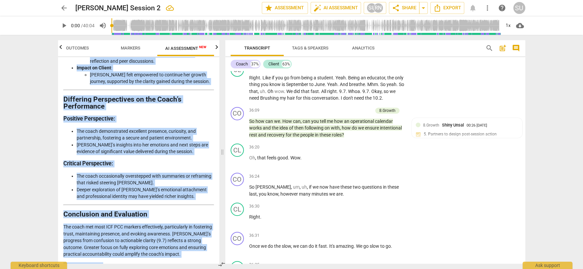
drag, startPoint x: 64, startPoint y: 64, endPoint x: 117, endPoint y: 257, distance: 199.8
click at [117, 257] on div "Disclaimer: AI can make mistakes. Consult a qualified mentor coach before actin…" at bounding box center [138, 160] width 161 height 206
copy div "Loremipsum: DO sit amet consecte. Adipisc e seddoeius tempor incid utlabo etdol…"
click at [453, 8] on span "Export" at bounding box center [447, 8] width 28 height 8
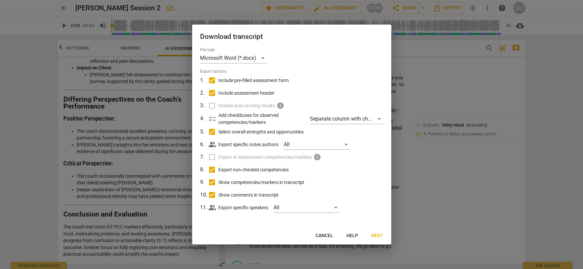
click at [212, 157] on label "Export AI Assessment competencies/markers info" at bounding box center [291, 157] width 174 height 13
click at [212, 156] on label "Export AI Assessment competencies/markers info" at bounding box center [291, 157] width 174 height 13
click at [317, 157] on span "info" at bounding box center [317, 157] width 8 height 8
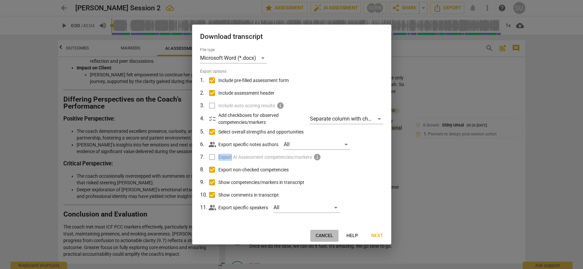
click at [328, 236] on span "Cancel" at bounding box center [324, 235] width 18 height 7
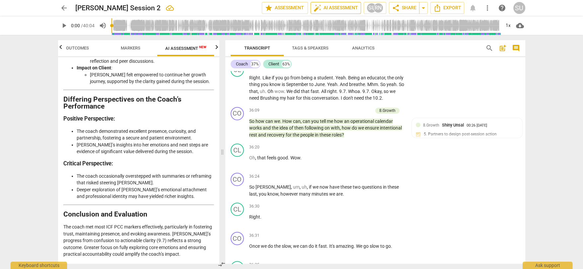
click at [339, 7] on span "auto_fix_high AI Assessment" at bounding box center [335, 8] width 44 height 8
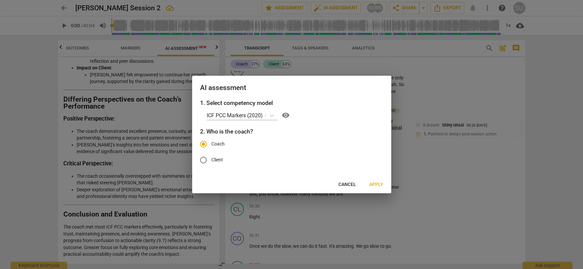
click at [342, 186] on span "Cancel" at bounding box center [347, 184] width 18 height 7
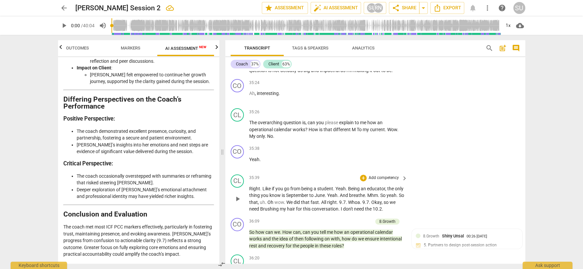
scroll to position [6051, 0]
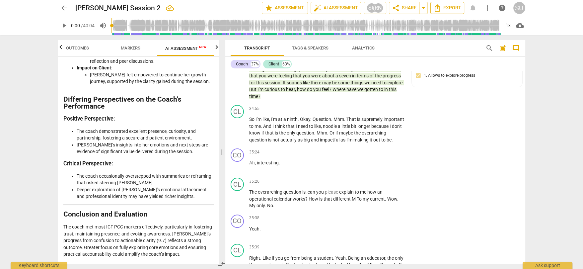
click at [457, 8] on span "Export" at bounding box center [447, 8] width 28 height 8
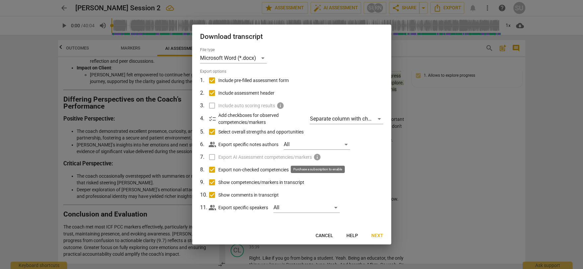
click at [319, 157] on span "info" at bounding box center [317, 157] width 8 height 8
click at [317, 158] on span "info" at bounding box center [317, 157] width 8 height 8
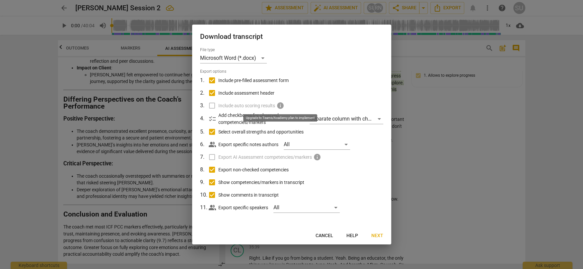
click at [280, 106] on span "info" at bounding box center [280, 106] width 8 height 8
click at [354, 236] on span "Help" at bounding box center [352, 235] width 12 height 7
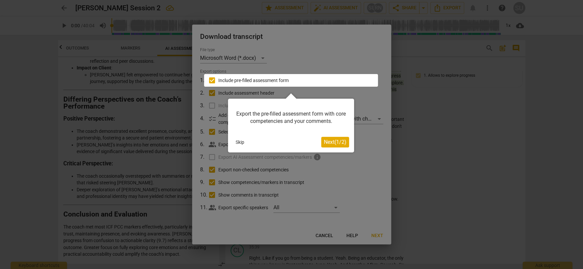
click at [328, 233] on div at bounding box center [291, 134] width 583 height 269
click at [239, 142] on button "Skip" at bounding box center [240, 142] width 14 height 10
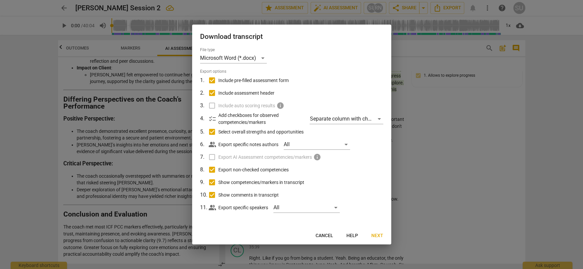
click at [327, 236] on span "Cancel" at bounding box center [324, 235] width 18 height 7
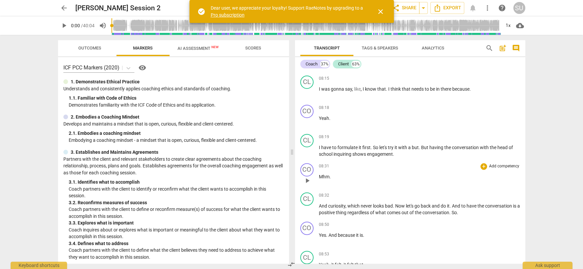
scroll to position [1282, 0]
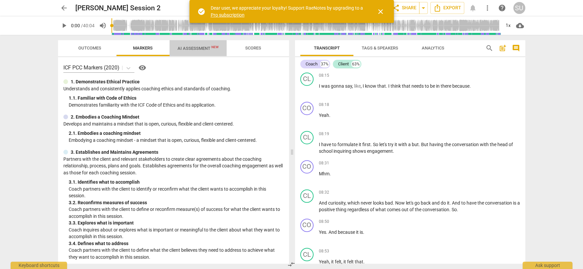
click at [198, 51] on span "AI Assessment New" at bounding box center [198, 48] width 57 height 10
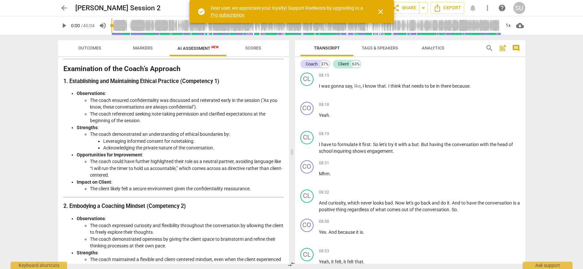
scroll to position [88, 0]
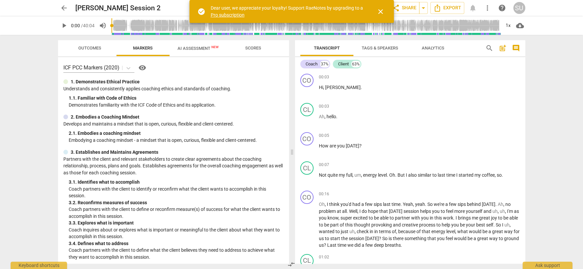
click at [233, 15] on link "Pro subscription" at bounding box center [228, 14] width 34 height 5
